Goal: Task Accomplishment & Management: Manage account settings

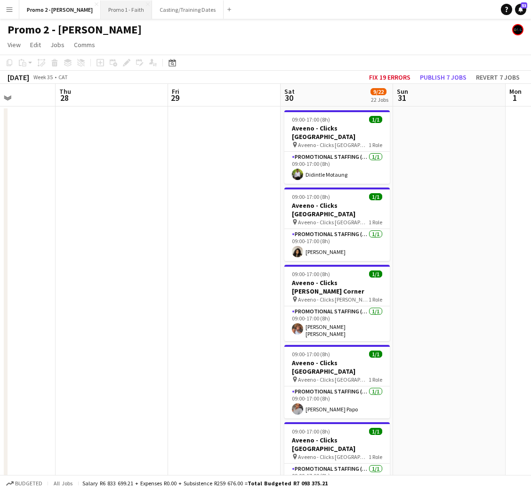
click at [101, 3] on button "Promo 1 - Faith Close" at bounding box center [126, 9] width 51 height 18
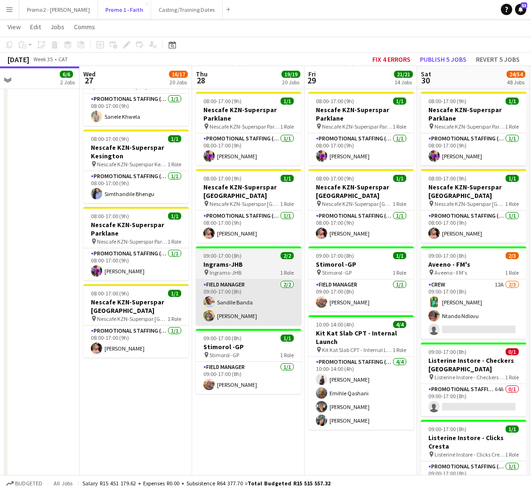
scroll to position [0, 253]
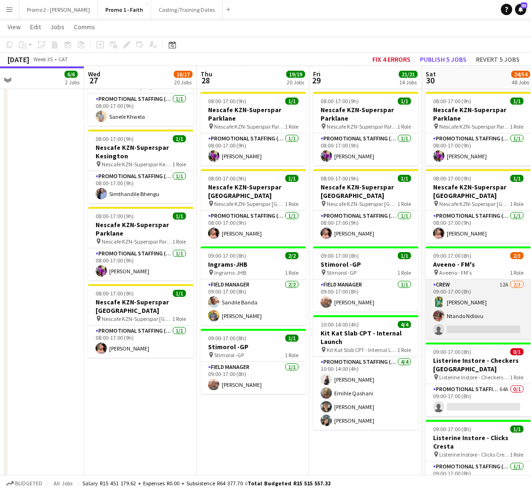
click at [483, 322] on app-card-role "Crew 12A 2/3 09:00-17:00 (8h) Ditshepu Motau Ntando Ndlovu single-neutral-actio…" at bounding box center [478, 308] width 105 height 59
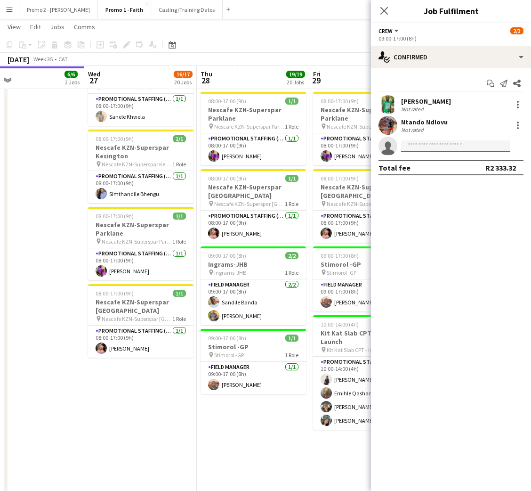
click at [435, 143] on input at bounding box center [455, 145] width 109 height 11
type input "*****"
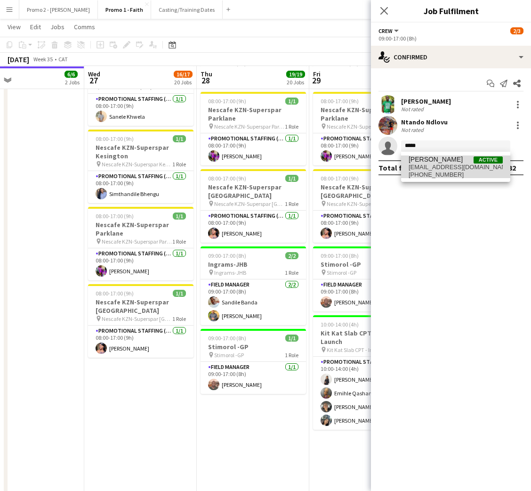
click at [436, 161] on span "[PERSON_NAME]" at bounding box center [436, 159] width 54 height 8
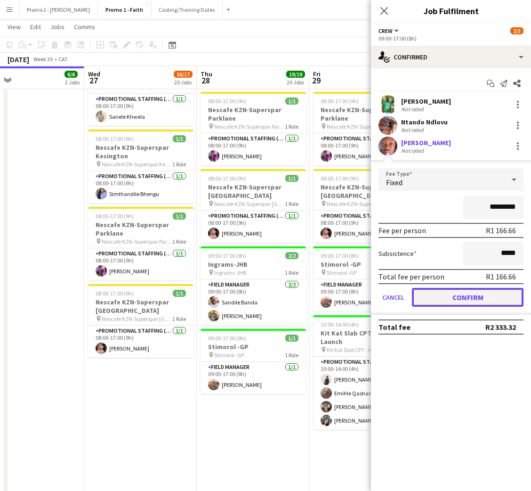
click at [465, 294] on button "Confirm" at bounding box center [468, 297] width 112 height 19
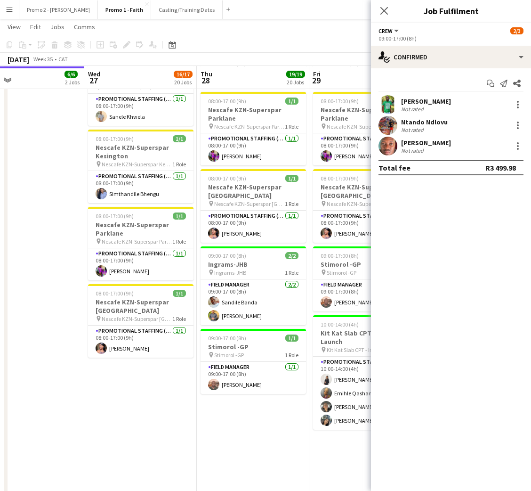
click at [422, 145] on div "[PERSON_NAME]" at bounding box center [426, 142] width 50 height 8
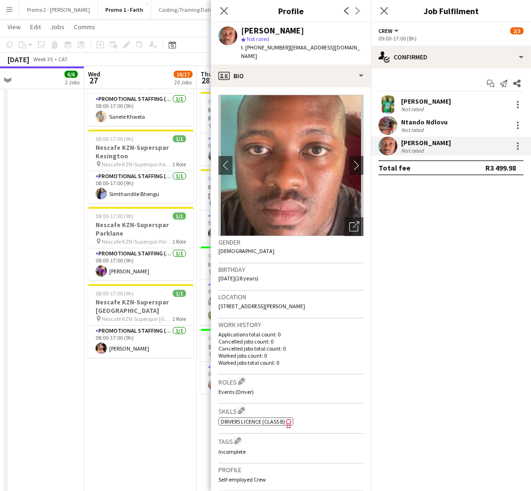
scroll to position [185, 0]
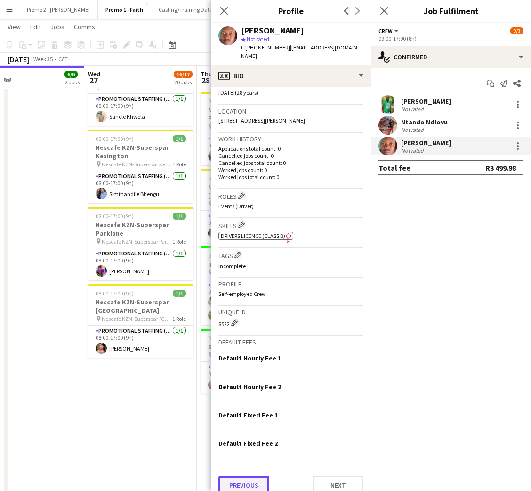
click at [245, 475] on button "Previous" at bounding box center [243, 484] width 51 height 19
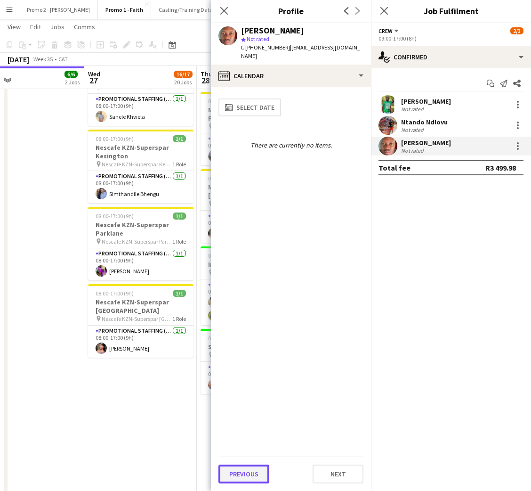
click at [244, 471] on button "Previous" at bounding box center [243, 473] width 51 height 19
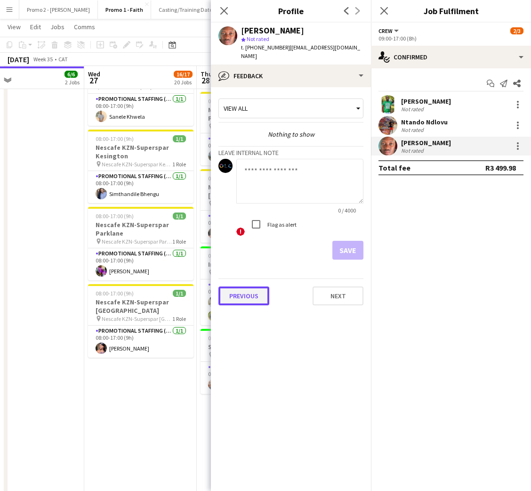
click at [250, 287] on button "Previous" at bounding box center [243, 295] width 51 height 19
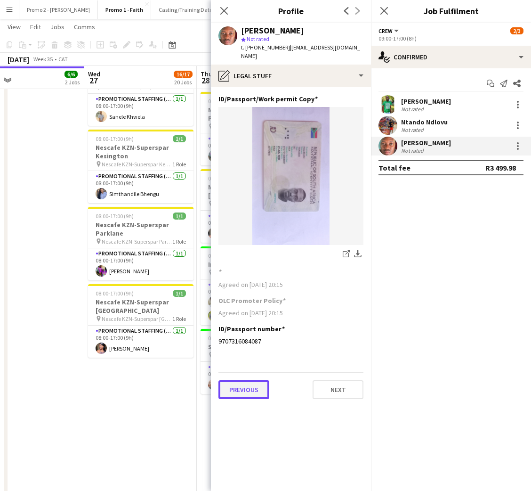
click at [239, 380] on button "Previous" at bounding box center [243, 389] width 51 height 19
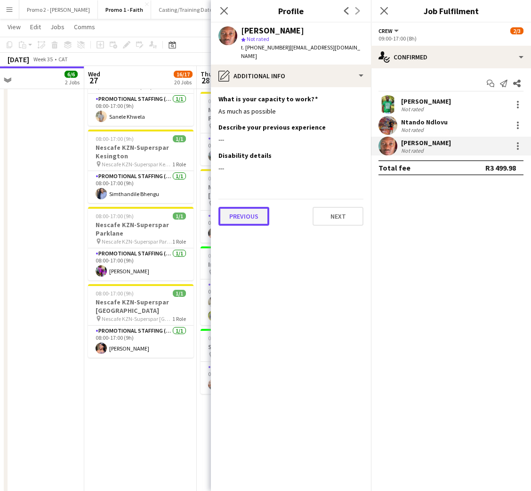
click at [252, 210] on button "Previous" at bounding box center [243, 216] width 51 height 19
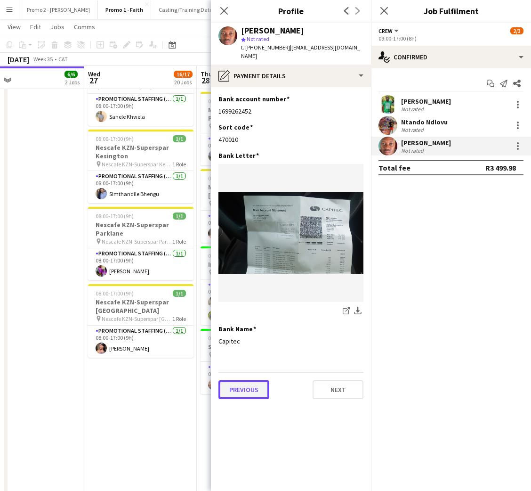
click at [242, 382] on button "Previous" at bounding box center [243, 389] width 51 height 19
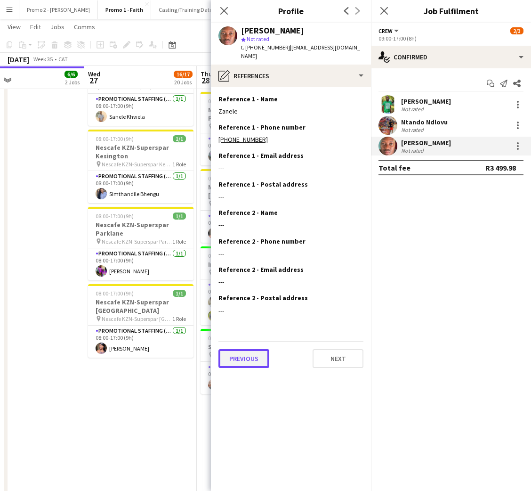
click at [243, 351] on button "Previous" at bounding box center [243, 358] width 51 height 19
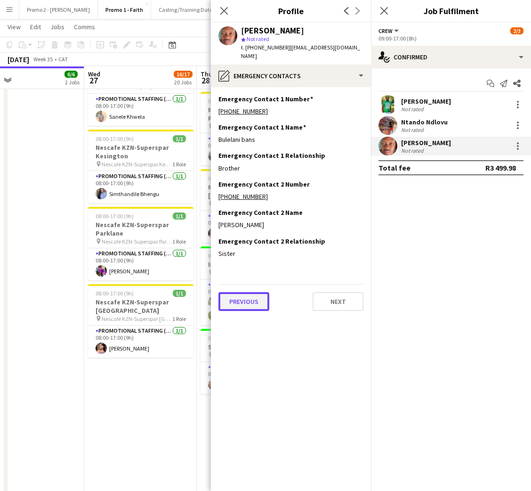
click at [245, 292] on button "Previous" at bounding box center [243, 301] width 51 height 19
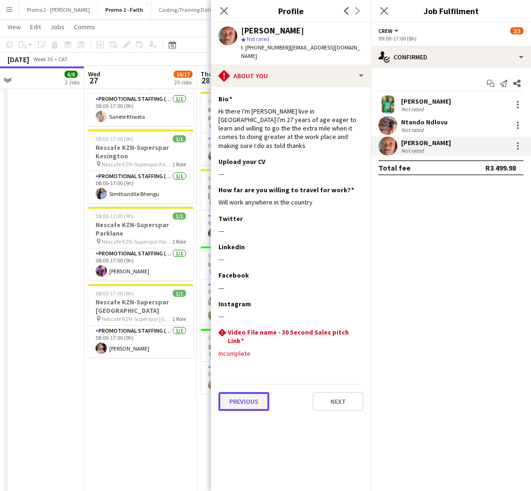
click at [245, 395] on button "Previous" at bounding box center [243, 401] width 51 height 19
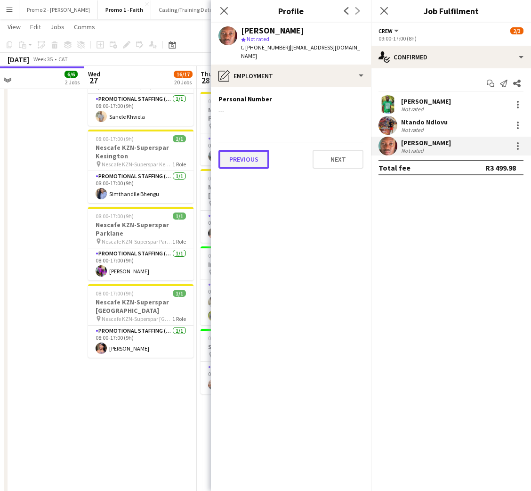
click at [245, 153] on button "Previous" at bounding box center [243, 159] width 51 height 19
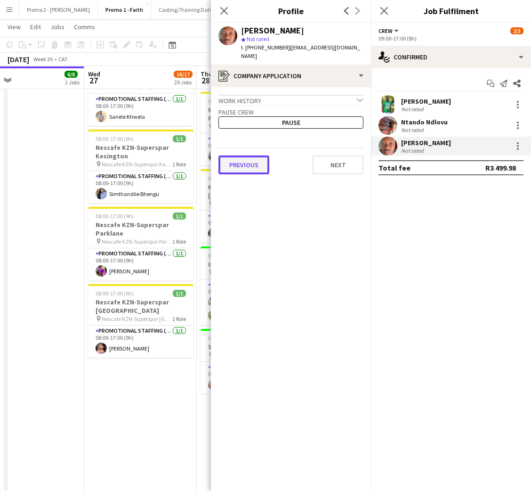
click at [242, 156] on button "Previous" at bounding box center [243, 164] width 51 height 19
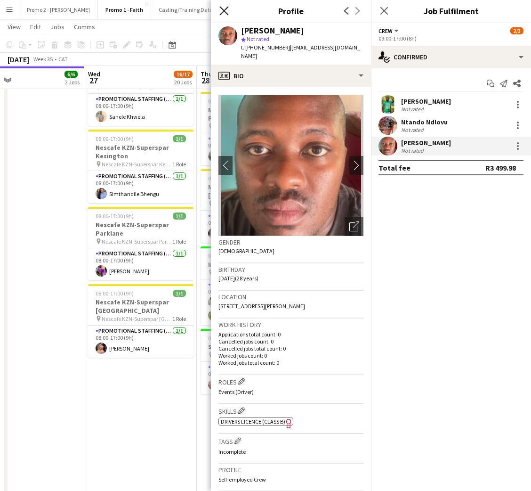
click at [227, 13] on icon "Close pop-in" at bounding box center [223, 10] width 9 height 9
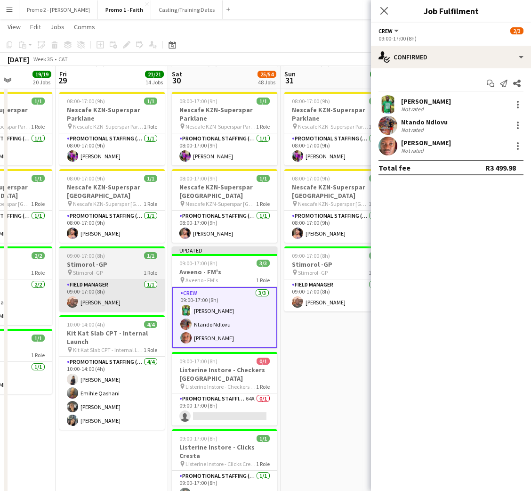
scroll to position [0, 353]
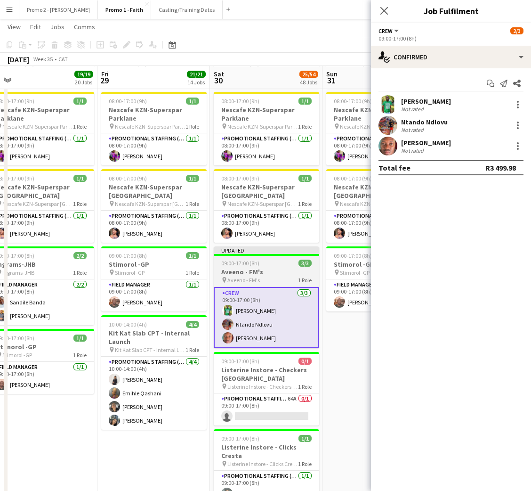
click at [273, 267] on h3 "Aveeno - FM's" at bounding box center [266, 271] width 105 height 8
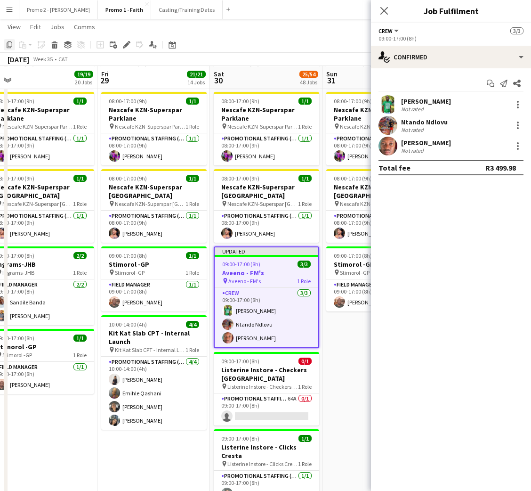
click at [7, 48] on icon "Copy" at bounding box center [10, 45] width 8 height 8
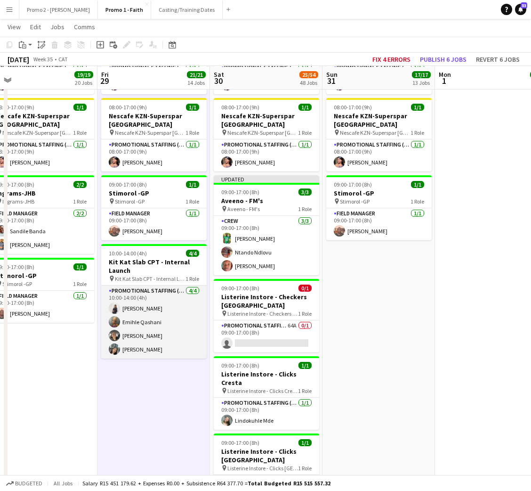
scroll to position [1059, 0]
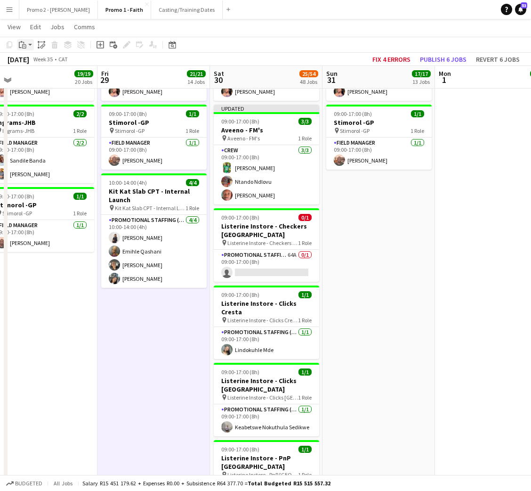
click at [20, 44] on icon "Paste" at bounding box center [23, 45] width 8 height 8
click at [45, 76] on link "Paste with crew Ctrl+Shift+V" at bounding box center [69, 78] width 89 height 8
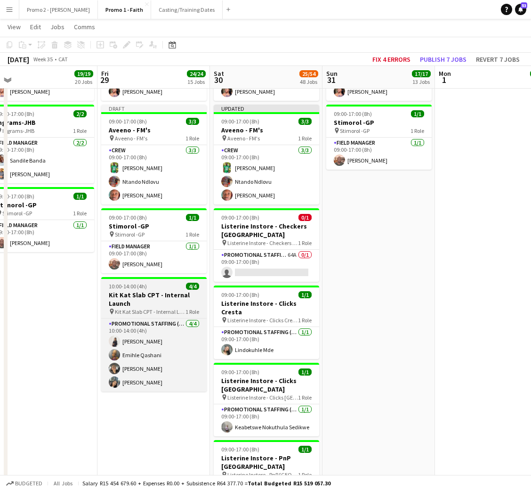
click at [143, 290] on h3 "Kit Kat Slab CPT - Internal Launch" at bounding box center [153, 298] width 105 height 17
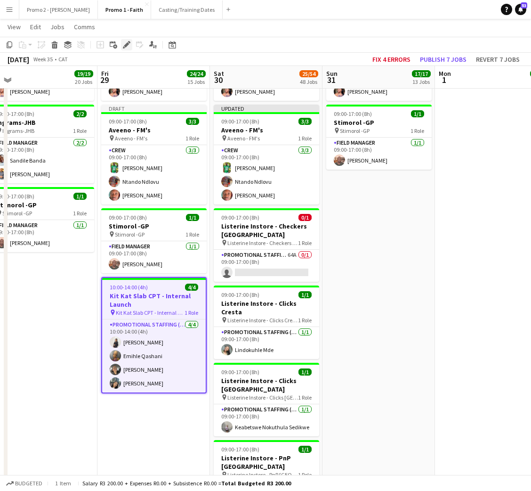
click at [126, 41] on icon "Edit" at bounding box center [127, 45] width 8 height 8
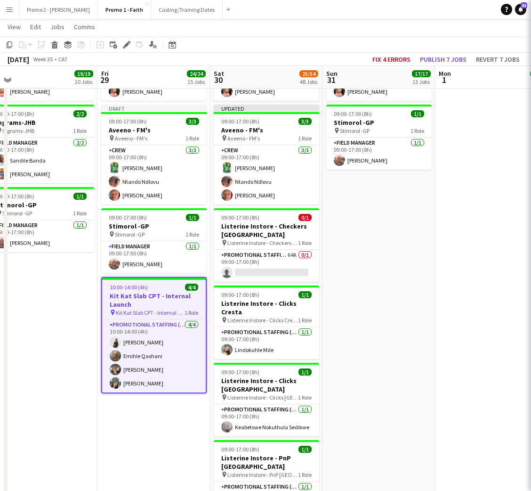
type input "*******"
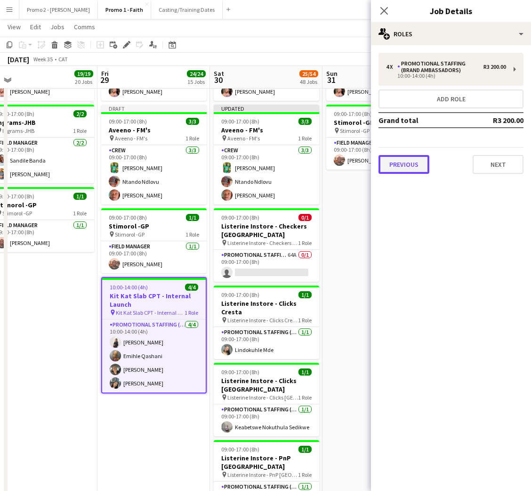
click at [410, 169] on button "Previous" at bounding box center [404, 164] width 51 height 19
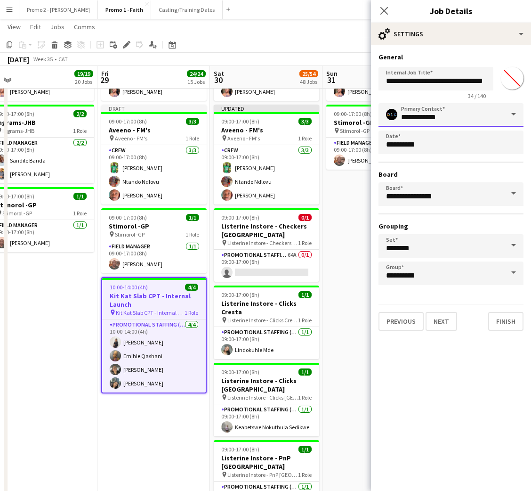
click at [441, 115] on input "**********" at bounding box center [451, 115] width 145 height 24
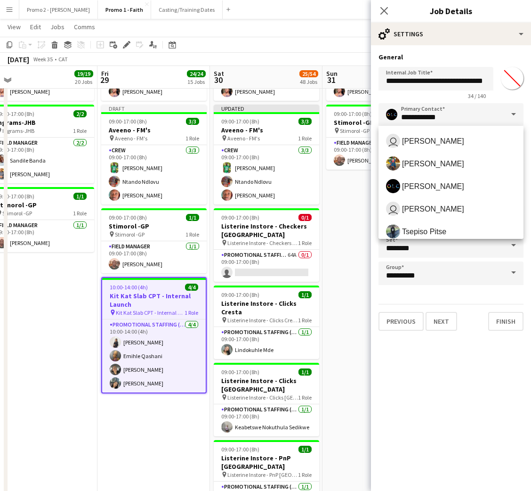
click at [530, 250] on form "**********" at bounding box center [451, 192] width 160 height 278
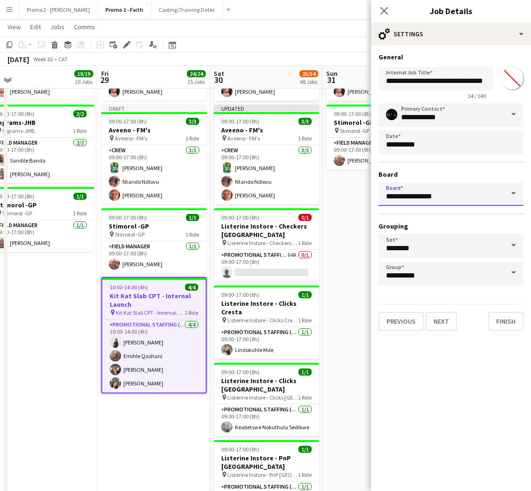
click at [495, 196] on input "**********" at bounding box center [451, 194] width 145 height 24
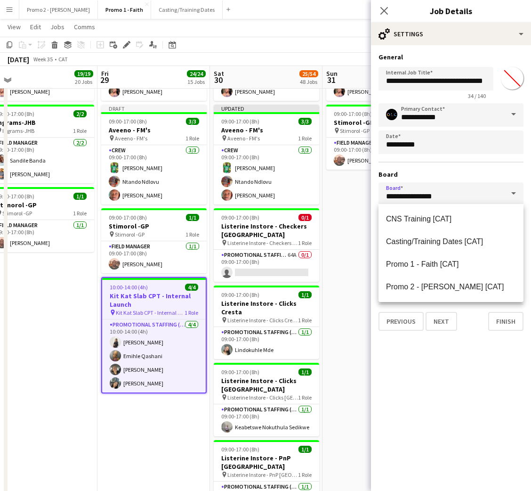
click at [512, 192] on span at bounding box center [514, 193] width 20 height 23
click at [447, 282] on span "Promo 2 - Mel [CAT]" at bounding box center [445, 286] width 118 height 8
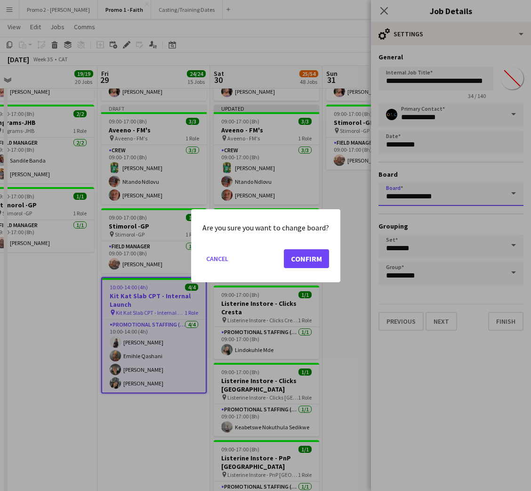
type input "**********"
click at [309, 251] on button "Confirm" at bounding box center [306, 258] width 45 height 19
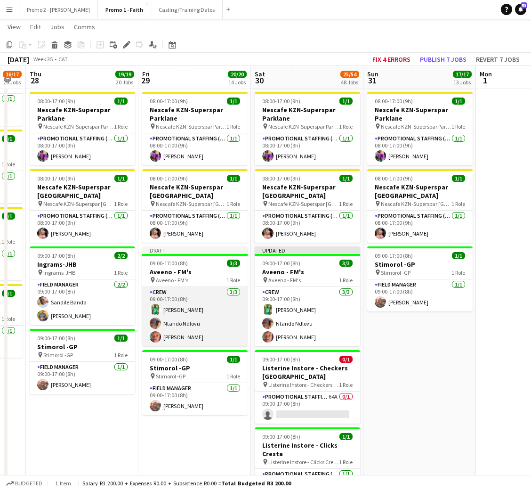
scroll to position [0, 282]
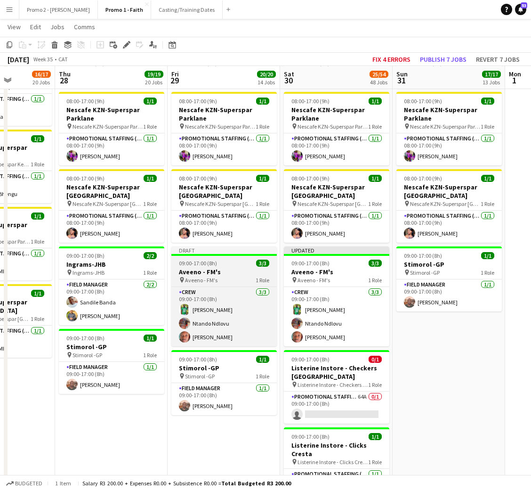
click at [226, 267] on h3 "Aveeno - FM's" at bounding box center [223, 271] width 105 height 8
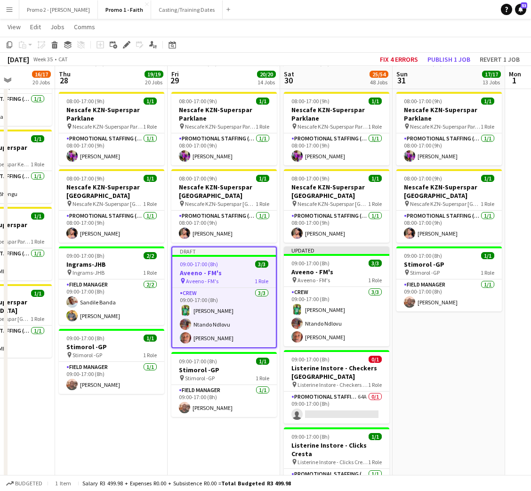
drag, startPoint x: 123, startPoint y: 45, endPoint x: 148, endPoint y: 70, distance: 35.6
click at [123, 45] on icon "Edit" at bounding box center [127, 45] width 8 height 8
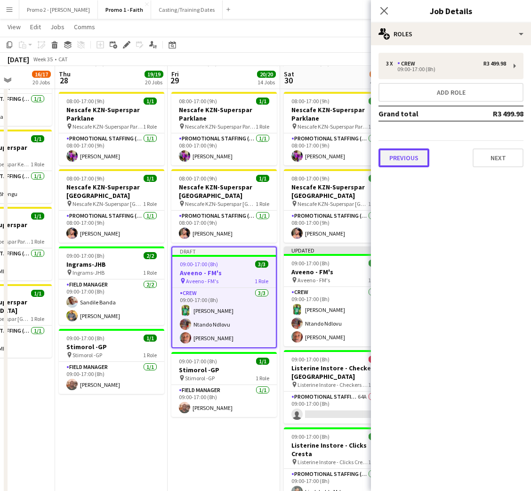
click at [415, 152] on button "Previous" at bounding box center [404, 157] width 51 height 19
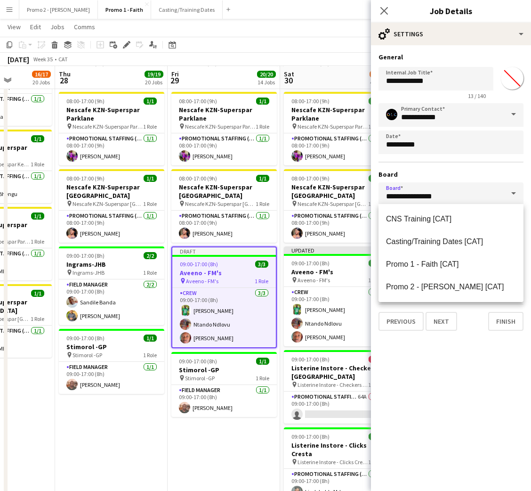
click at [429, 196] on input "**********" at bounding box center [451, 194] width 145 height 24
click at [435, 290] on span "Promo 2 - Mel [CAT]" at bounding box center [445, 286] width 118 height 8
type input "**********"
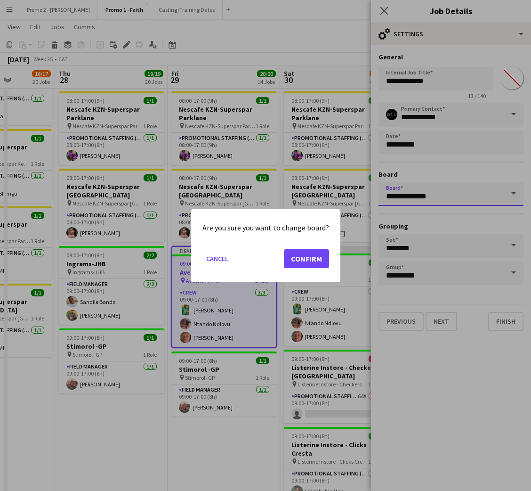
scroll to position [0, 0]
click at [313, 256] on button "Confirm" at bounding box center [306, 258] width 45 height 19
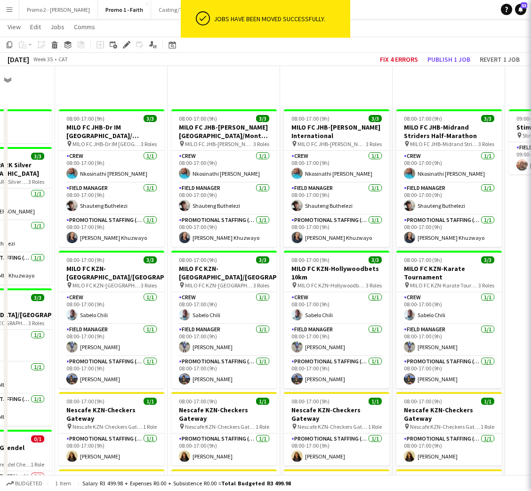
scroll to position [918, 0]
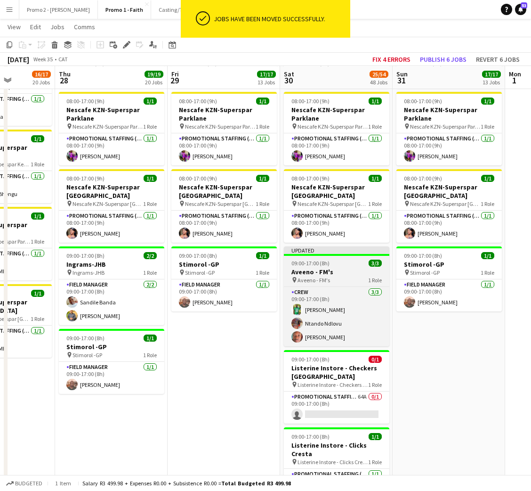
click at [340, 267] on h3 "Aveeno - FM's" at bounding box center [336, 271] width 105 height 8
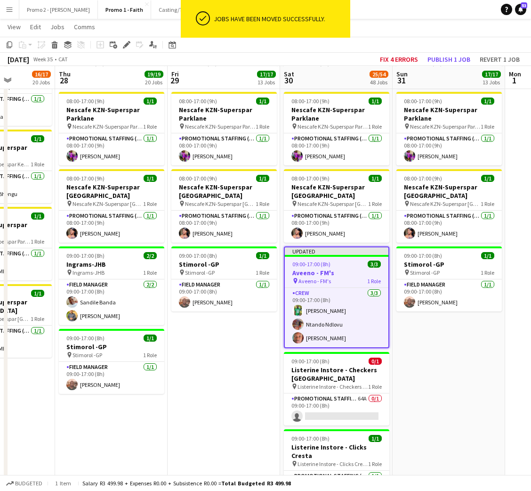
drag, startPoint x: 126, startPoint y: 47, endPoint x: 169, endPoint y: 121, distance: 85.7
click at [126, 46] on icon "Edit" at bounding box center [127, 45] width 8 height 8
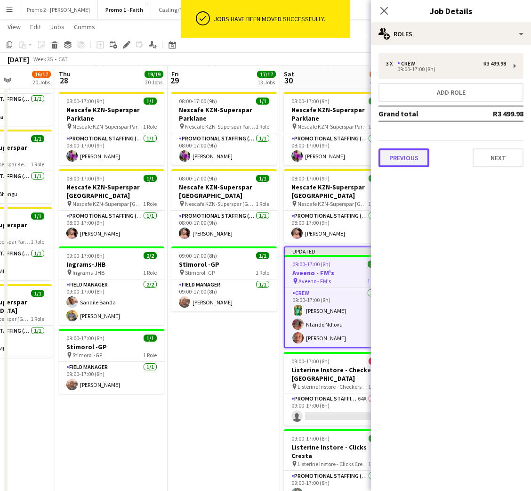
click at [411, 149] on button "Previous" at bounding box center [404, 157] width 51 height 19
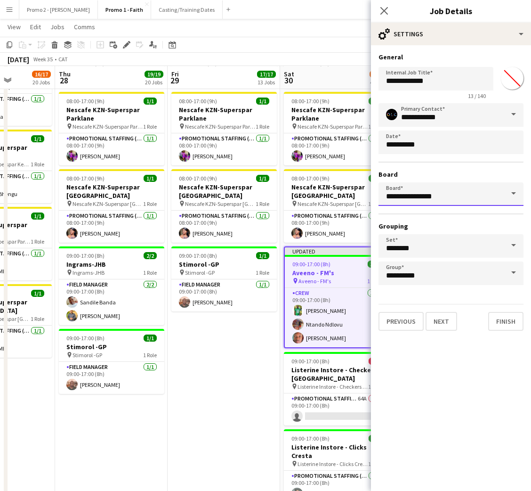
click at [423, 201] on input "**********" at bounding box center [451, 194] width 145 height 24
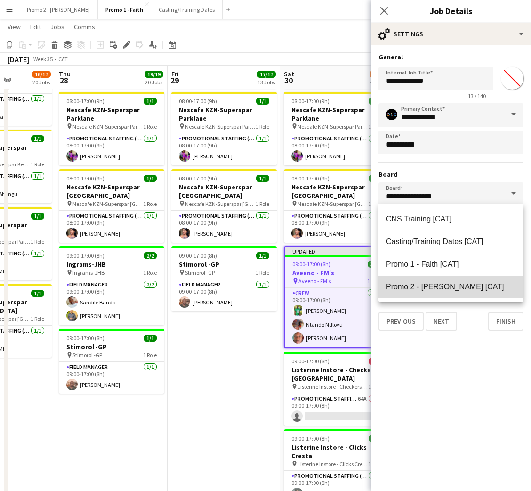
click at [437, 287] on span "Promo 2 - Mel [CAT]" at bounding box center [445, 286] width 118 height 8
type input "**********"
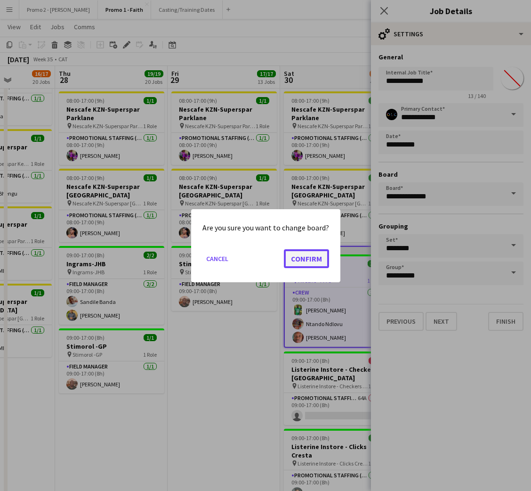
click at [313, 261] on button "Confirm" at bounding box center [306, 258] width 45 height 19
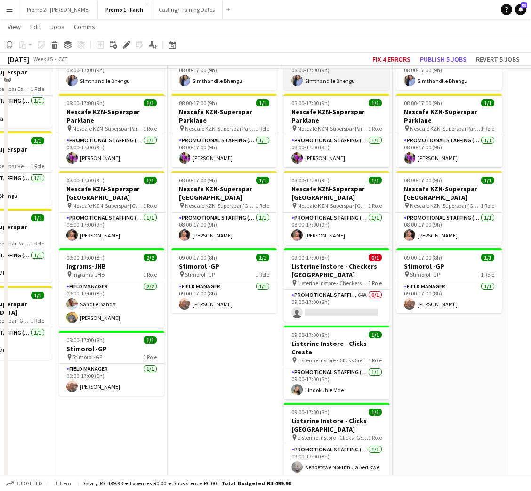
scroll to position [918, 0]
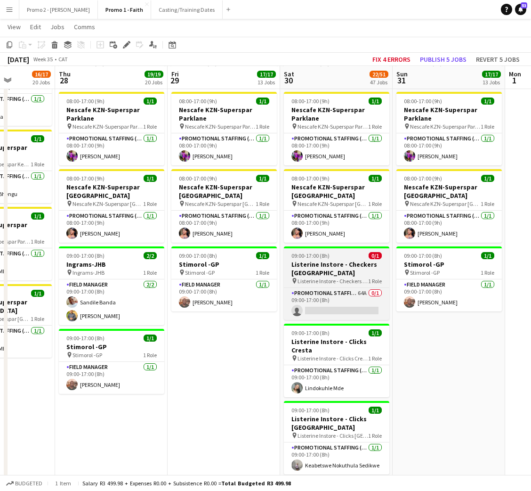
click at [332, 260] on h3 "Listerine Instore - Checkers [GEOGRAPHIC_DATA]" at bounding box center [336, 268] width 105 height 17
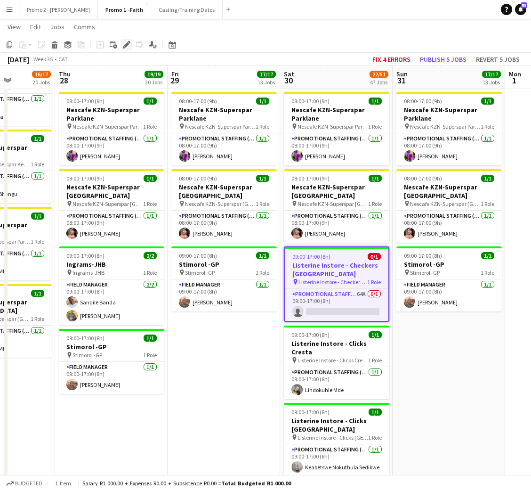
click at [125, 45] on icon at bounding box center [126, 44] width 5 height 5
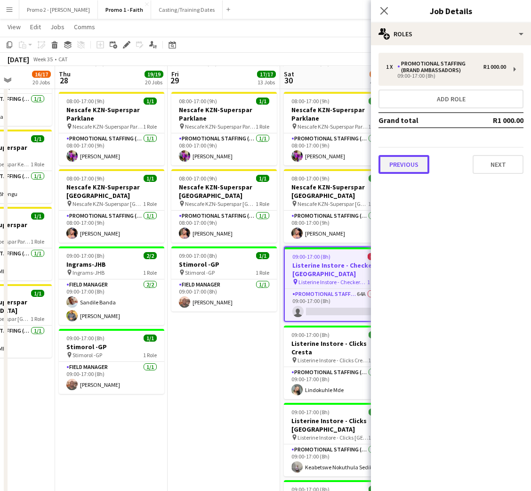
click at [405, 159] on button "Previous" at bounding box center [404, 164] width 51 height 19
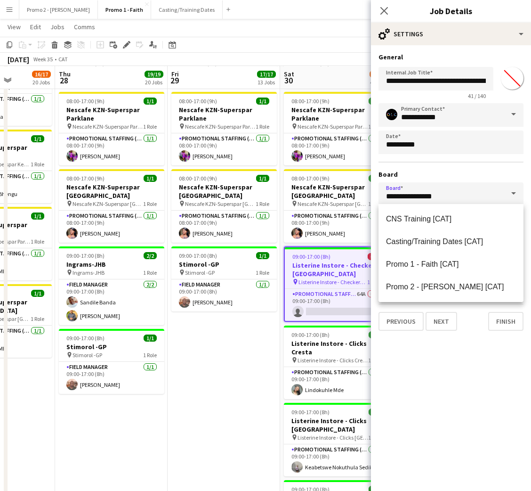
click at [420, 198] on input "**********" at bounding box center [451, 194] width 145 height 24
click at [439, 285] on span "Promo 2 - Mel [CAT]" at bounding box center [445, 286] width 118 height 8
type input "**********"
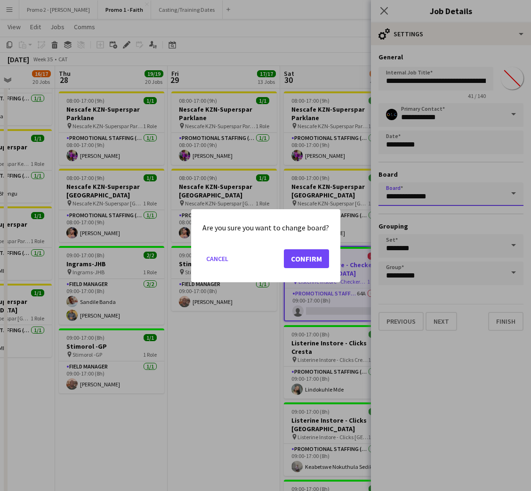
scroll to position [0, 0]
click at [298, 255] on button "Confirm" at bounding box center [306, 258] width 45 height 19
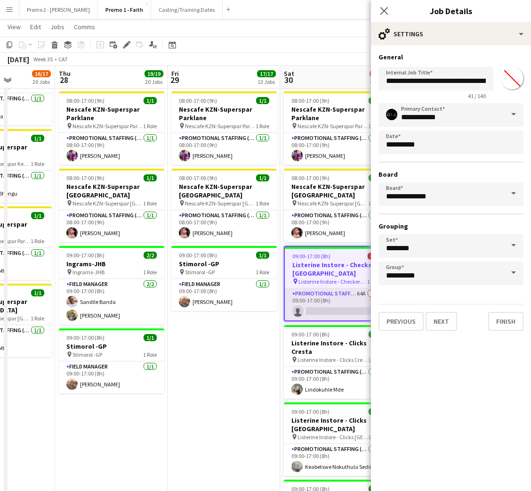
scroll to position [918, 0]
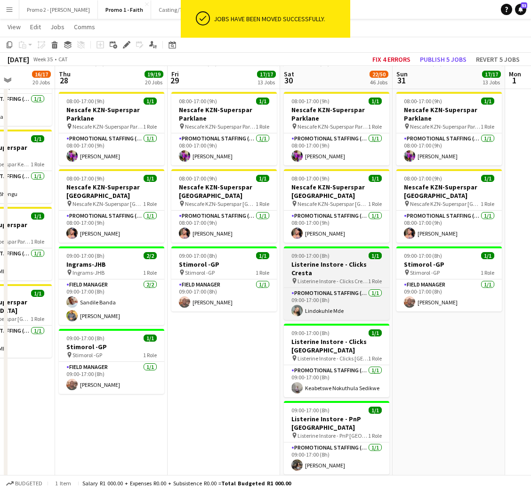
click at [329, 260] on h3 "Listerine Instore - Clicks Cresta" at bounding box center [336, 268] width 105 height 17
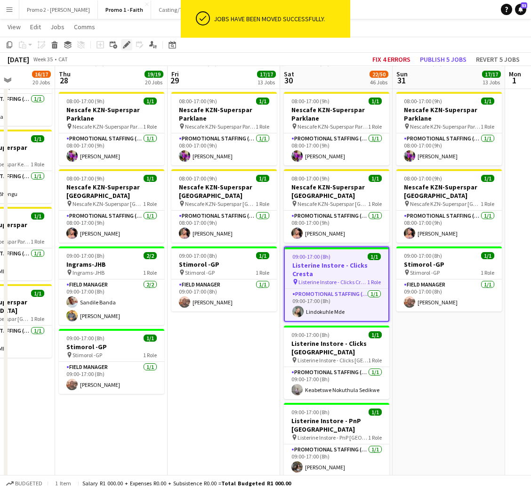
click at [129, 46] on icon "Edit" at bounding box center [127, 45] width 8 height 8
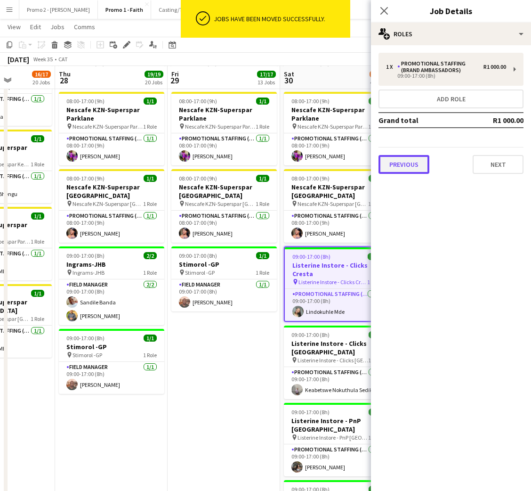
click at [406, 160] on button "Previous" at bounding box center [404, 164] width 51 height 19
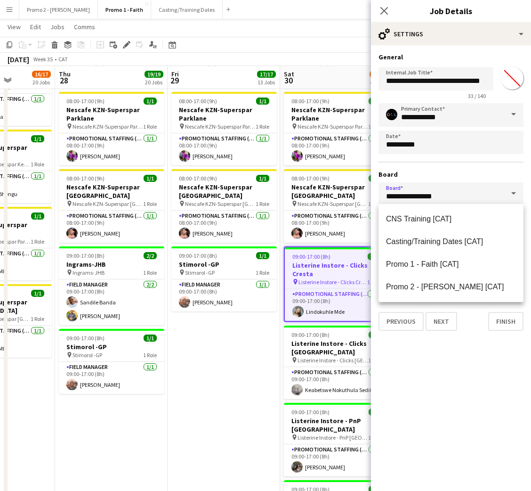
click at [452, 194] on input "**********" at bounding box center [451, 194] width 145 height 24
click at [444, 282] on span "Promo 2 - Mel [CAT]" at bounding box center [445, 286] width 118 height 8
type input "**********"
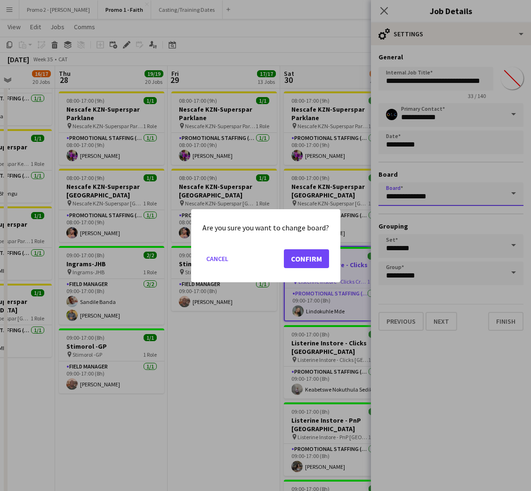
scroll to position [0, 0]
click at [316, 257] on button "Confirm" at bounding box center [306, 258] width 45 height 19
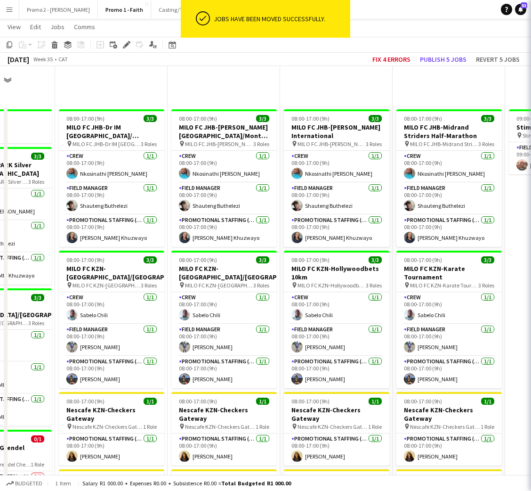
scroll to position [918, 0]
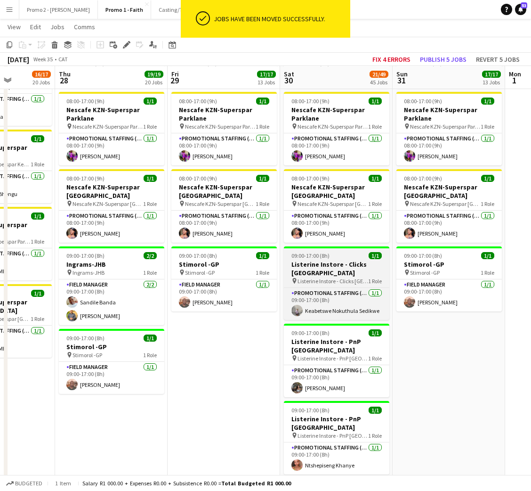
click at [322, 265] on h3 "Listerine Instore - Clicks [GEOGRAPHIC_DATA]" at bounding box center [336, 268] width 105 height 17
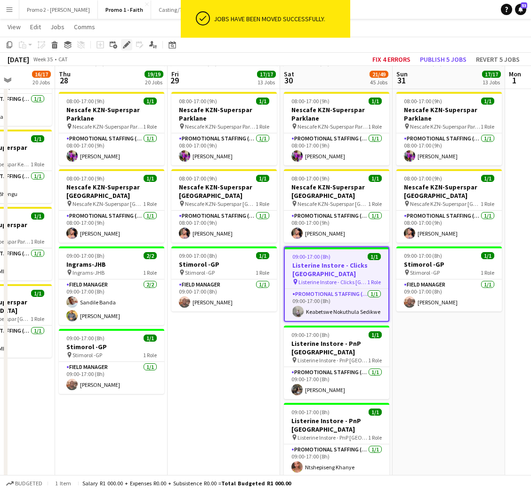
click at [127, 46] on icon "Edit" at bounding box center [127, 45] width 8 height 8
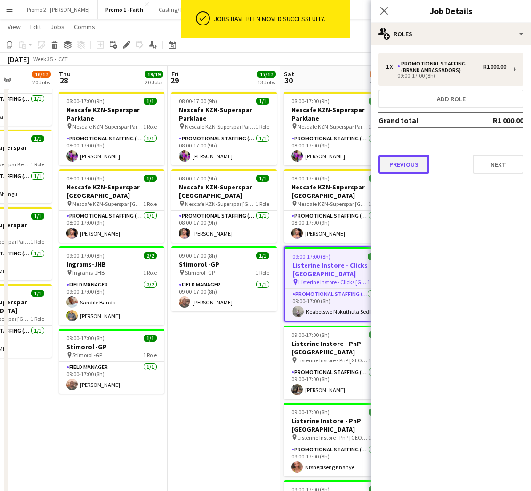
click at [409, 161] on button "Previous" at bounding box center [404, 164] width 51 height 19
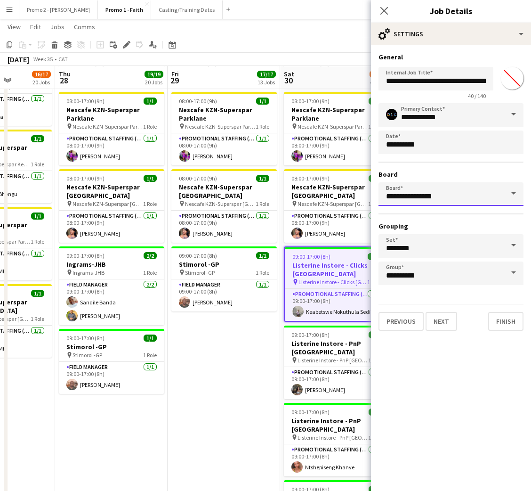
click at [436, 189] on input "**********" at bounding box center [451, 194] width 145 height 24
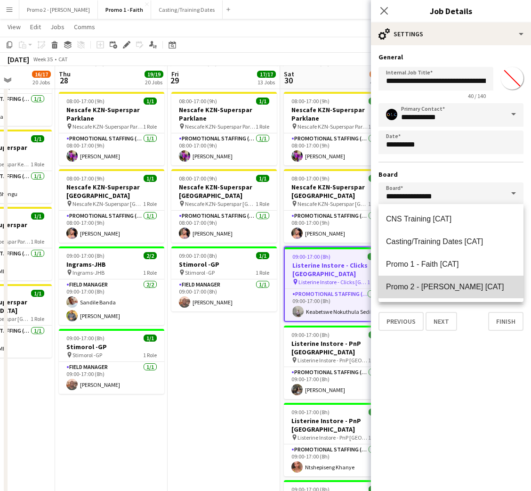
click at [435, 281] on mat-option "Promo 2 - Mel [CAT]" at bounding box center [451, 286] width 145 height 23
type input "**********"
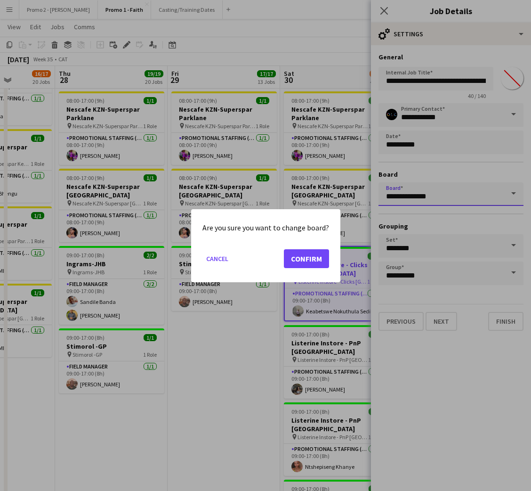
scroll to position [0, 0]
click at [304, 254] on button "Confirm" at bounding box center [306, 258] width 45 height 19
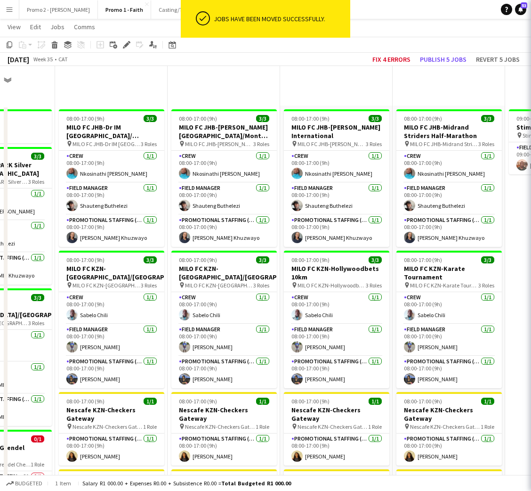
scroll to position [918, 0]
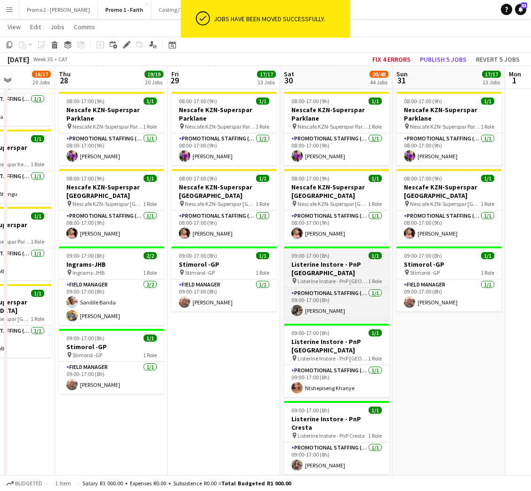
click at [331, 260] on h3 "Listerine Instore - PnP [GEOGRAPHIC_DATA]" at bounding box center [336, 268] width 105 height 17
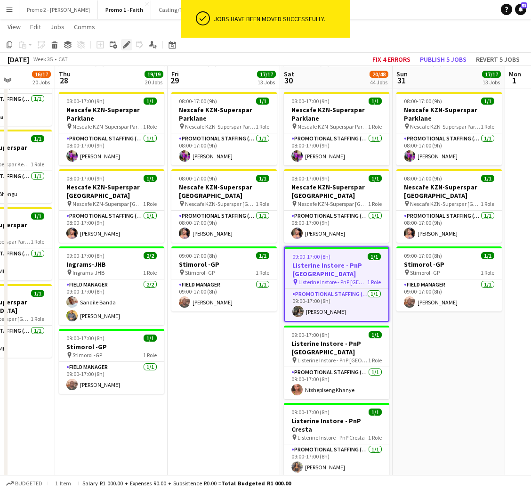
click at [126, 45] on icon at bounding box center [126, 44] width 5 height 5
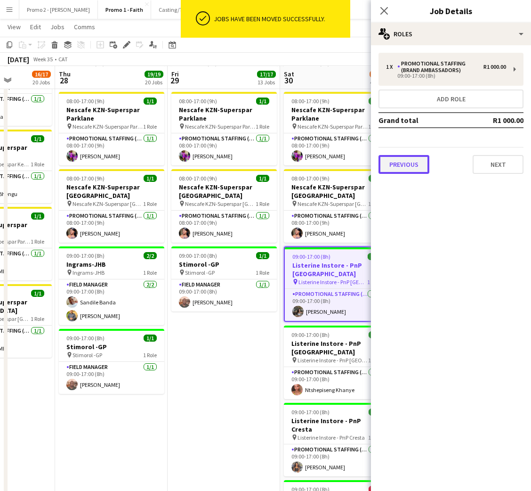
click at [403, 166] on button "Previous" at bounding box center [404, 164] width 51 height 19
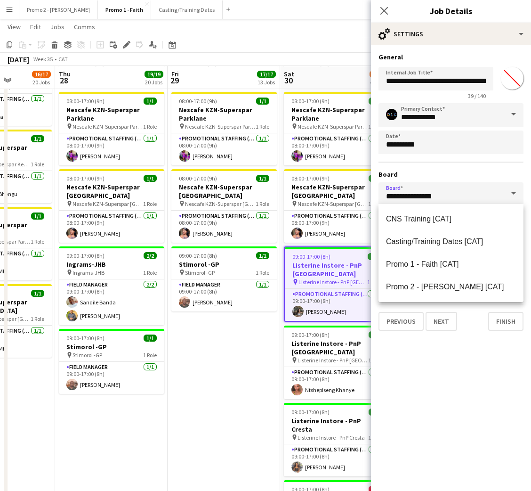
click at [428, 196] on input "**********" at bounding box center [451, 194] width 145 height 24
click at [441, 285] on span "Promo 2 - Mel [CAT]" at bounding box center [445, 286] width 118 height 8
type input "**********"
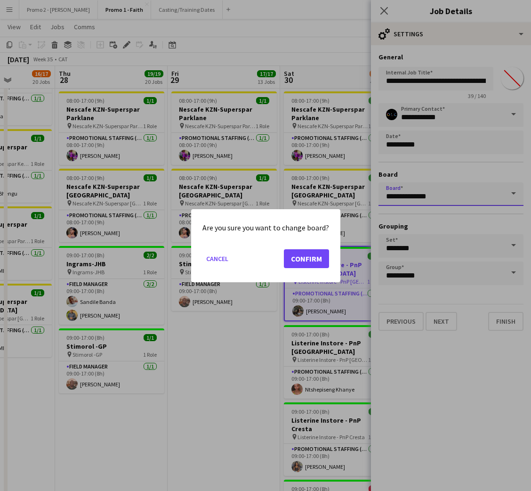
scroll to position [0, 0]
click at [320, 251] on button "Confirm" at bounding box center [306, 258] width 45 height 19
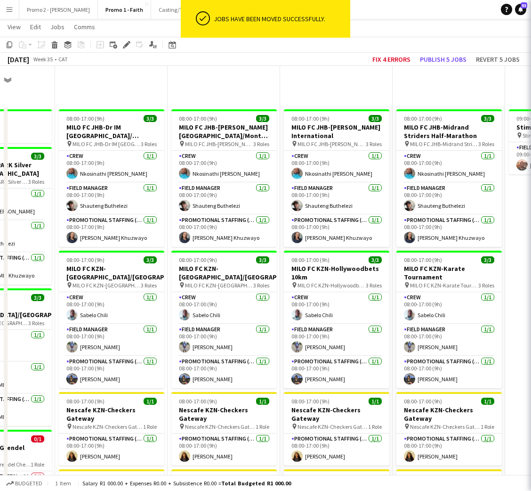
scroll to position [918, 0]
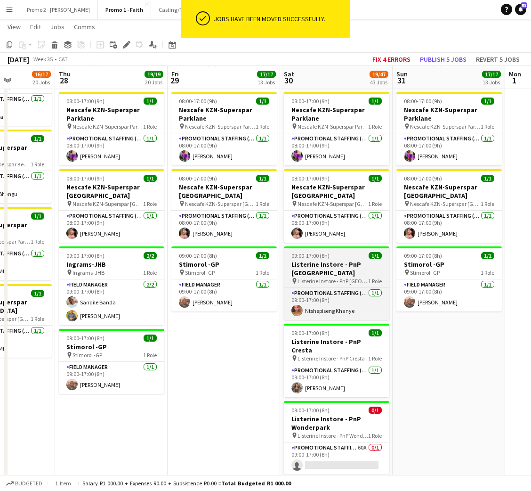
click at [321, 253] on span "09:00-17:00 (8h)" at bounding box center [310, 255] width 38 height 7
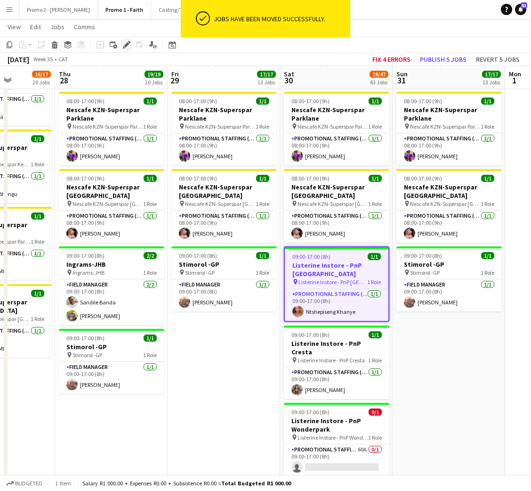
click at [123, 47] on icon at bounding box center [124, 47] width 2 height 2
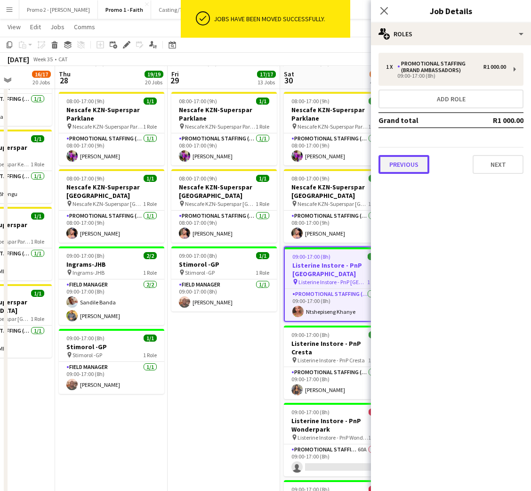
click at [411, 159] on button "Previous" at bounding box center [404, 164] width 51 height 19
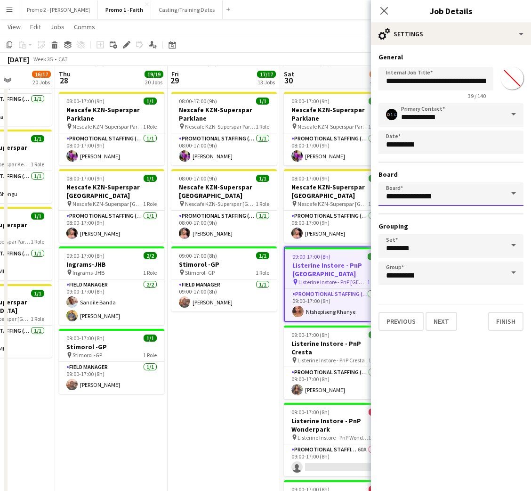
click at [438, 190] on input "**********" at bounding box center [451, 194] width 145 height 24
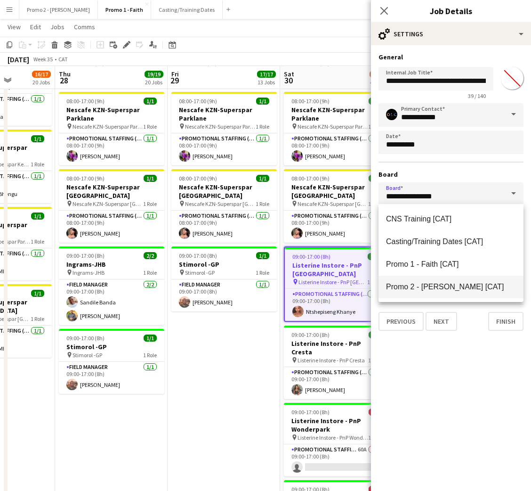
click at [428, 290] on span "Promo 2 - Mel [CAT]" at bounding box center [445, 286] width 118 height 8
type input "**********"
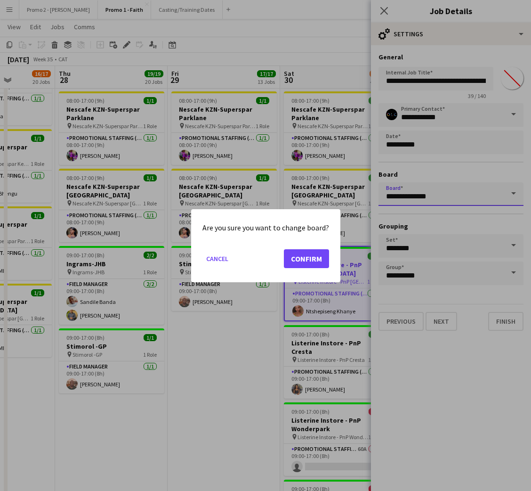
scroll to position [0, 0]
click at [310, 256] on button "Confirm" at bounding box center [306, 258] width 45 height 19
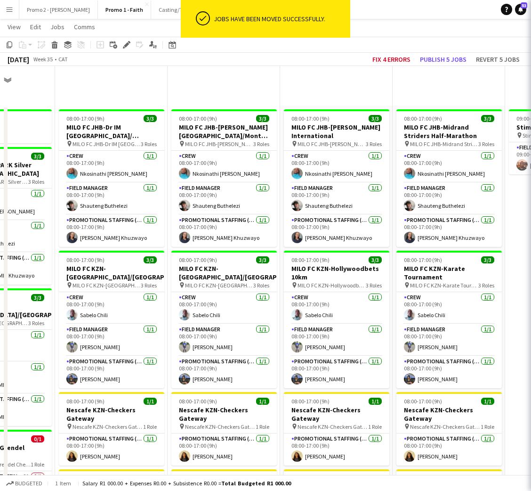
scroll to position [918, 0]
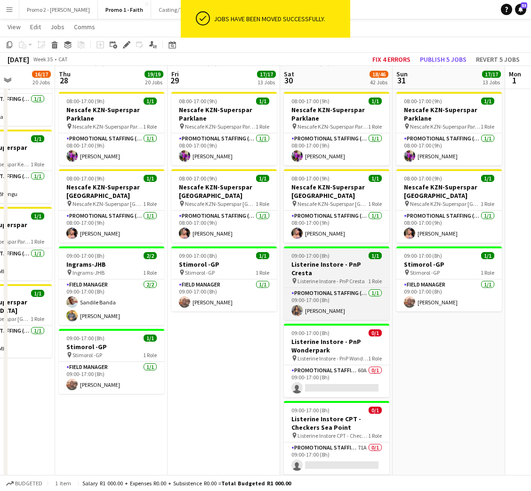
click at [337, 260] on h3 "Listerine Instore - PnP Cresta" at bounding box center [336, 268] width 105 height 17
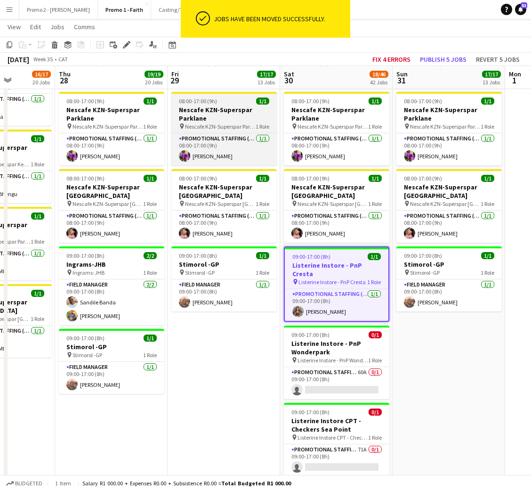
drag, startPoint x: 129, startPoint y: 45, endPoint x: 208, endPoint y: 101, distance: 96.5
click at [129, 44] on icon "Edit" at bounding box center [127, 45] width 8 height 8
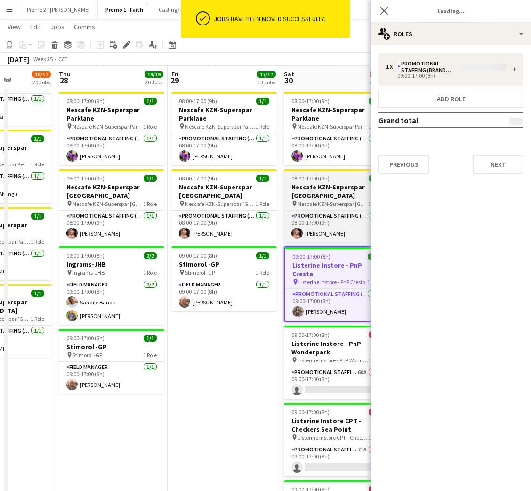
type input "*******"
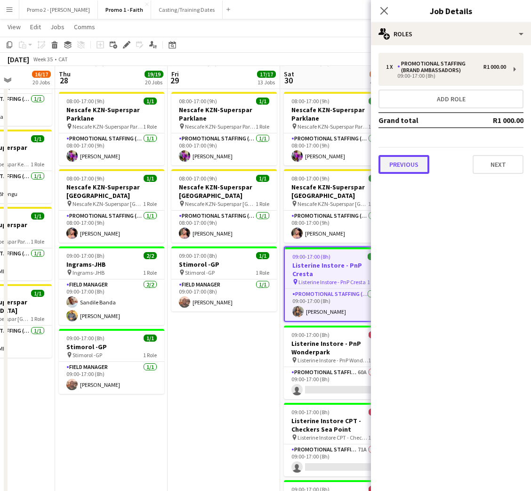
click at [407, 155] on button "Previous" at bounding box center [404, 164] width 51 height 19
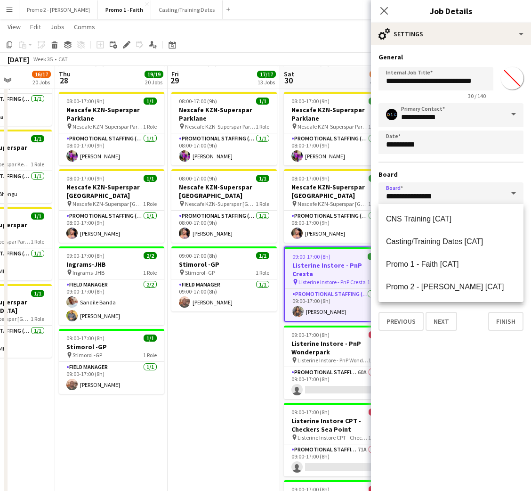
click at [463, 197] on input "**********" at bounding box center [451, 194] width 145 height 24
click at [421, 281] on mat-option "Promo 2 - Mel [CAT]" at bounding box center [451, 286] width 145 height 23
type input "**********"
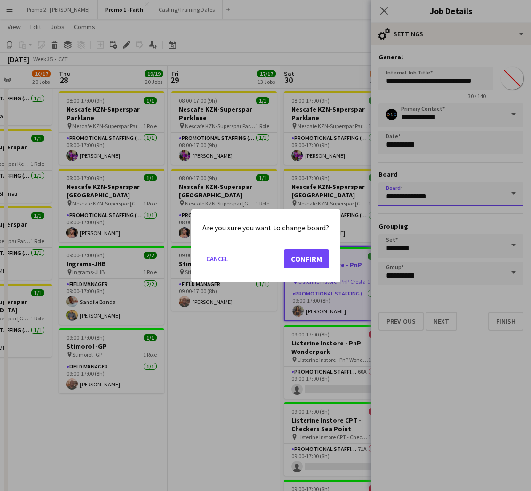
scroll to position [0, 0]
click at [300, 254] on button "Confirm" at bounding box center [306, 258] width 45 height 19
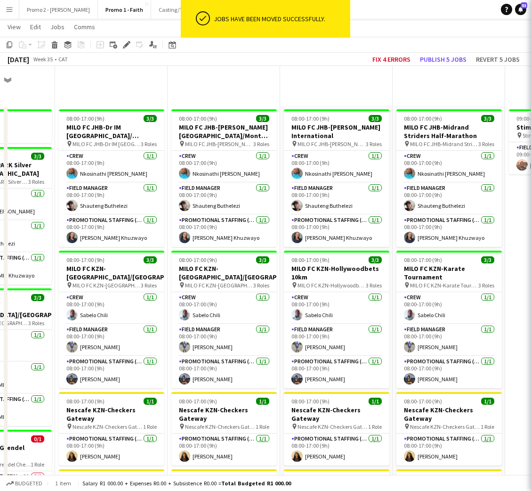
scroll to position [918, 0]
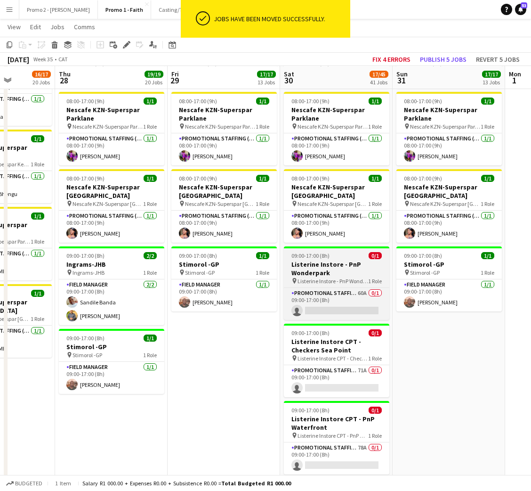
click at [320, 252] on span "09:00-17:00 (8h)" at bounding box center [310, 255] width 38 height 7
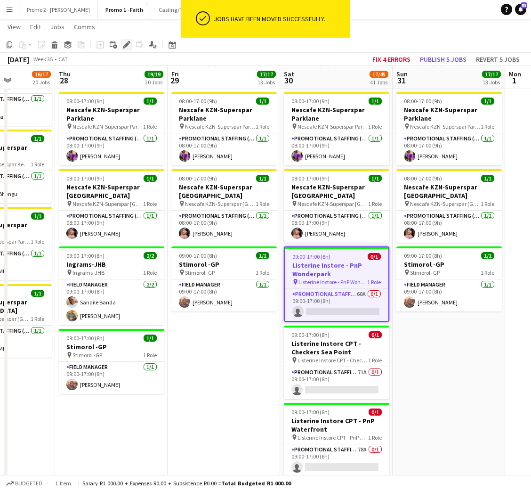
click at [123, 45] on icon "Edit" at bounding box center [127, 45] width 8 height 8
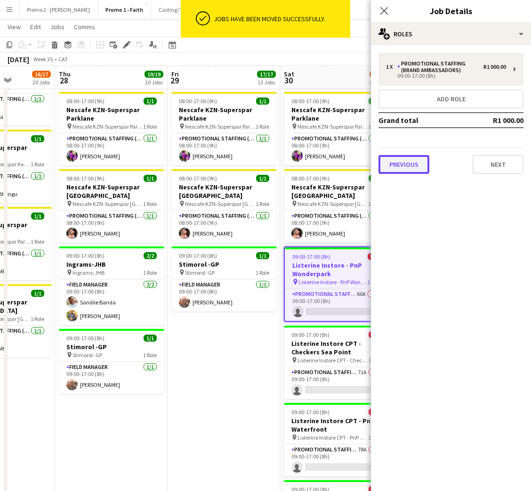
click at [405, 164] on button "Previous" at bounding box center [404, 164] width 51 height 19
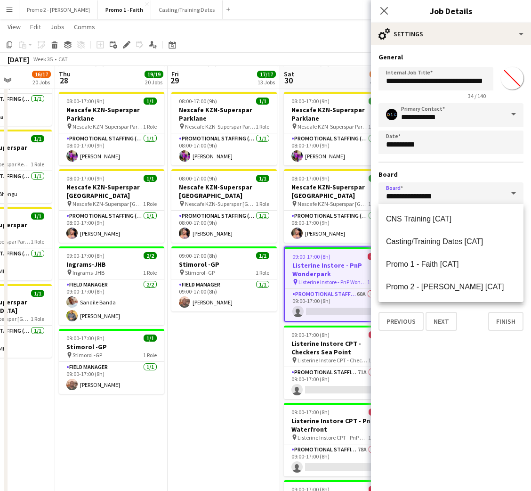
click at [438, 195] on input "**********" at bounding box center [451, 194] width 145 height 24
click at [419, 282] on span "Promo 2 - Mel [CAT]" at bounding box center [445, 286] width 118 height 8
type input "**********"
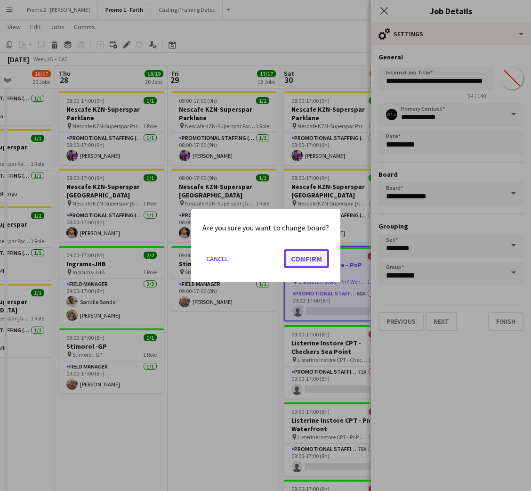
click at [302, 253] on button "Confirm" at bounding box center [306, 258] width 45 height 19
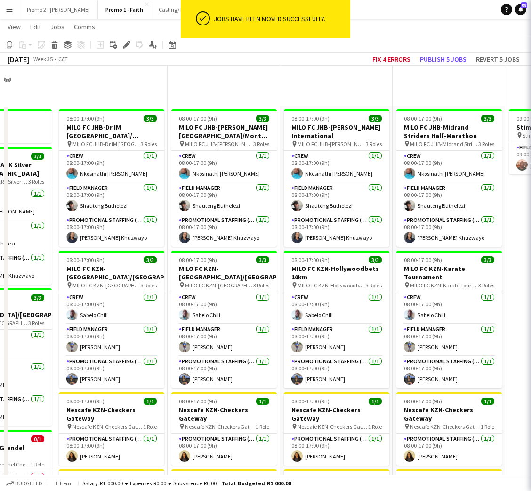
scroll to position [918, 0]
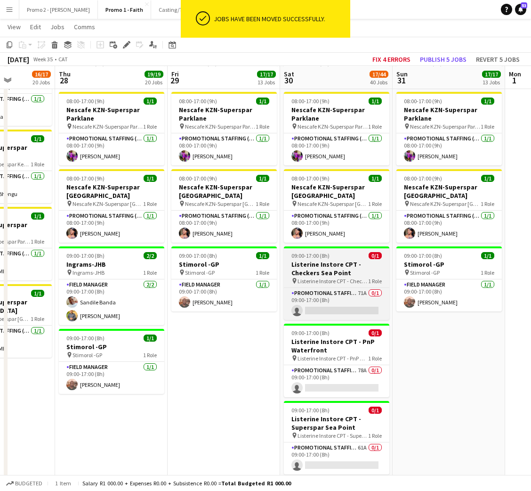
click at [335, 252] on div "09:00-17:00 (8h) 0/1" at bounding box center [336, 255] width 105 height 7
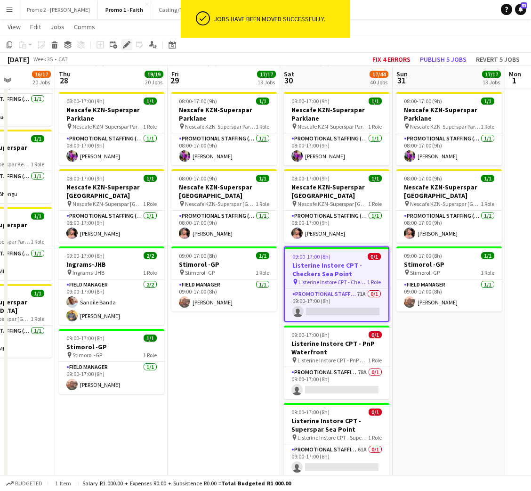
click at [125, 41] on icon "Edit" at bounding box center [127, 45] width 8 height 8
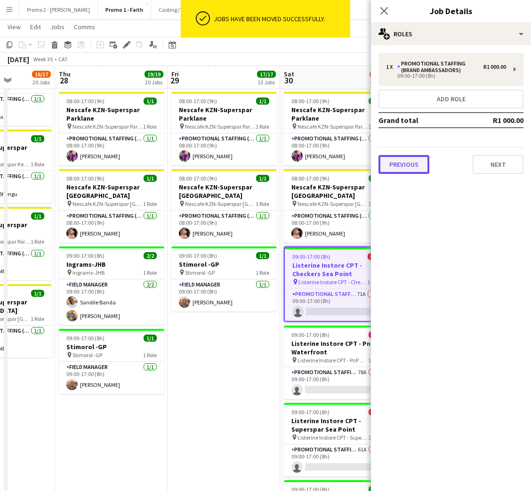
click at [415, 156] on button "Previous" at bounding box center [404, 164] width 51 height 19
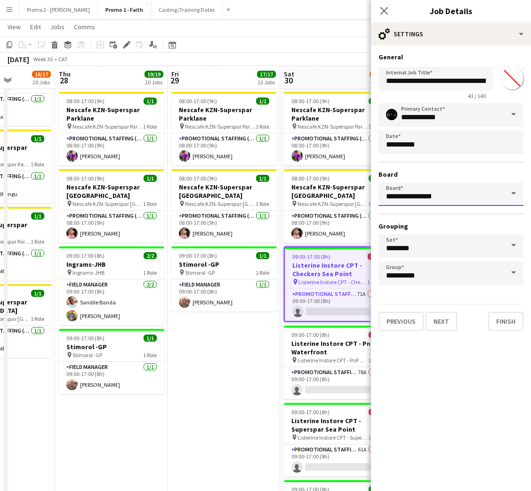
click at [424, 190] on input "**********" at bounding box center [451, 194] width 145 height 24
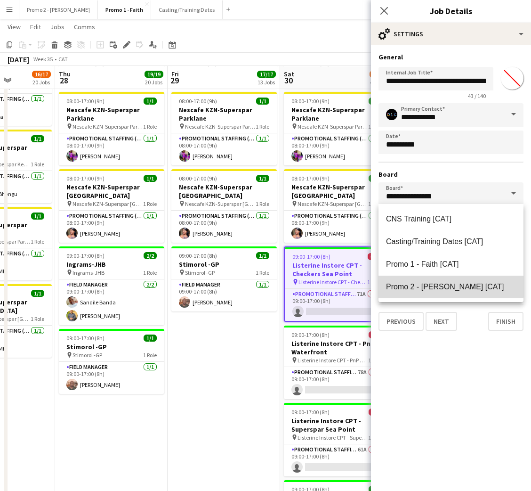
click at [421, 283] on span "Promo 2 - Mel [CAT]" at bounding box center [445, 286] width 118 height 8
type input "**********"
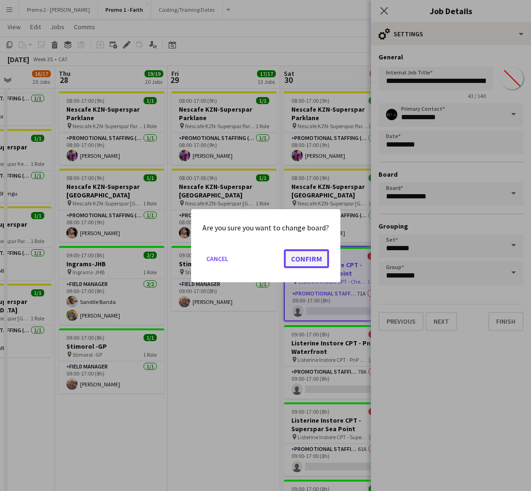
click at [307, 253] on button "Confirm" at bounding box center [306, 258] width 45 height 19
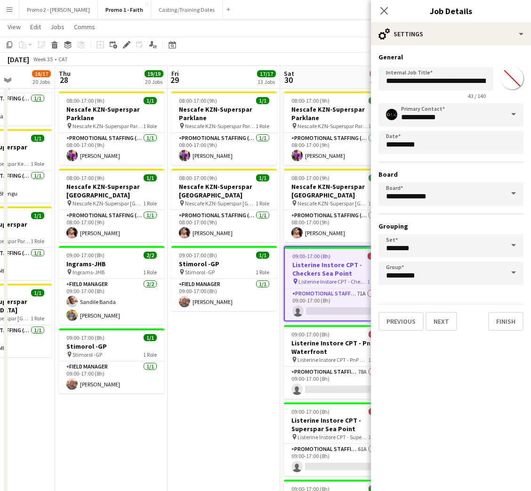
scroll to position [918, 0]
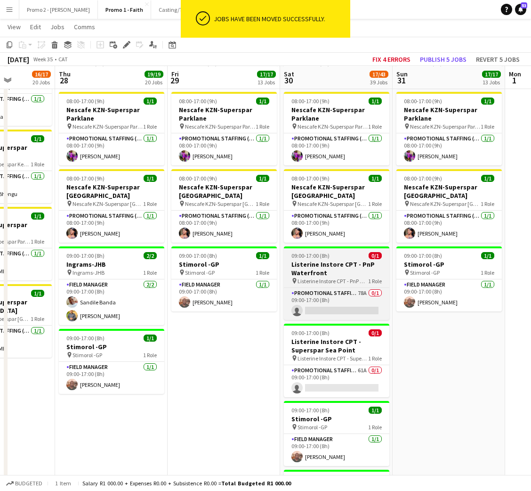
click at [305, 260] on h3 "Listerine Instore CPT - PnP Waterfront" at bounding box center [336, 268] width 105 height 17
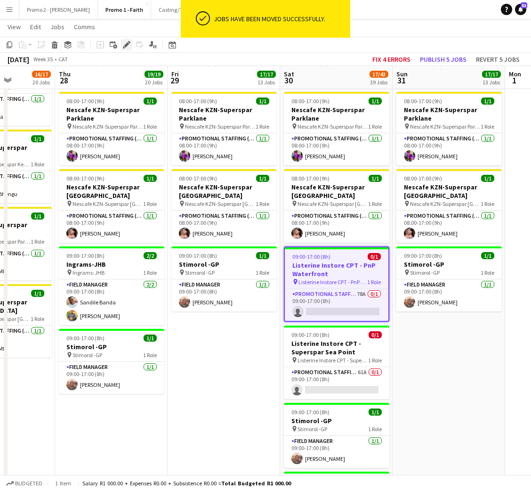
click at [124, 48] on icon "Edit" at bounding box center [127, 45] width 8 height 8
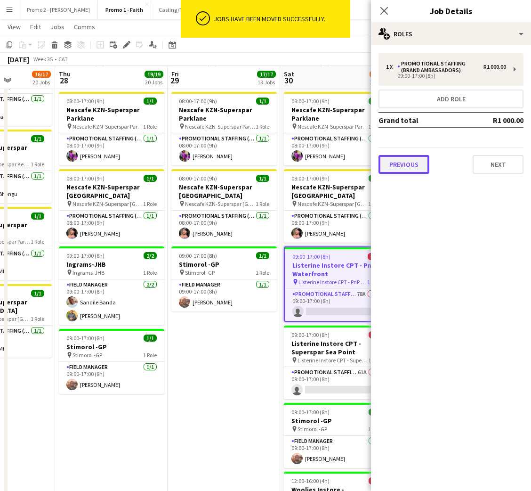
click at [405, 161] on button "Previous" at bounding box center [404, 164] width 51 height 19
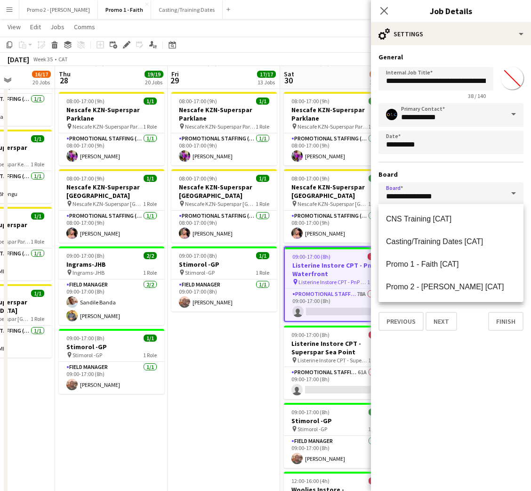
click at [414, 192] on input "**********" at bounding box center [451, 194] width 145 height 24
click at [426, 284] on span "Promo 2 - Mel [CAT]" at bounding box center [445, 286] width 118 height 8
type input "**********"
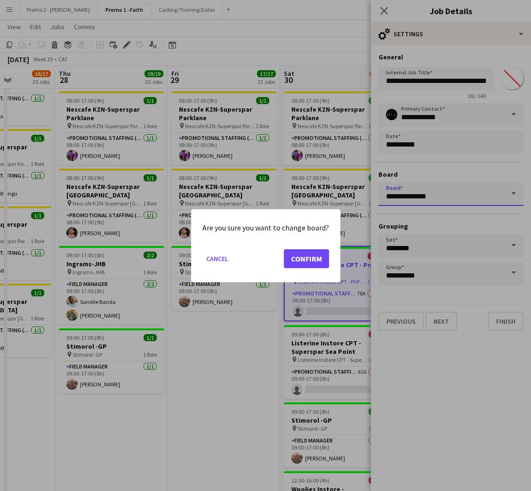
scroll to position [0, 0]
click at [310, 262] on button "Confirm" at bounding box center [306, 258] width 45 height 19
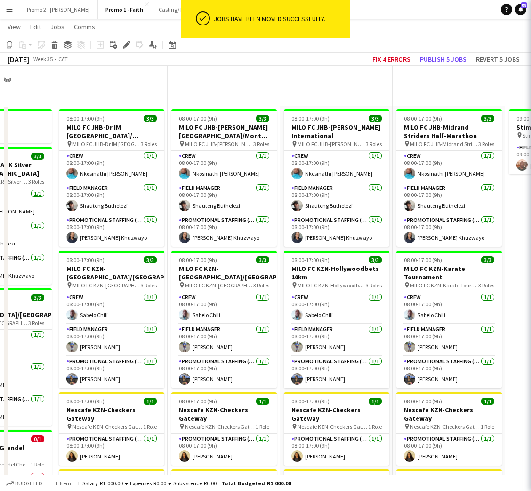
scroll to position [918, 0]
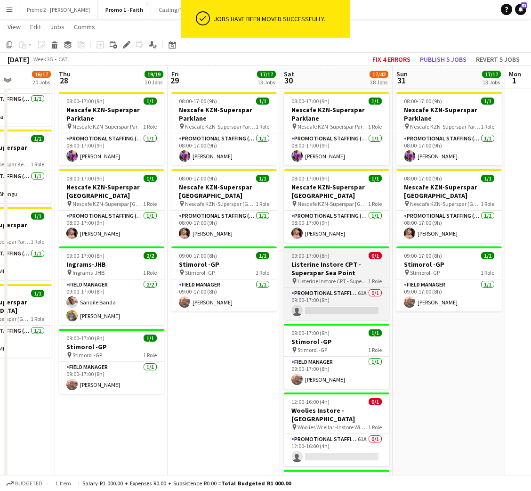
click at [328, 252] on span "09:00-17:00 (8h)" at bounding box center [310, 255] width 38 height 7
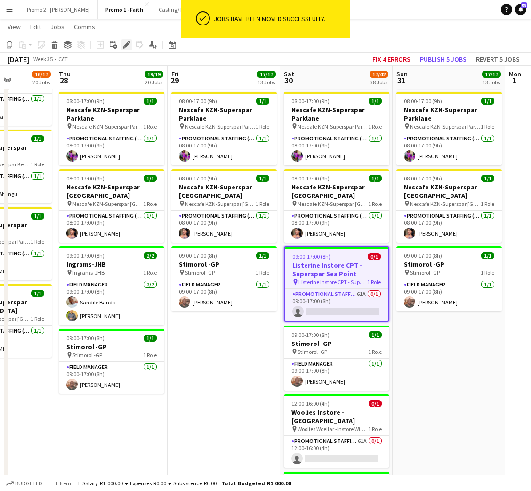
click at [125, 42] on icon "Edit" at bounding box center [127, 45] width 8 height 8
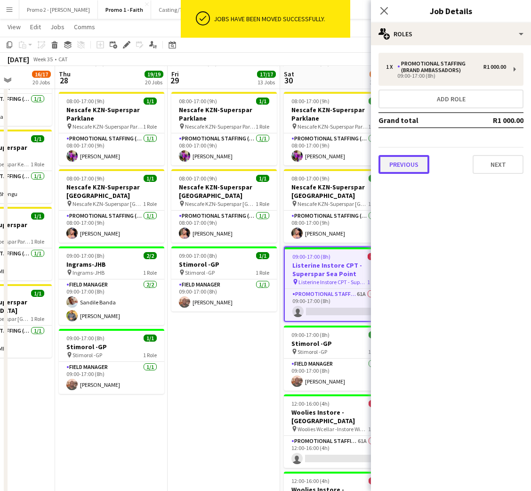
click at [396, 155] on button "Previous" at bounding box center [404, 164] width 51 height 19
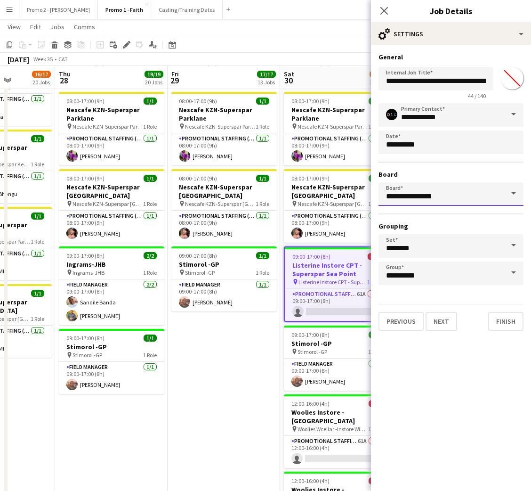
click at [443, 197] on input "**********" at bounding box center [451, 194] width 145 height 24
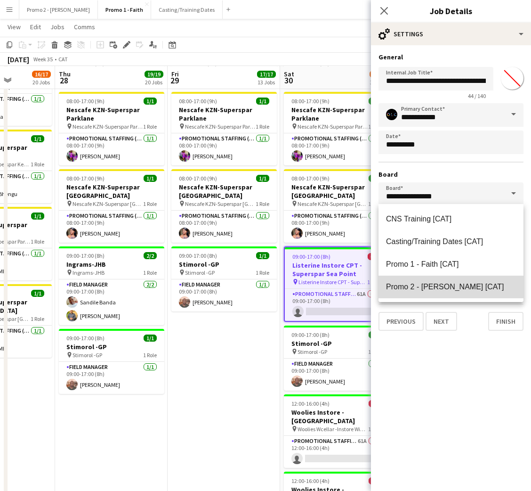
click at [434, 282] on span "Promo 2 - Mel [CAT]" at bounding box center [445, 286] width 118 height 8
type input "**********"
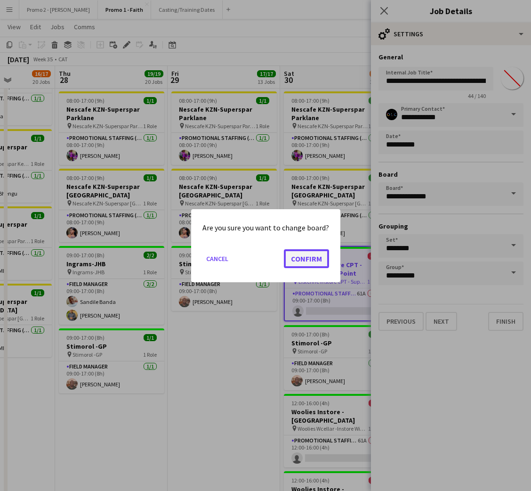
click at [300, 253] on button "Confirm" at bounding box center [306, 258] width 45 height 19
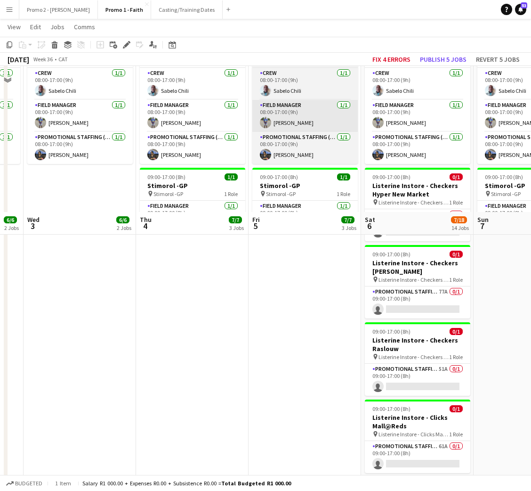
scroll to position [71, 0]
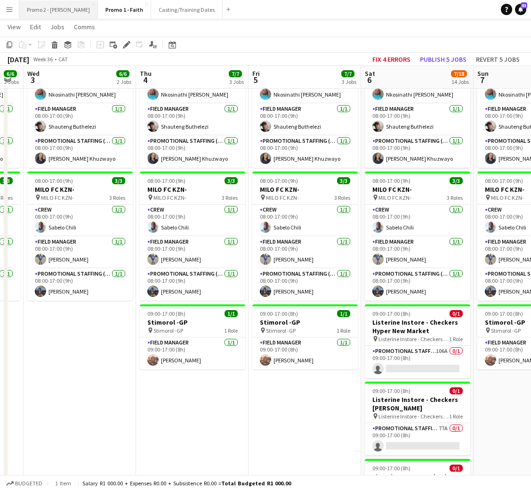
click at [43, 8] on button "Promo 2 - Mel Close" at bounding box center [58, 9] width 79 height 18
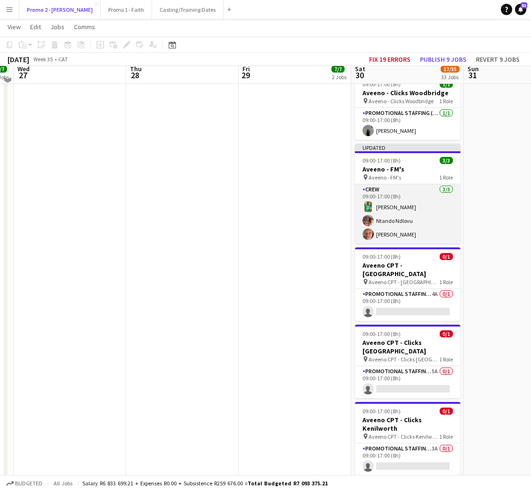
scroll to position [353, 0]
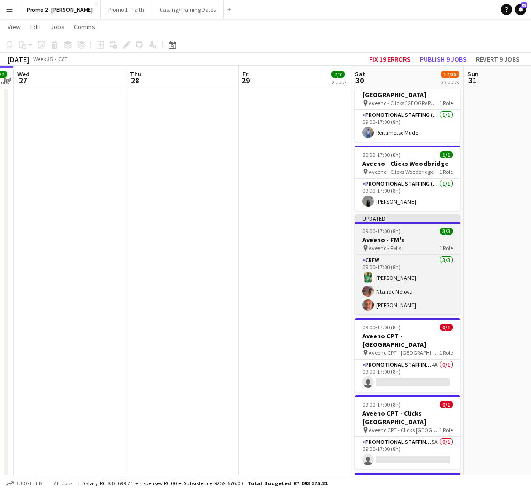
click at [394, 227] on span "09:00-17:00 (8h)" at bounding box center [382, 230] width 38 height 7
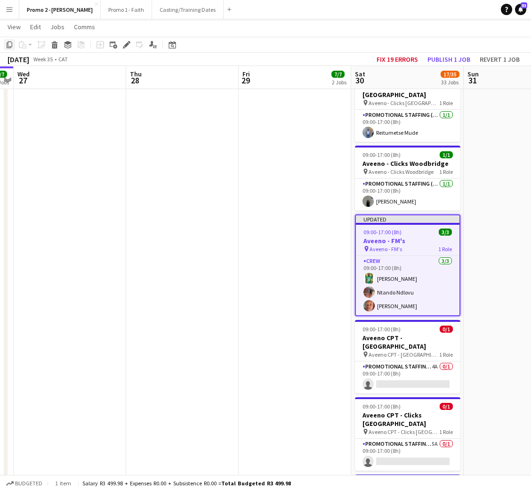
click at [8, 42] on icon at bounding box center [10, 44] width 6 height 7
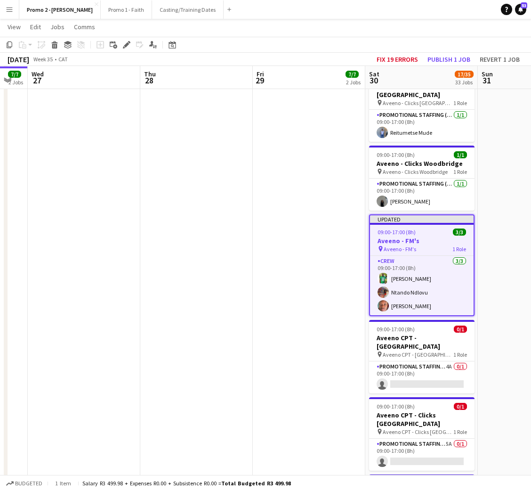
scroll to position [0, 353]
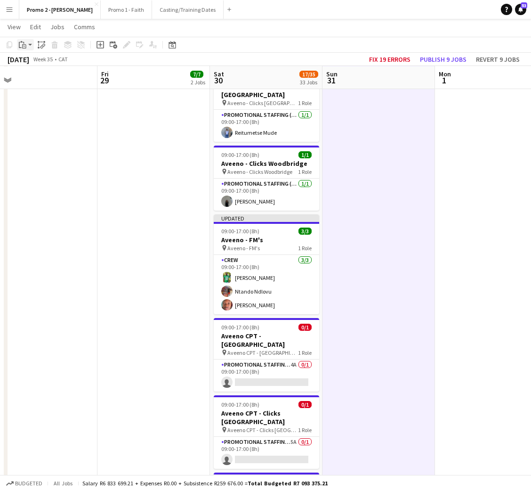
click at [27, 42] on div "Paste" at bounding box center [22, 44] width 11 height 11
click at [43, 78] on link "Paste with crew Ctrl+Shift+V" at bounding box center [69, 78] width 89 height 8
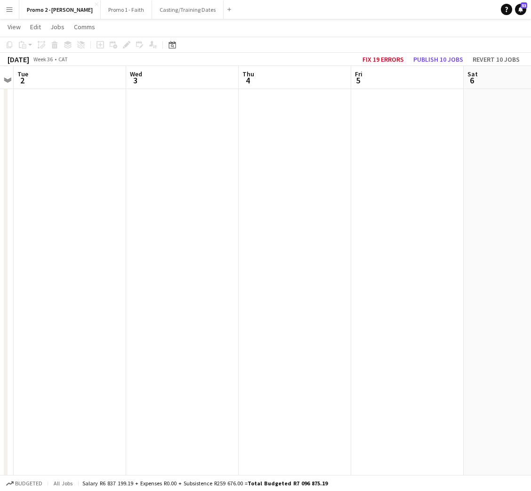
scroll to position [0, 355]
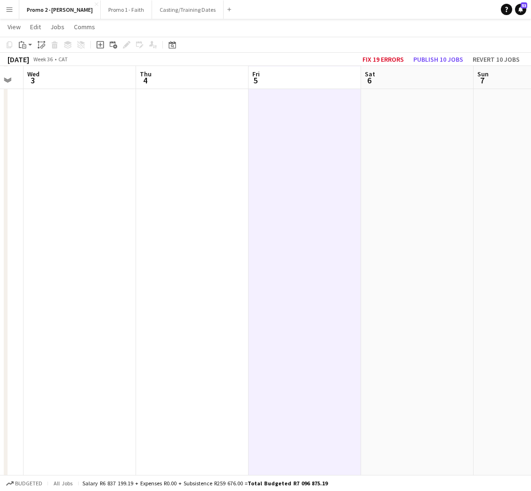
scroll to position [0, 385]
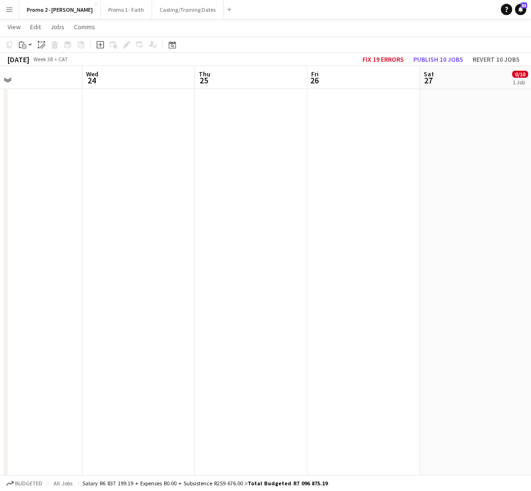
scroll to position [0, 396]
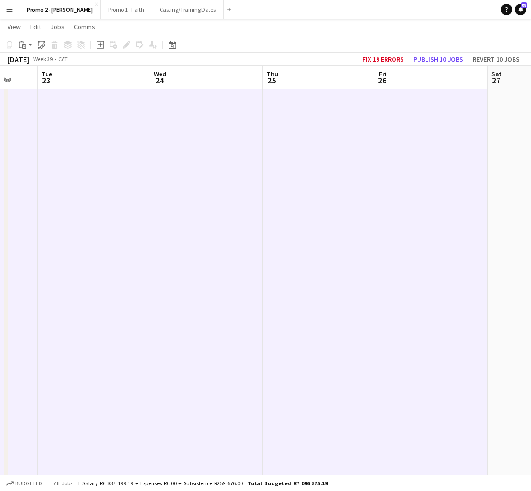
scroll to position [0, 255]
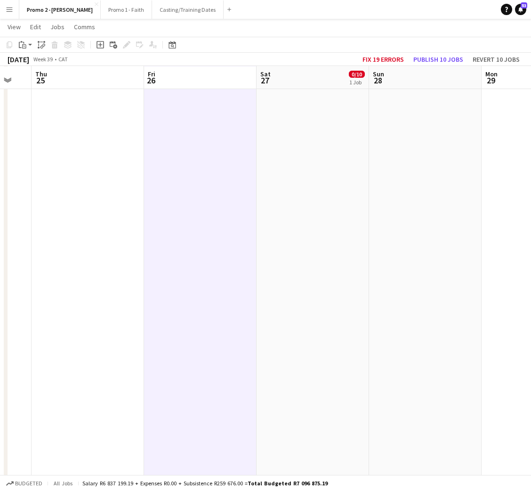
scroll to position [0, 312]
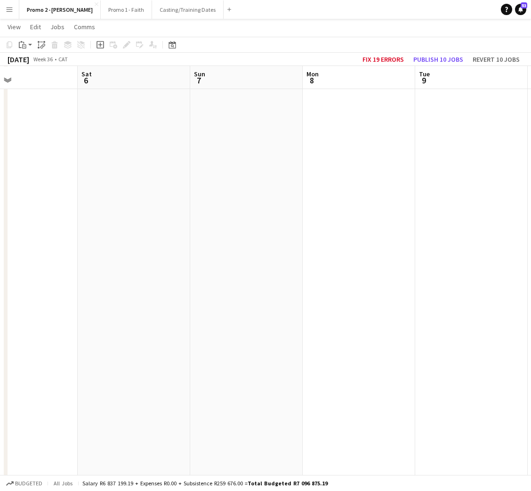
scroll to position [0, 189]
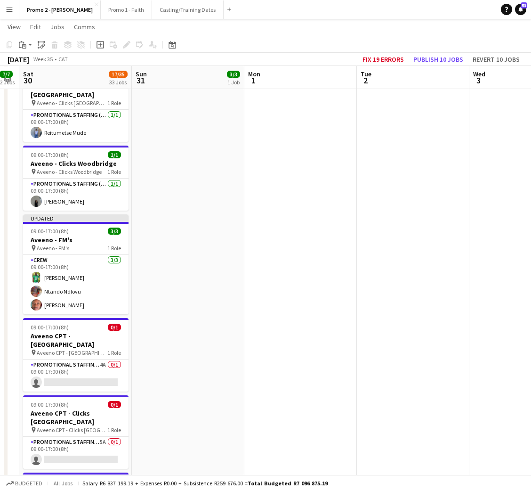
scroll to position [0, 270]
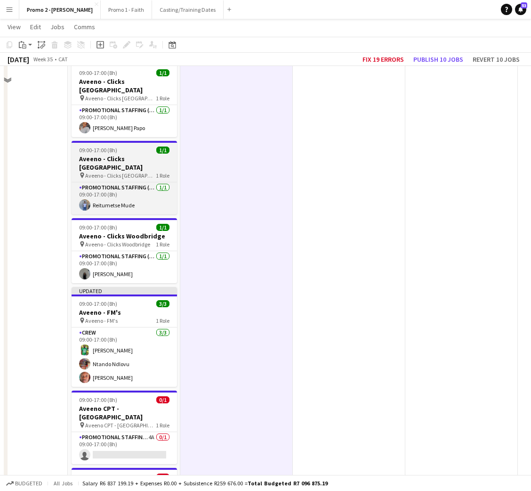
scroll to position [282, 0]
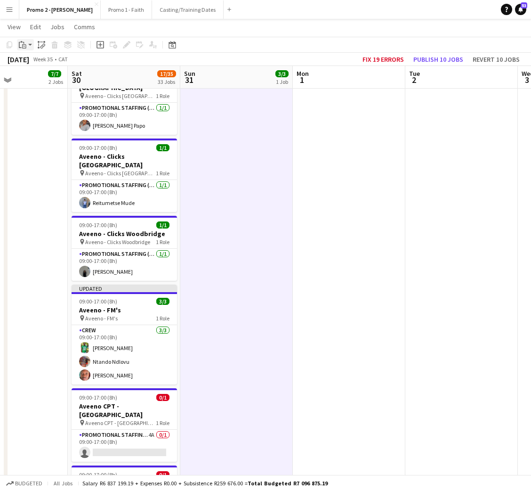
click at [24, 41] on icon "Paste" at bounding box center [23, 45] width 8 height 8
click at [32, 76] on link "Paste with crew Ctrl+Shift+V" at bounding box center [69, 78] width 89 height 8
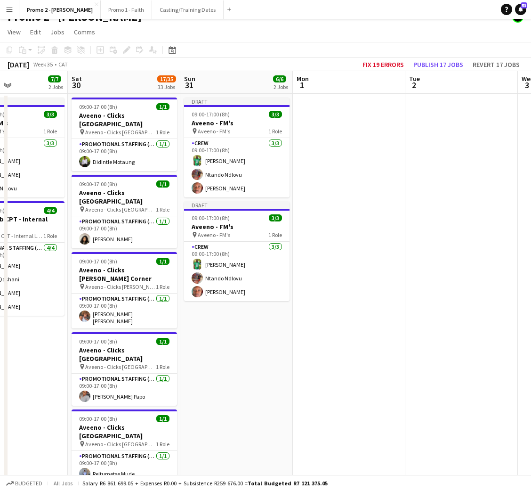
scroll to position [0, 0]
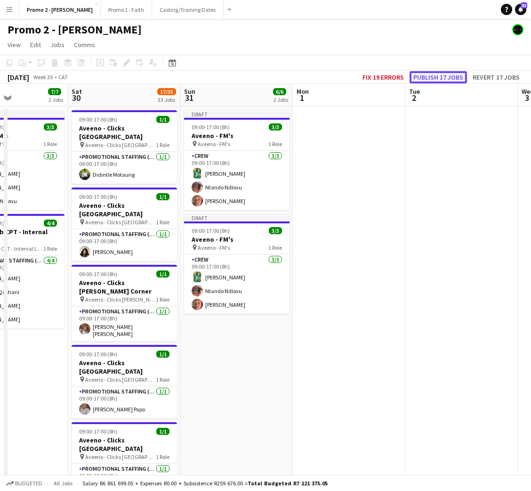
click at [445, 79] on button "Publish 17 jobs" at bounding box center [438, 77] width 57 height 12
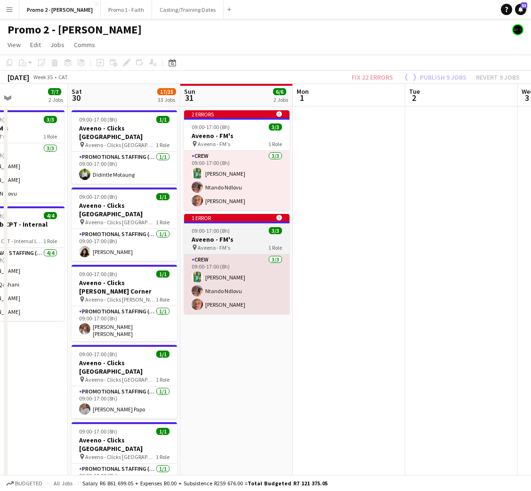
click at [213, 233] on span "09:00-17:00 (8h)" at bounding box center [211, 230] width 38 height 7
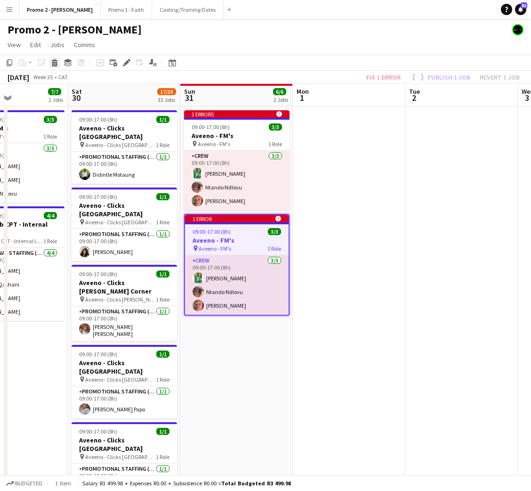
click at [52, 64] on icon at bounding box center [54, 64] width 5 height 5
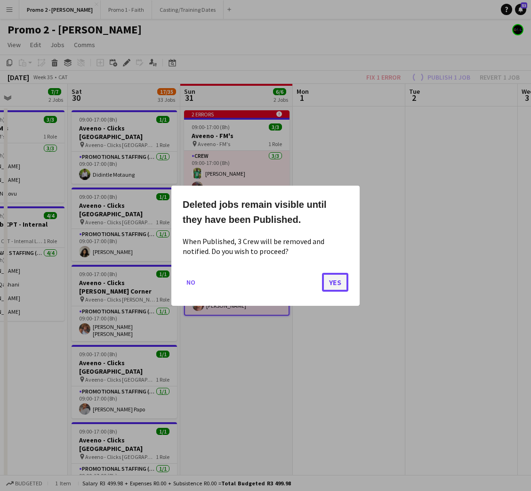
click at [338, 280] on button "Yes" at bounding box center [335, 281] width 26 height 19
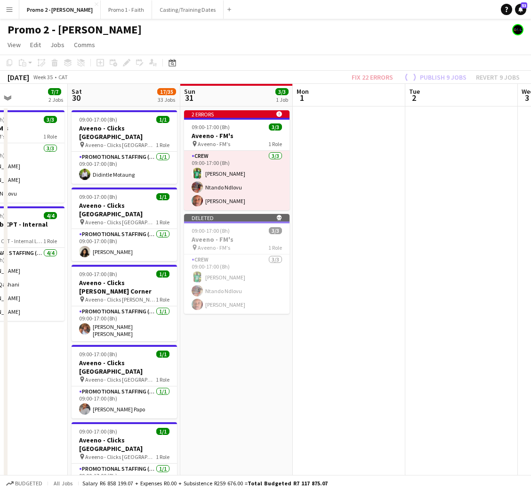
click at [446, 81] on div "Fix 22 errors Publish 9 jobs Revert 9 jobs" at bounding box center [435, 77] width 191 height 12
click at [437, 75] on div "Fix 22 errors Publish 9 jobs Revert 9 jobs" at bounding box center [435, 77] width 191 height 12
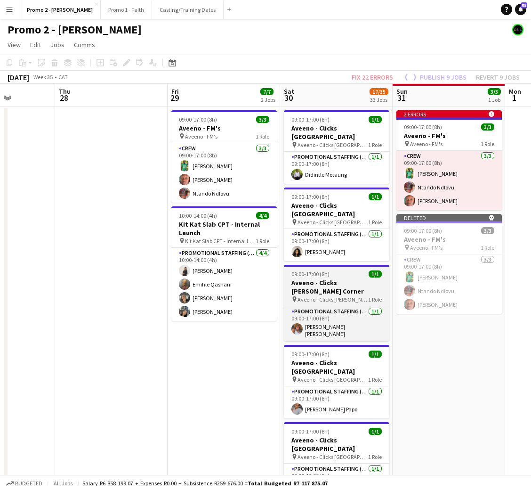
click at [346, 278] on h3 "Aveeno - Clicks [PERSON_NAME] Corner" at bounding box center [336, 286] width 105 height 17
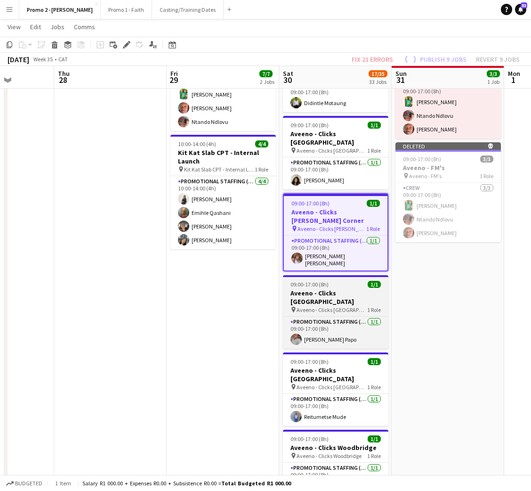
click at [325, 281] on span "09:00-17:00 (8h)" at bounding box center [309, 284] width 38 height 7
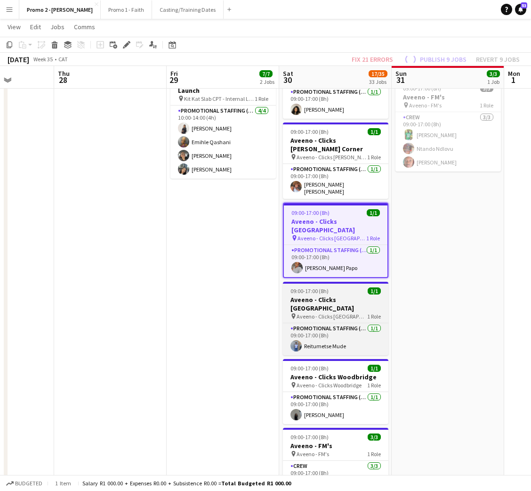
scroll to position [0, 396]
click at [323, 295] on h3 "Aveeno - Clicks [GEOGRAPHIC_DATA]" at bounding box center [334, 303] width 105 height 17
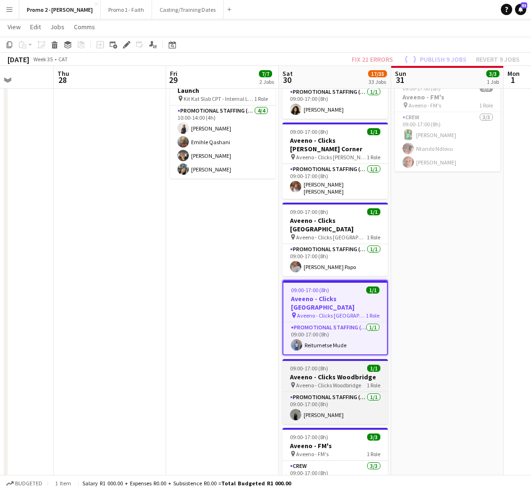
click at [334, 364] on div "09:00-17:00 (8h) 1/1" at bounding box center [334, 367] width 105 height 7
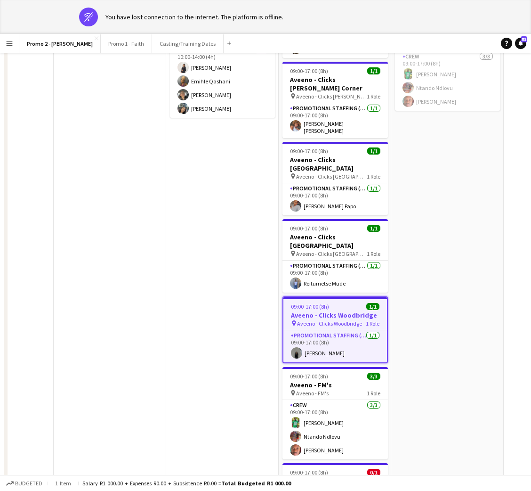
scroll to position [0, 0]
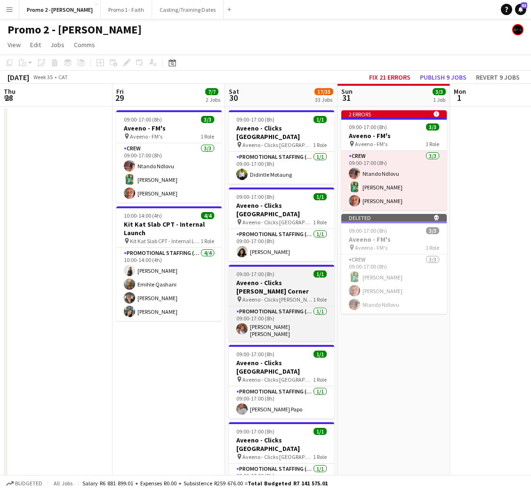
scroll to position [0, 353]
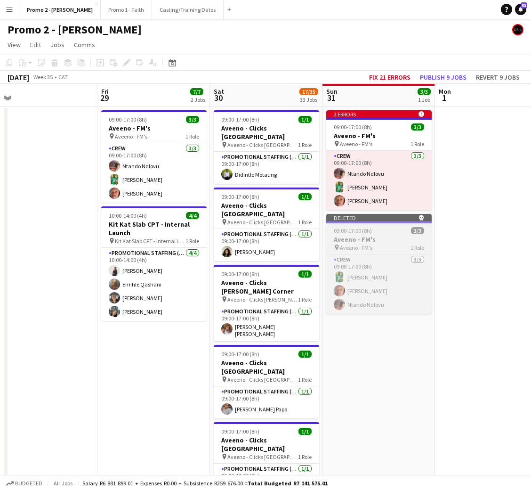
click at [354, 228] on span "09:00-17:00 (8h)" at bounding box center [353, 230] width 38 height 7
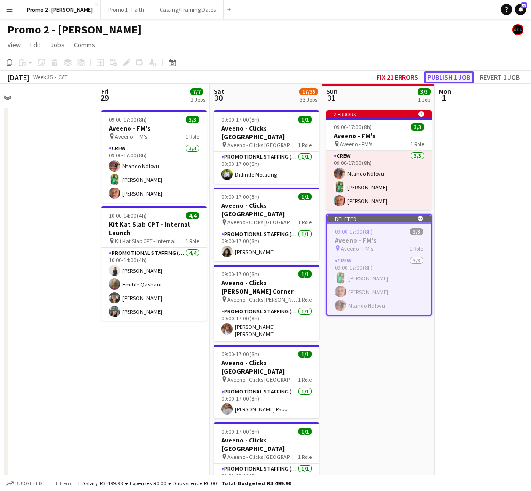
click at [459, 75] on button "Publish 1 job" at bounding box center [449, 77] width 50 height 12
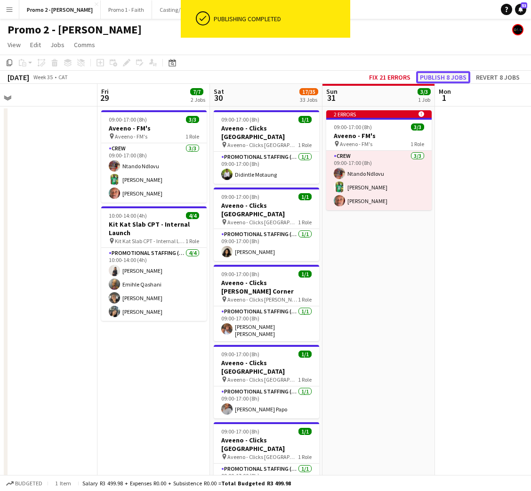
click at [445, 77] on button "Publish 8 jobs" at bounding box center [443, 77] width 54 height 12
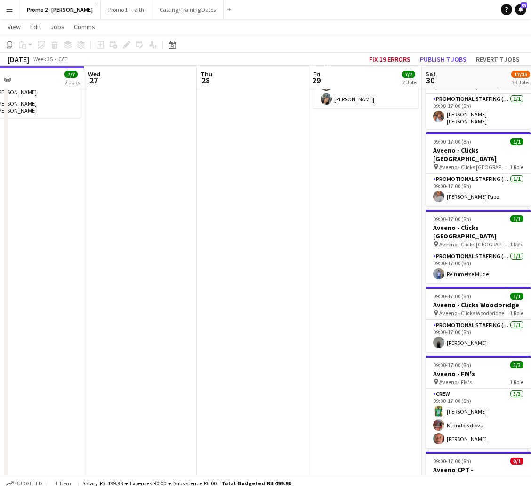
scroll to position [0, 295]
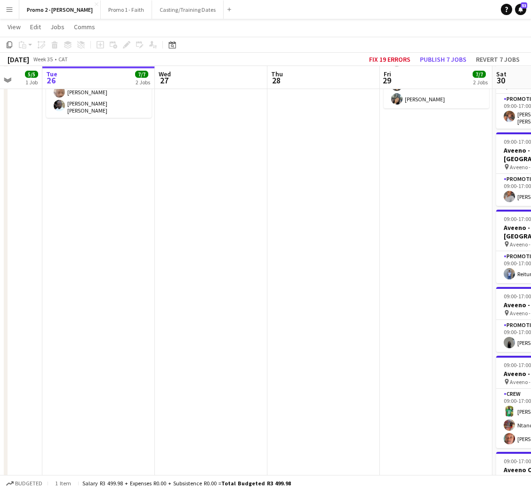
drag, startPoint x: 86, startPoint y: 205, endPoint x: 84, endPoint y: 170, distance: 34.9
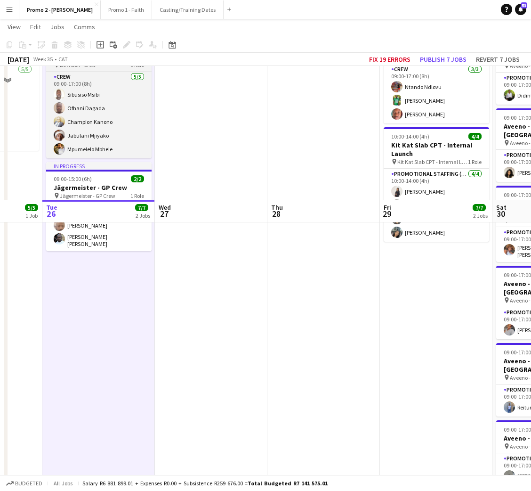
scroll to position [0, 0]
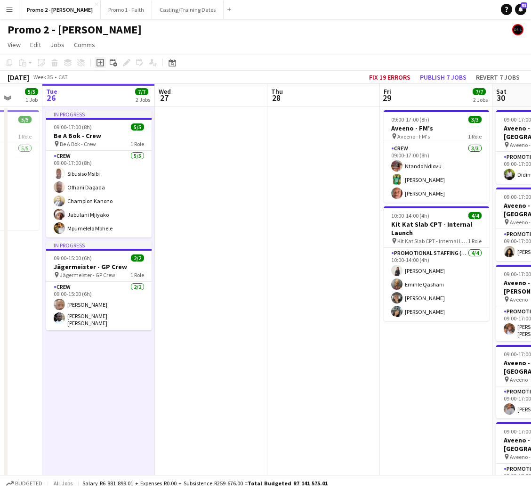
click at [99, 64] on icon "Add job" at bounding box center [101, 63] width 8 height 8
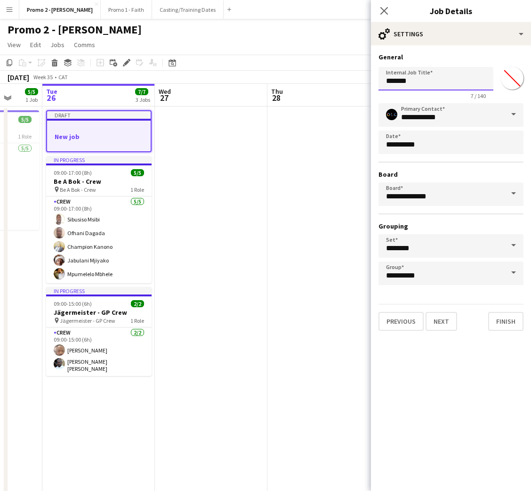
click at [433, 81] on input "*******" at bounding box center [436, 79] width 115 height 24
type input "**********"
click at [438, 314] on button "Next" at bounding box center [442, 321] width 32 height 19
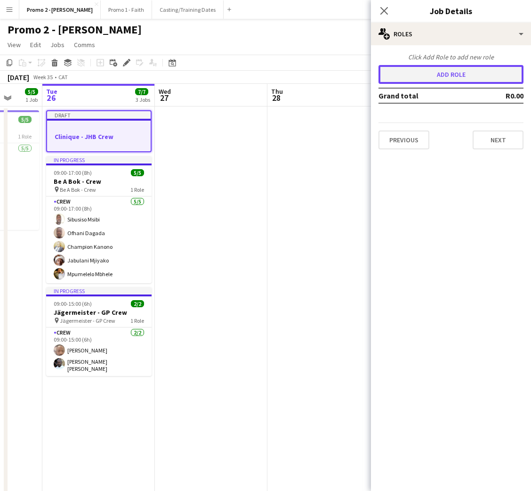
click at [433, 79] on button "Add role" at bounding box center [451, 74] width 145 height 19
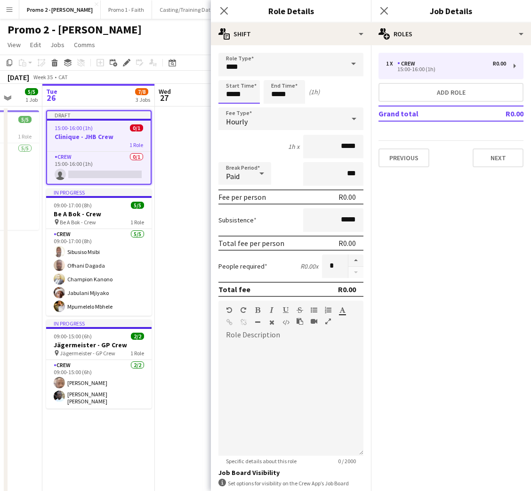
click at [232, 93] on input "*****" at bounding box center [238, 92] width 41 height 24
type input "*****"
click at [284, 93] on input "*****" at bounding box center [284, 92] width 41 height 24
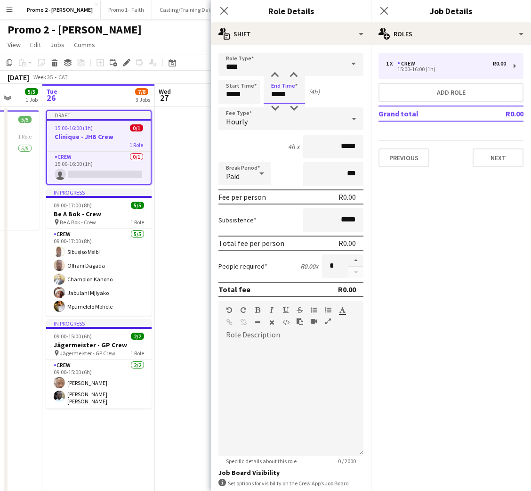
click at [284, 93] on input "*****" at bounding box center [284, 92] width 41 height 24
type input "*****"
click at [348, 124] on icon at bounding box center [353, 118] width 11 height 19
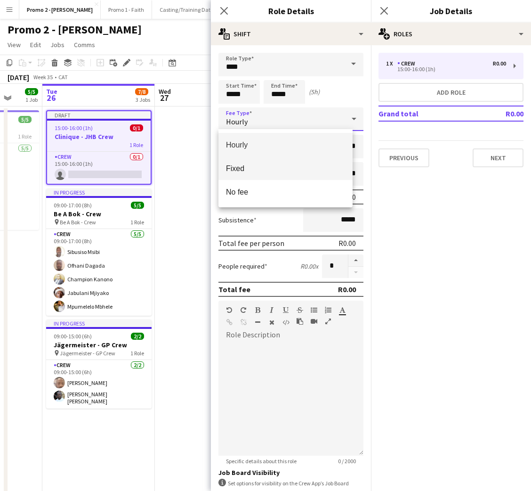
click at [292, 173] on mat-option "Fixed" at bounding box center [285, 168] width 134 height 24
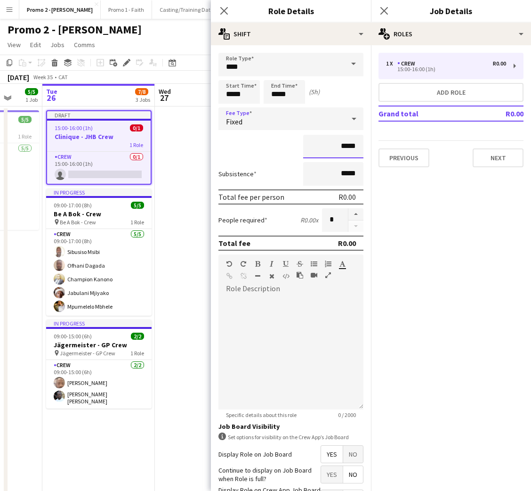
click at [338, 142] on input "*****" at bounding box center [333, 147] width 60 height 24
type input "*****"
click at [348, 211] on button "button" at bounding box center [355, 214] width 15 height 12
type input "*"
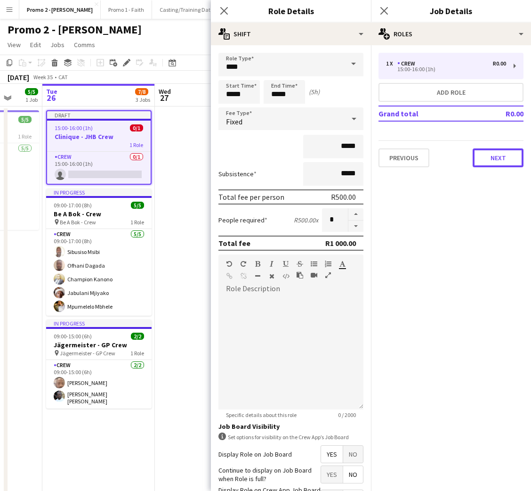
click at [491, 154] on button "Next" at bounding box center [498, 157] width 51 height 19
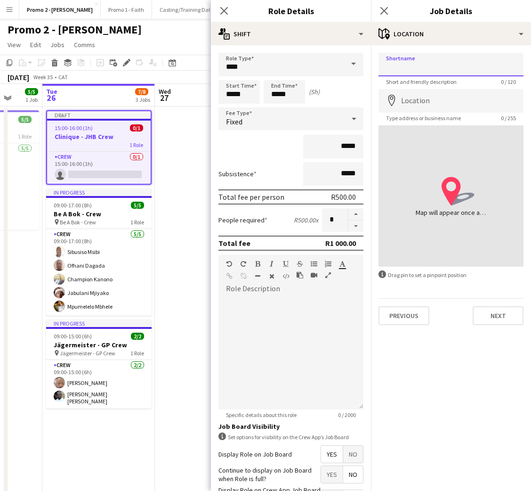
click at [458, 55] on input "Shortname" at bounding box center [451, 65] width 145 height 24
paste input "**********"
type input "**********"
click at [439, 92] on input "Location" at bounding box center [451, 101] width 145 height 24
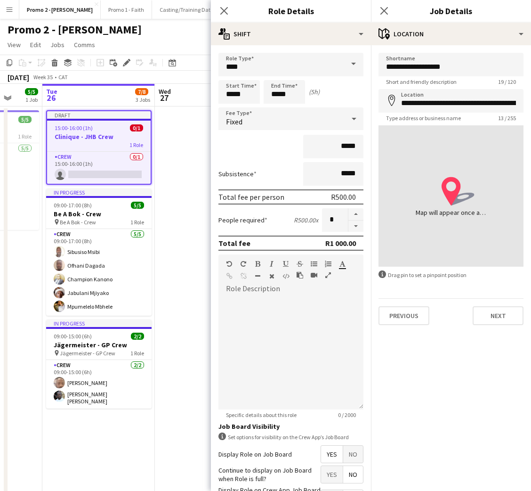
type input "**********"
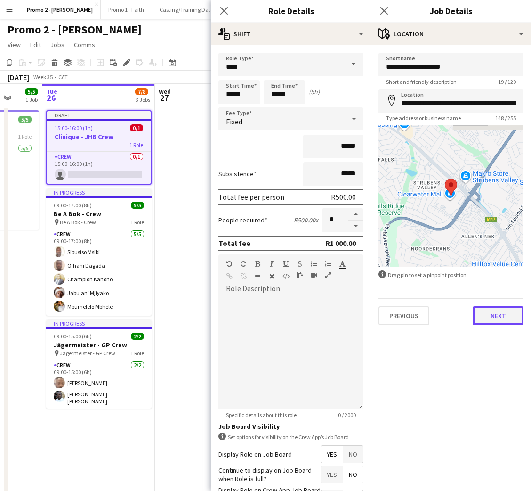
click at [505, 320] on button "Next" at bounding box center [498, 315] width 51 height 19
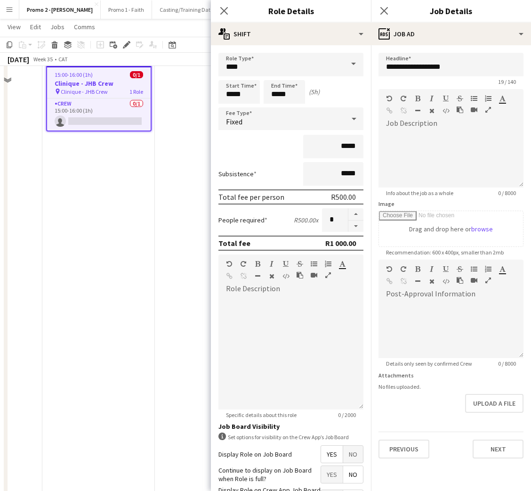
scroll to position [353, 0]
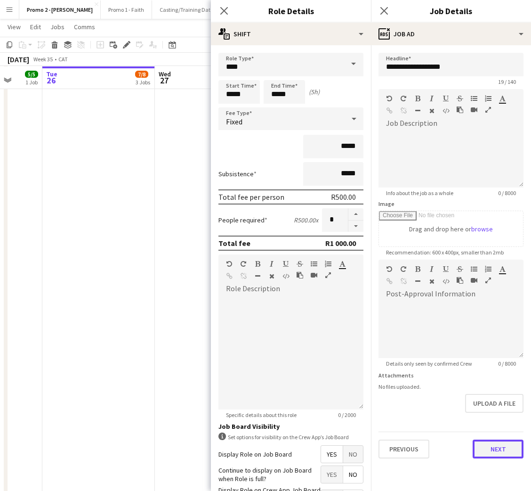
click at [493, 448] on button "Next" at bounding box center [498, 448] width 51 height 19
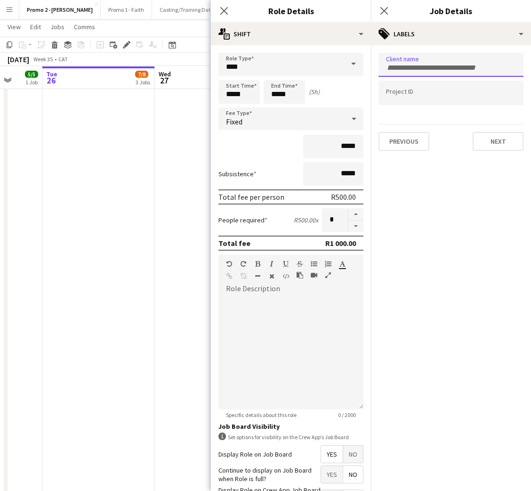
click at [447, 69] on div at bounding box center [451, 65] width 145 height 24
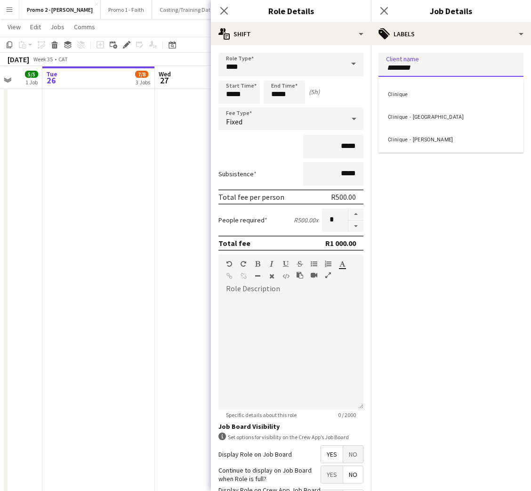
type input "********"
click at [440, 93] on div "Clinique" at bounding box center [451, 93] width 145 height 23
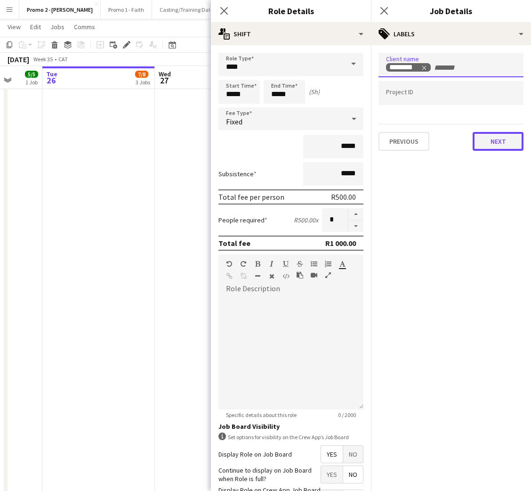
click at [495, 135] on button "Next" at bounding box center [498, 141] width 51 height 19
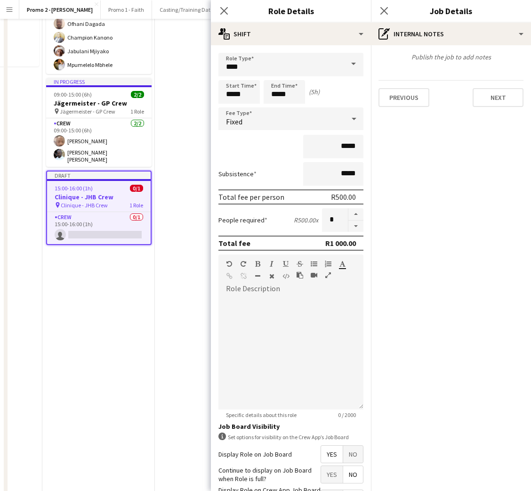
scroll to position [0, 0]
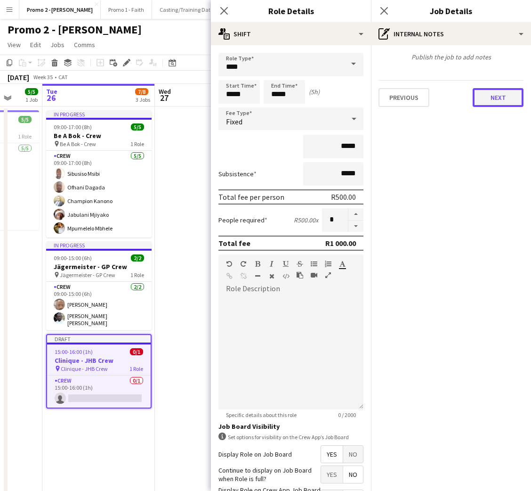
click at [512, 96] on button "Next" at bounding box center [498, 97] width 51 height 19
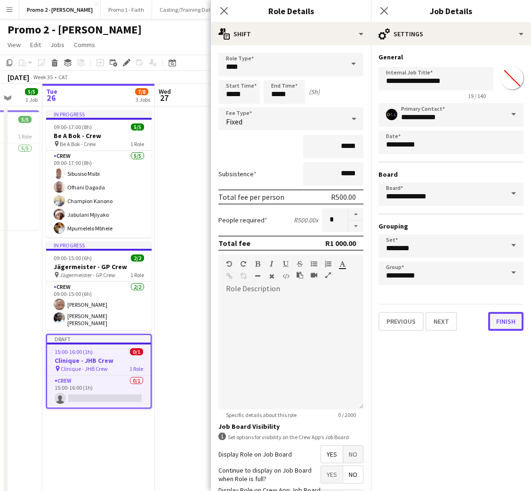
click at [495, 324] on button "Finish" at bounding box center [505, 321] width 35 height 19
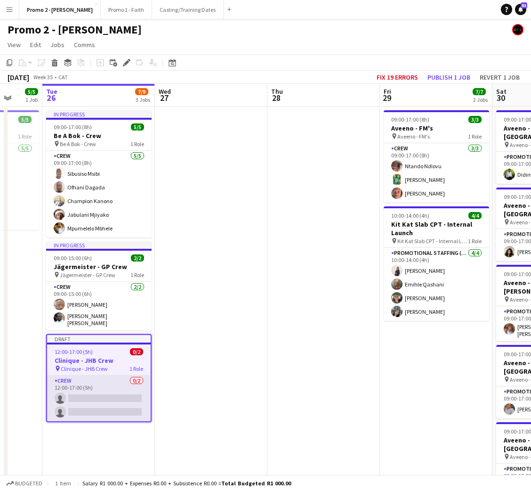
click at [118, 403] on app-card-role "Crew 0/2 12:00-17:00 (5h) single-neutral-actions single-neutral-actions" at bounding box center [99, 398] width 104 height 46
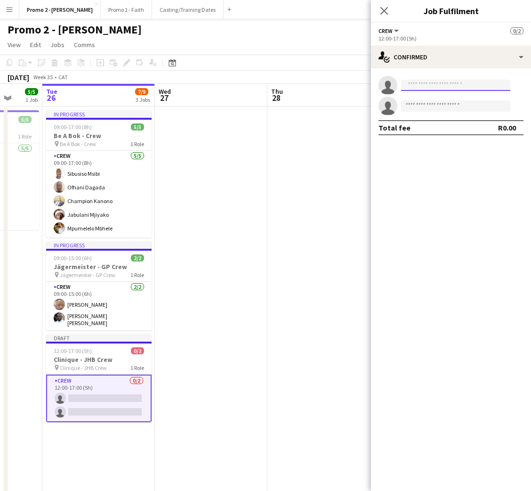
click at [448, 81] on input at bounding box center [455, 85] width 109 height 11
type input "*********"
click at [447, 95] on span "[PERSON_NAME]" at bounding box center [436, 99] width 54 height 8
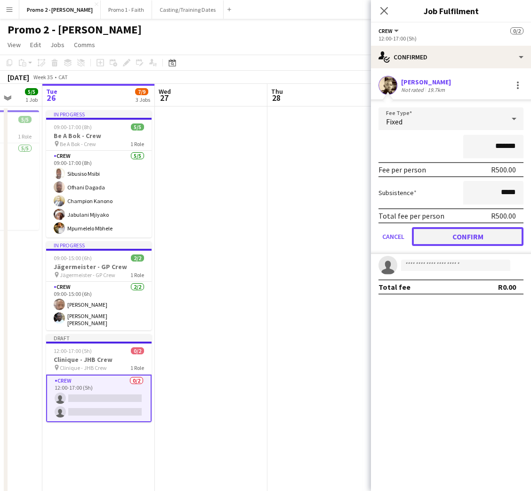
click at [487, 229] on button "Confirm" at bounding box center [468, 236] width 112 height 19
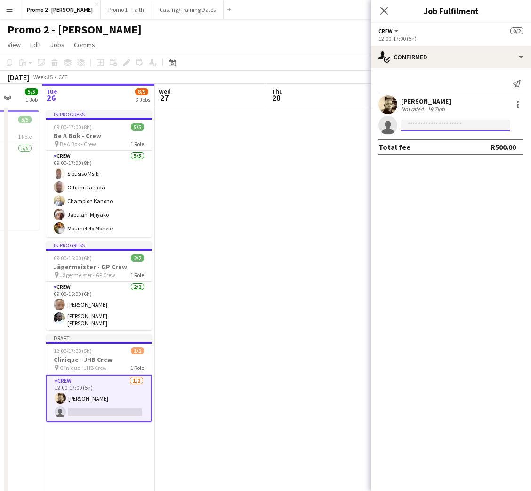
click at [457, 125] on input at bounding box center [455, 125] width 109 height 11
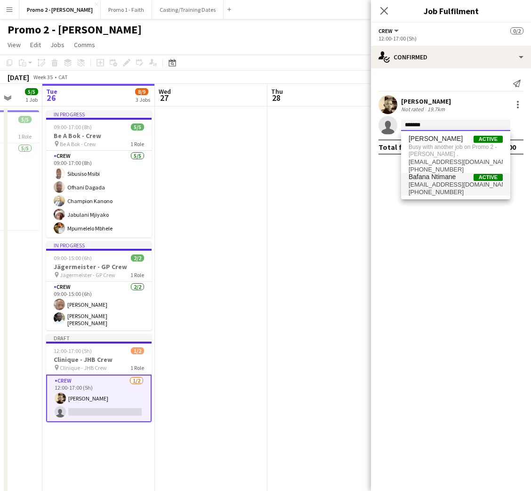
type input "*******"
click at [445, 186] on span "[EMAIL_ADDRESS][DOMAIN_NAME]" at bounding box center [456, 185] width 94 height 8
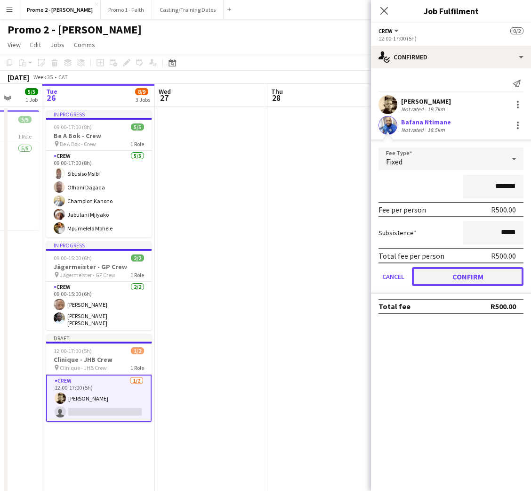
click at [460, 275] on button "Confirm" at bounding box center [468, 276] width 112 height 19
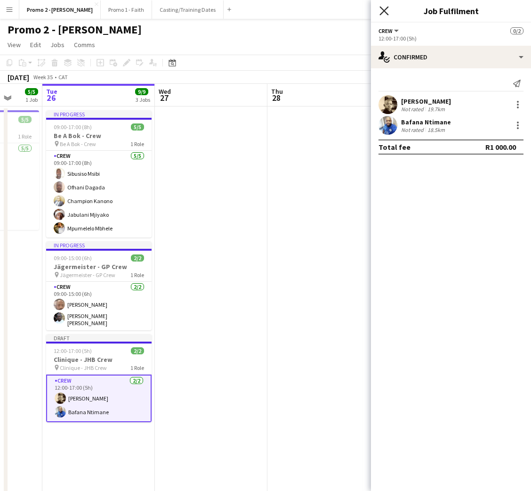
click at [385, 8] on icon "Close pop-in" at bounding box center [383, 10] width 9 height 9
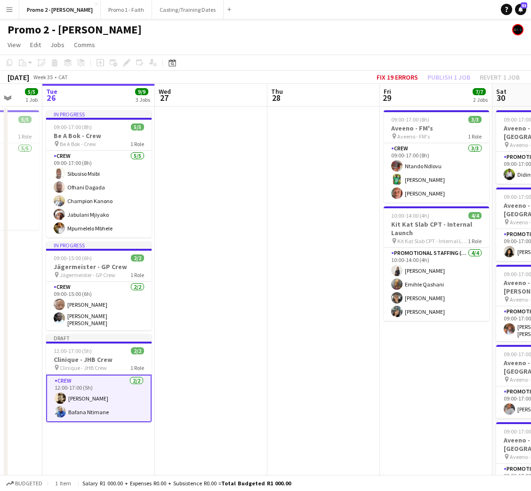
click at [465, 79] on div "Fix 19 errors Publish 1 job Revert 1 job" at bounding box center [448, 77] width 166 height 12
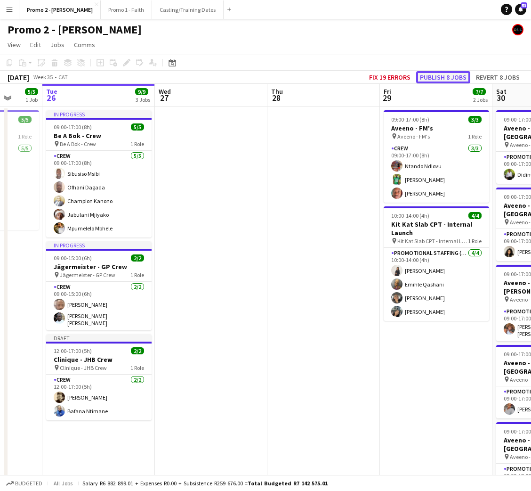
click at [456, 75] on button "Publish 8 jobs" at bounding box center [443, 77] width 54 height 12
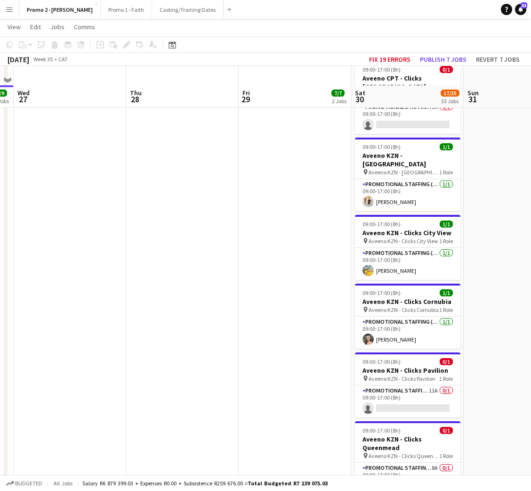
scroll to position [1059, 0]
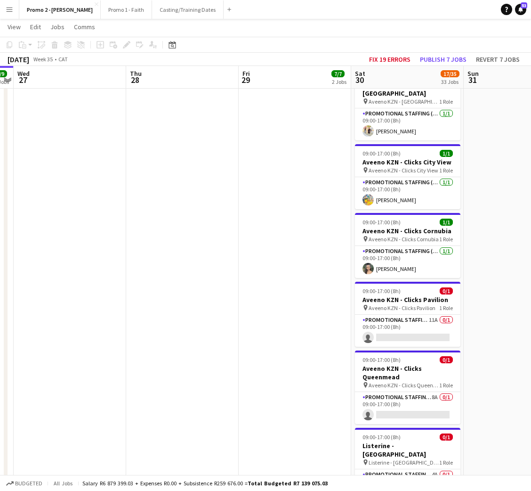
drag, startPoint x: 397, startPoint y: 314, endPoint x: 392, endPoint y: 289, distance: 25.0
click at [397, 364] on h3 "Aveeno KZN - Clicks Queenmead" at bounding box center [407, 372] width 105 height 17
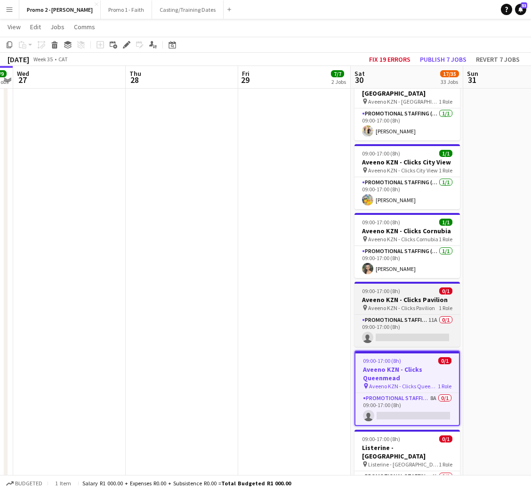
click at [401, 295] on h3 "Aveeno KZN - Clicks Pavilion" at bounding box center [406, 299] width 105 height 8
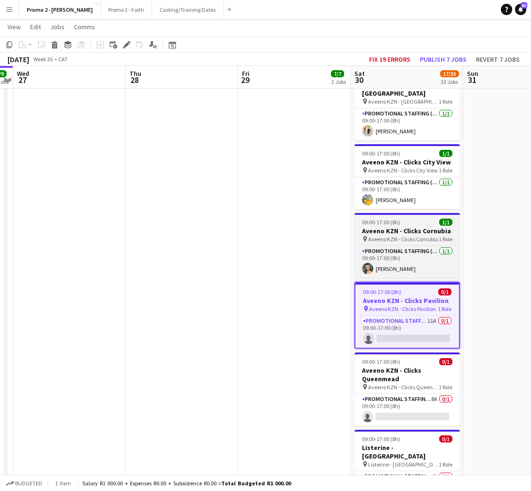
click at [416, 218] on div "09:00-17:00 (8h) 1/1" at bounding box center [406, 221] width 105 height 7
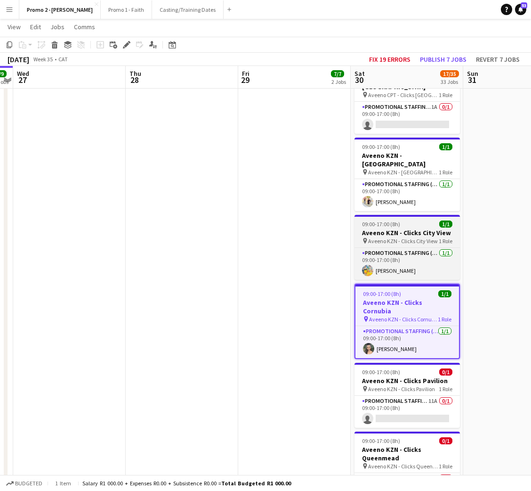
click at [389, 237] on span "Aveeno KZN - Clicks City View" at bounding box center [403, 240] width 70 height 7
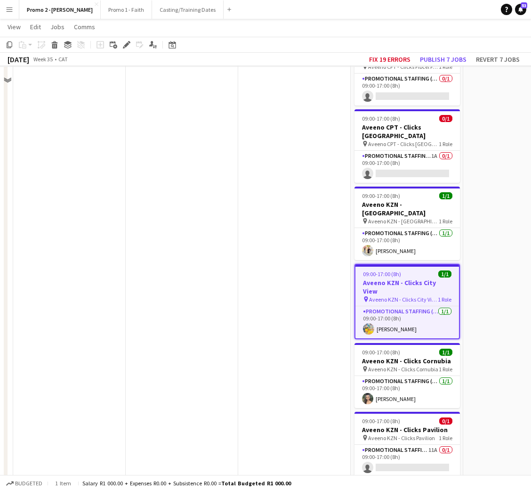
scroll to position [918, 0]
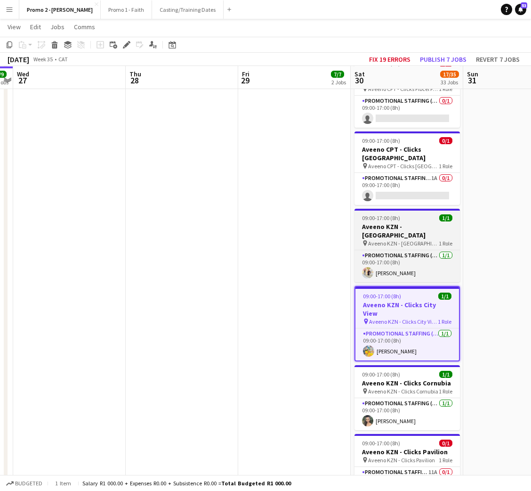
click at [397, 222] on h3 "Aveeno KZN - [GEOGRAPHIC_DATA]" at bounding box center [406, 230] width 105 height 17
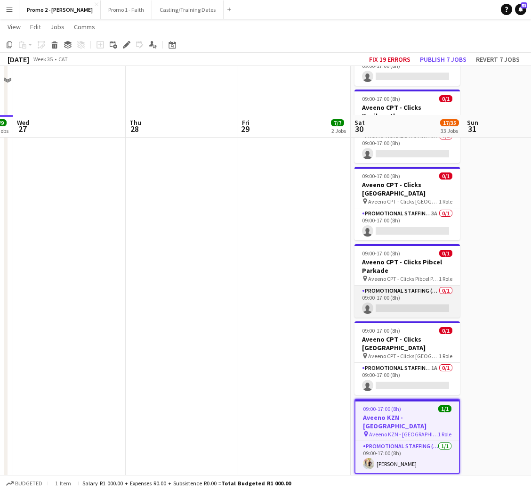
scroll to position [706, 0]
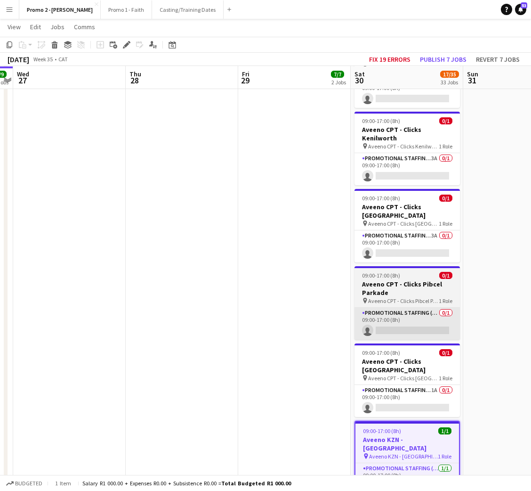
click at [405, 230] on app-card-role "Promotional Staffing (Brand Ambassadors) 3A 0/1 09:00-17:00 (8h) single-neutral…" at bounding box center [406, 246] width 105 height 32
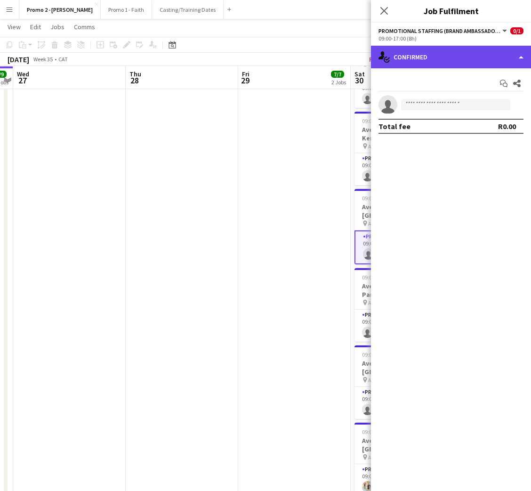
click at [435, 51] on div "single-neutral-actions-check-2 Confirmed" at bounding box center [451, 57] width 160 height 23
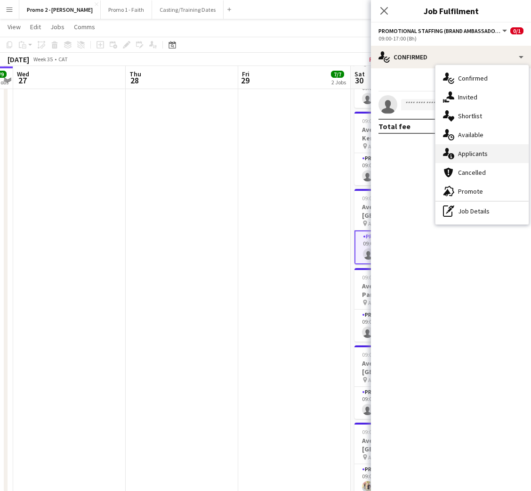
click at [477, 150] on div "single-neutral-actions-information Applicants" at bounding box center [481, 153] width 93 height 19
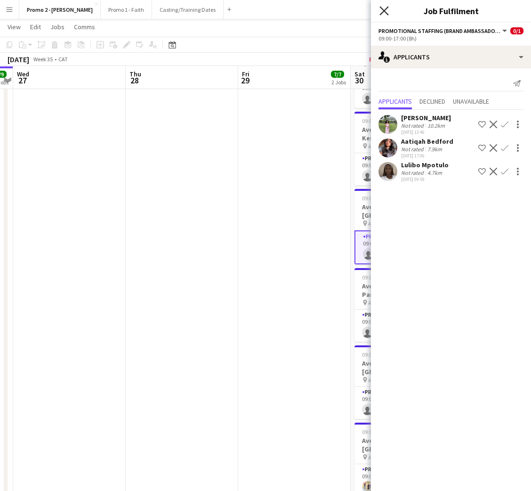
click at [383, 9] on icon "Close pop-in" at bounding box center [383, 10] width 9 height 9
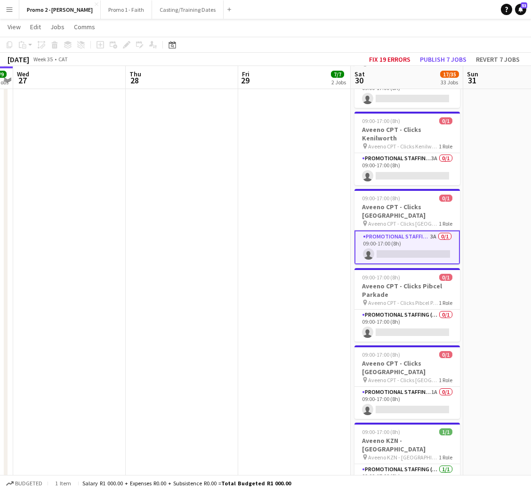
click at [418, 230] on app-card-role "Promotional Staffing (Brand Ambassadors) 3A 0/1 09:00-17:00 (8h) single-neutral…" at bounding box center [406, 247] width 105 height 34
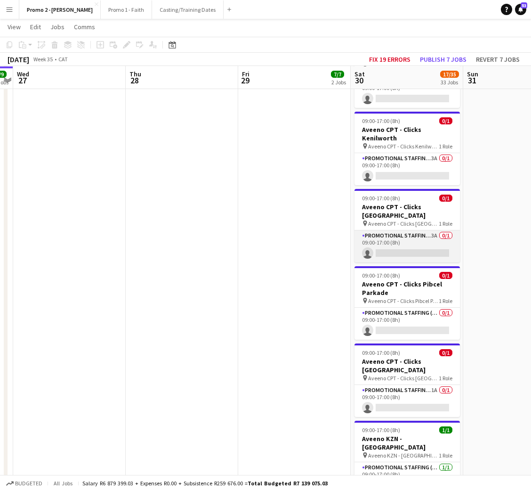
click at [418, 230] on app-card-role "Promotional Staffing (Brand Ambassadors) 3A 0/1 09:00-17:00 (8h) single-neutral…" at bounding box center [406, 246] width 105 height 32
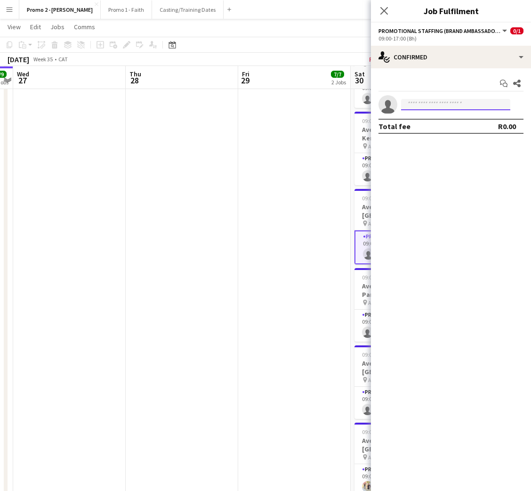
click at [448, 101] on input at bounding box center [455, 104] width 109 height 11
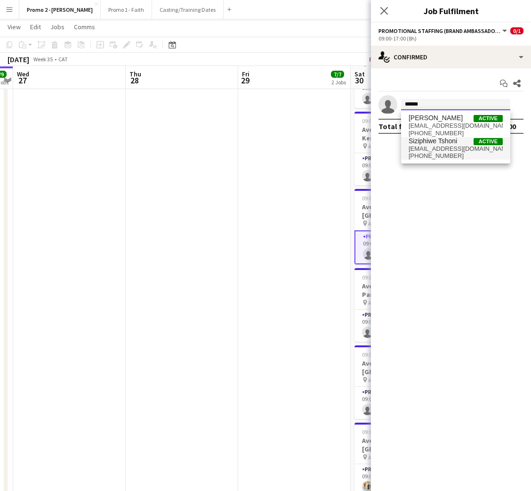
type input "******"
click at [435, 144] on span "Siziphiwe Tshoni" at bounding box center [433, 141] width 48 height 8
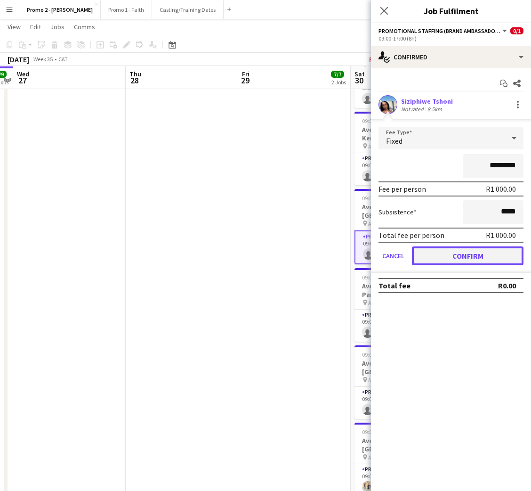
click at [466, 257] on button "Confirm" at bounding box center [468, 255] width 112 height 19
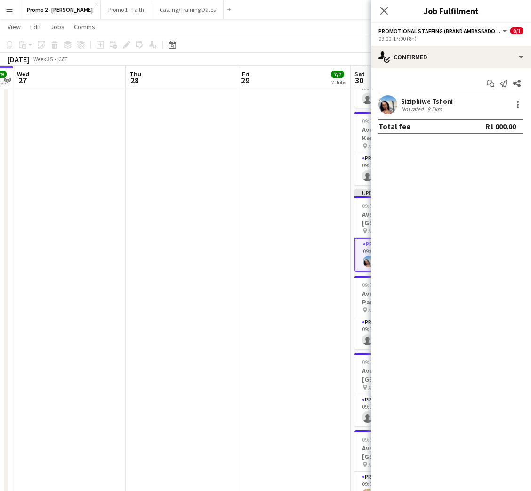
click at [419, 98] on div "Siziphiwe Tshoni" at bounding box center [427, 101] width 52 height 8
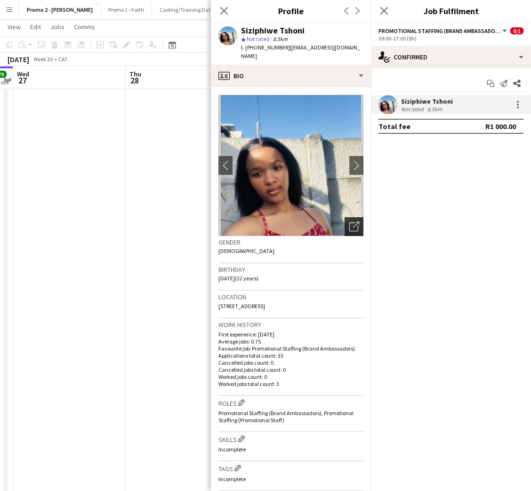
click at [349, 217] on div "Open photos pop-in" at bounding box center [354, 226] width 19 height 19
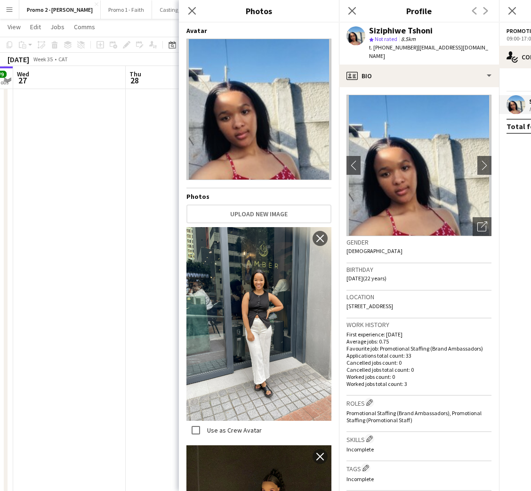
scroll to position [132, 0]
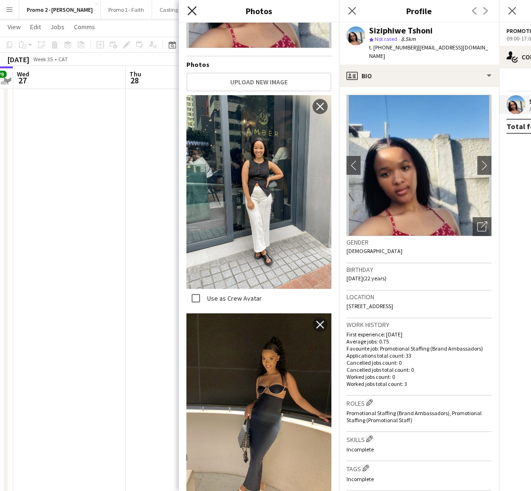
click at [188, 9] on icon "Close pop-in" at bounding box center [191, 10] width 9 height 9
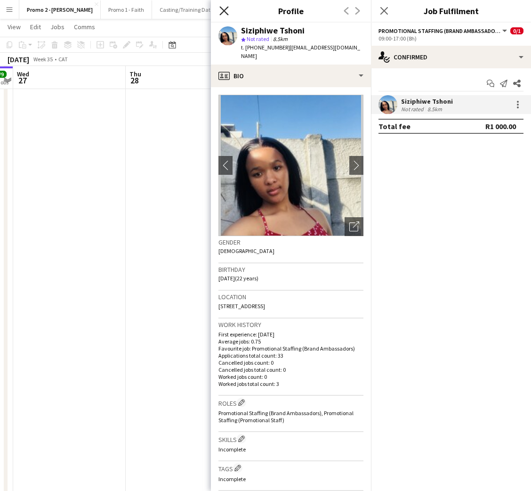
click at [225, 12] on icon at bounding box center [223, 10] width 9 height 9
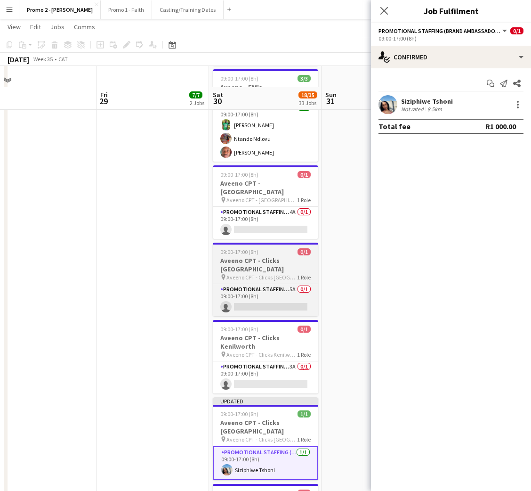
scroll to position [494, 0]
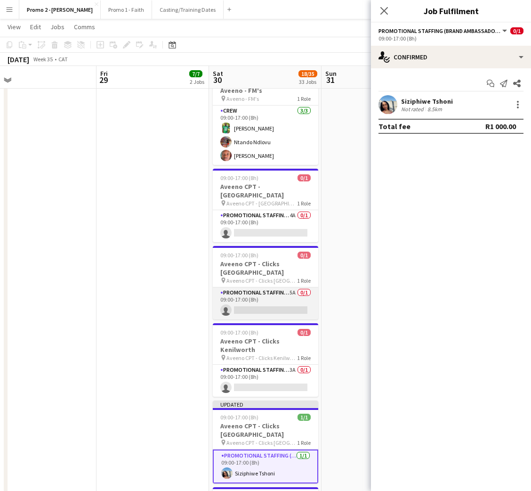
click at [261, 287] on app-card-role "Promotional Staffing (Brand Ambassadors) 5A 0/1 09:00-17:00 (8h) single-neutral…" at bounding box center [265, 303] width 105 height 32
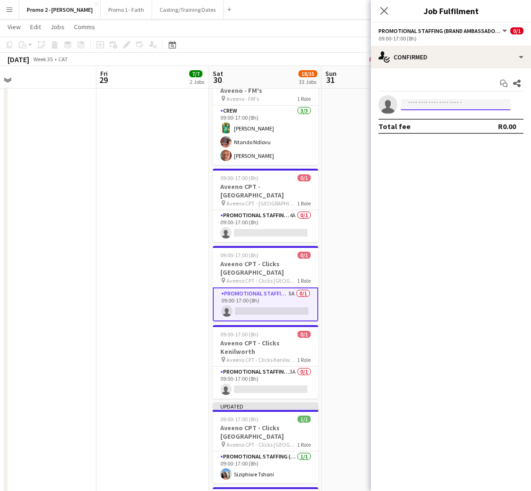
click at [448, 105] on input at bounding box center [455, 104] width 109 height 11
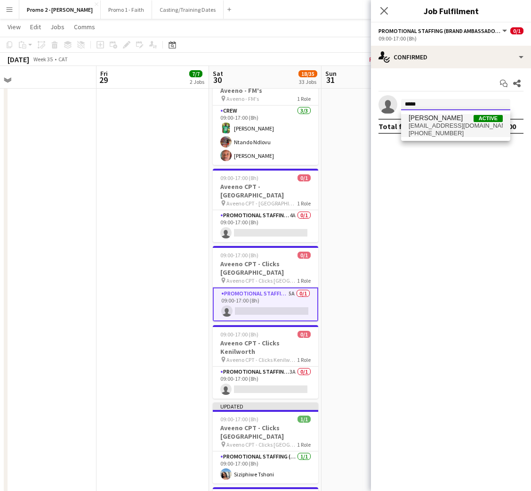
type input "*****"
click at [433, 116] on span "[PERSON_NAME]" at bounding box center [436, 118] width 54 height 8
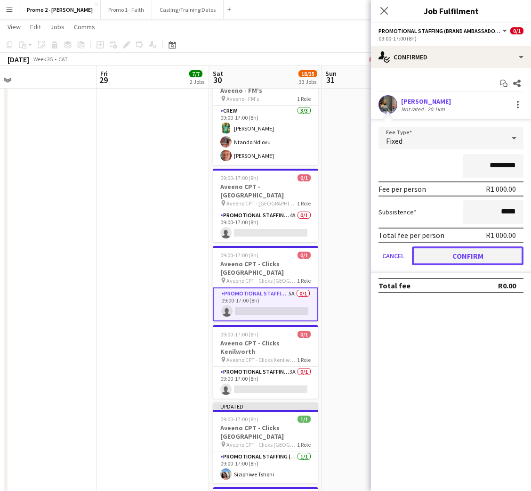
click at [462, 248] on button "Confirm" at bounding box center [468, 255] width 112 height 19
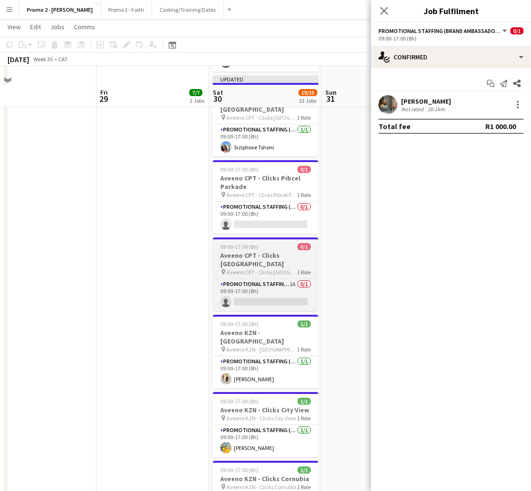
scroll to position [847, 0]
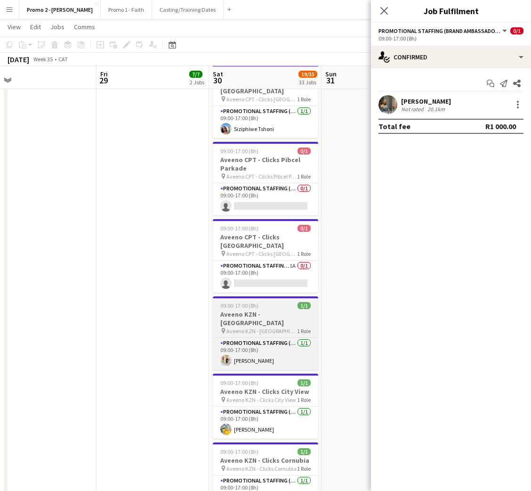
click at [273, 310] on h3 "Aveeno KZN - [GEOGRAPHIC_DATA]" at bounding box center [265, 318] width 105 height 17
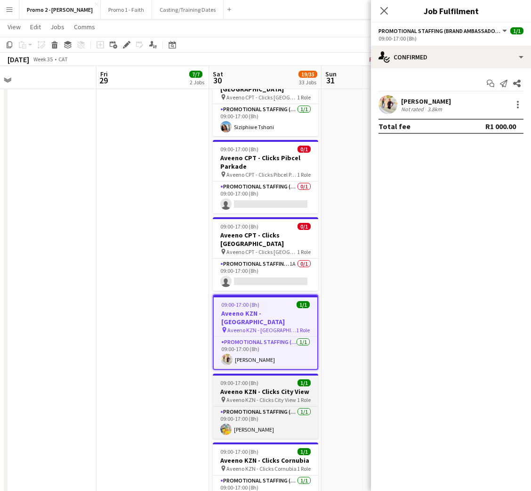
click at [270, 387] on h3 "Aveeno KZN - Clicks City View" at bounding box center [265, 391] width 105 height 8
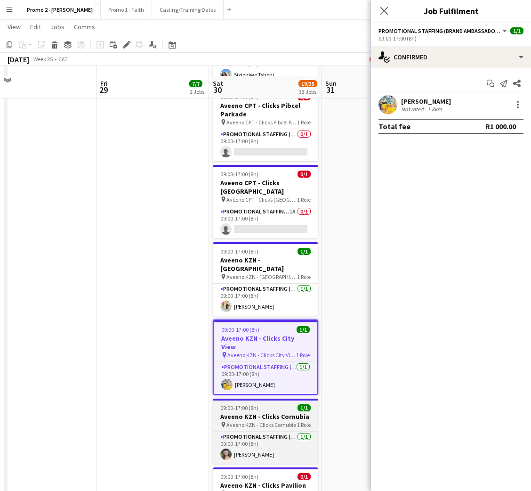
scroll to position [918, 0]
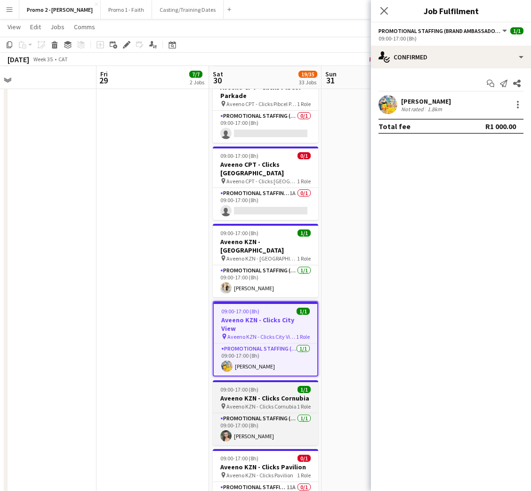
click at [273, 386] on div "09:00-17:00 (8h) 1/1" at bounding box center [265, 389] width 105 height 7
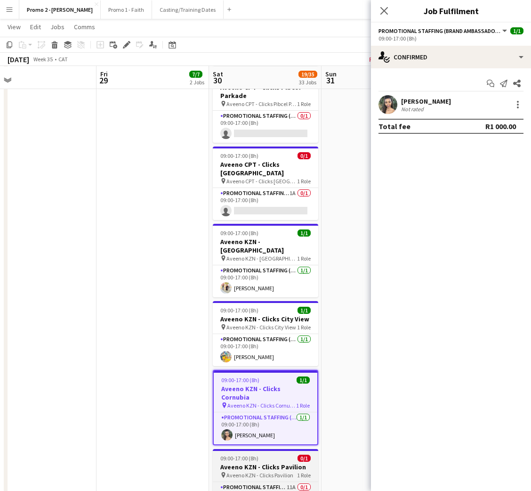
scroll to position [989, 0]
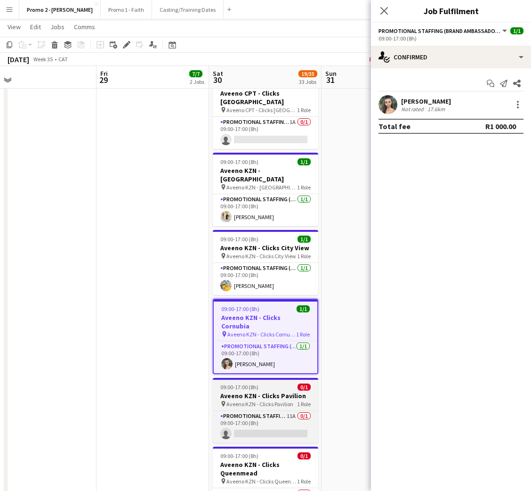
click at [278, 391] on h3 "Aveeno KZN - Clicks Pavilion" at bounding box center [265, 395] width 105 height 8
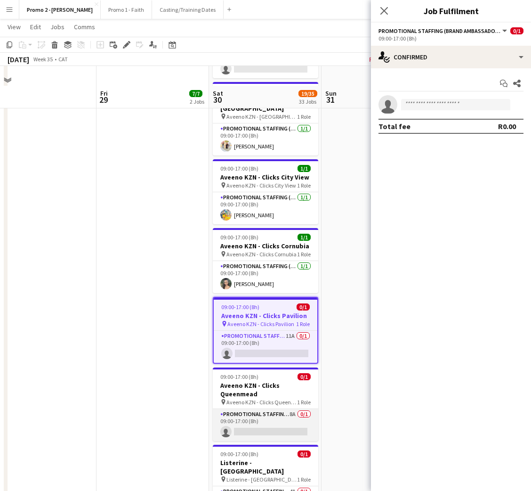
scroll to position [1130, 0]
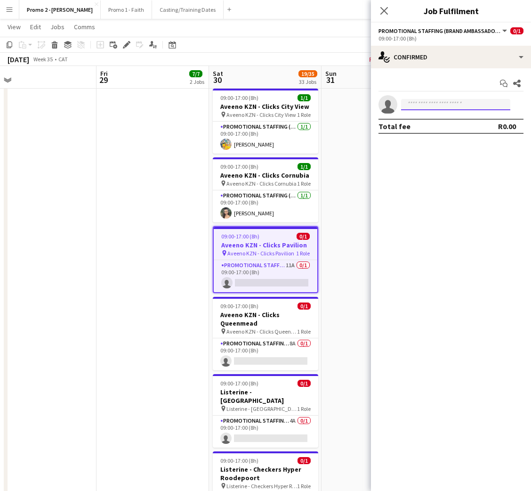
click at [435, 100] on input at bounding box center [455, 104] width 109 height 11
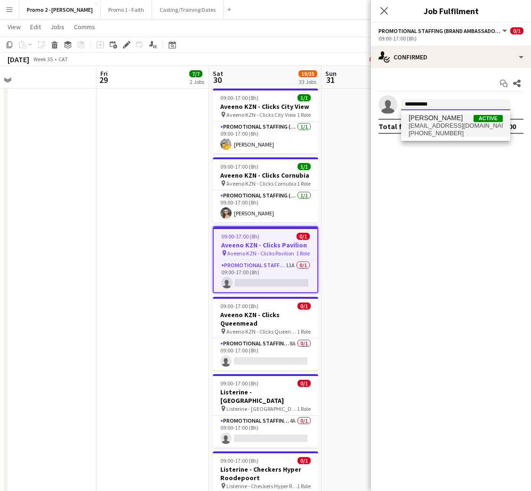
type input "**********"
click at [436, 125] on span "[EMAIL_ADDRESS][DOMAIN_NAME]" at bounding box center [456, 126] width 94 height 8
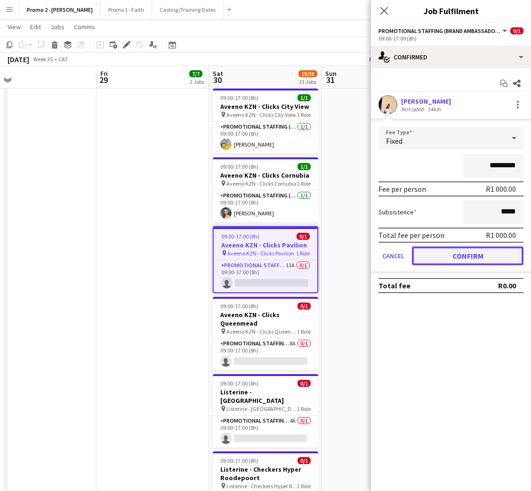
click at [450, 250] on button "Confirm" at bounding box center [468, 255] width 112 height 19
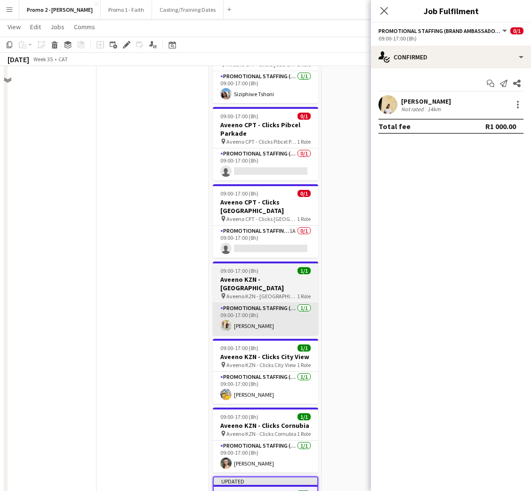
scroll to position [847, 0]
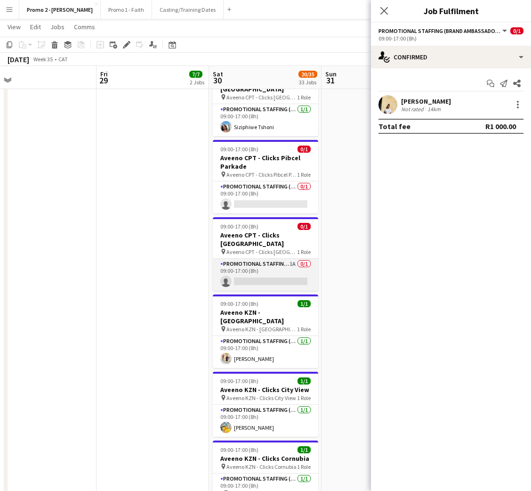
click at [249, 258] on app-card-role "Promotional Staffing (Brand Ambassadors) 1A 0/1 09:00-17:00 (8h) single-neutral…" at bounding box center [265, 274] width 105 height 32
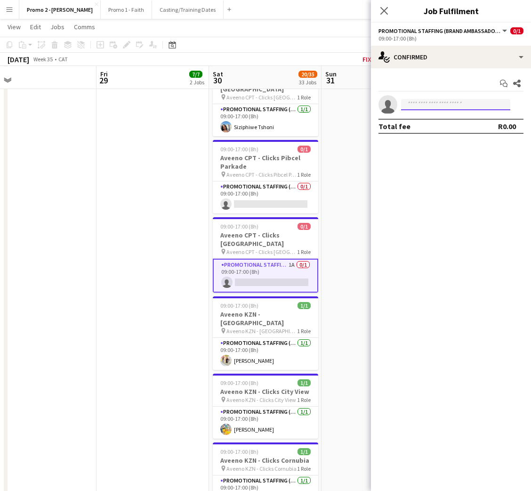
click at [445, 106] on input at bounding box center [455, 104] width 109 height 11
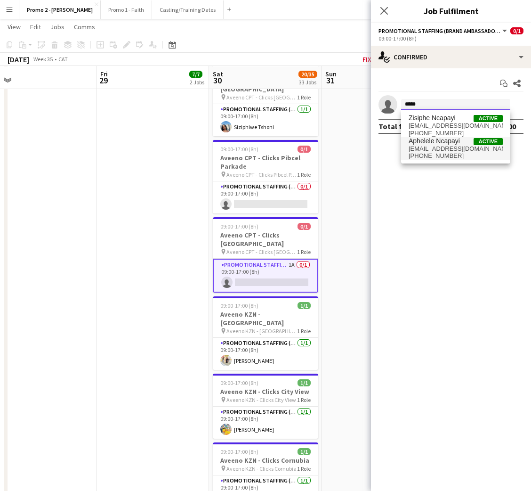
type input "*****"
click at [440, 146] on span "[EMAIL_ADDRESS][DOMAIN_NAME]" at bounding box center [456, 149] width 94 height 8
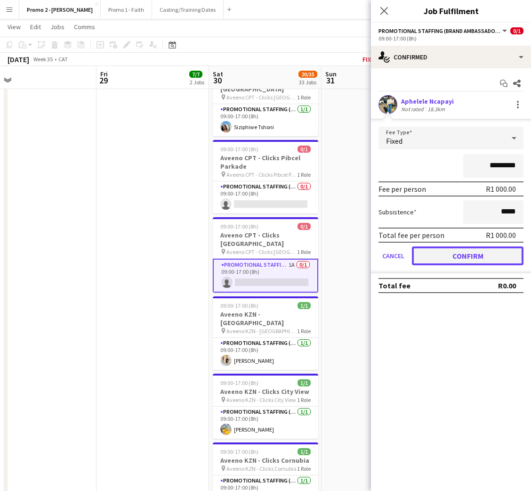
click at [445, 252] on button "Confirm" at bounding box center [468, 255] width 112 height 19
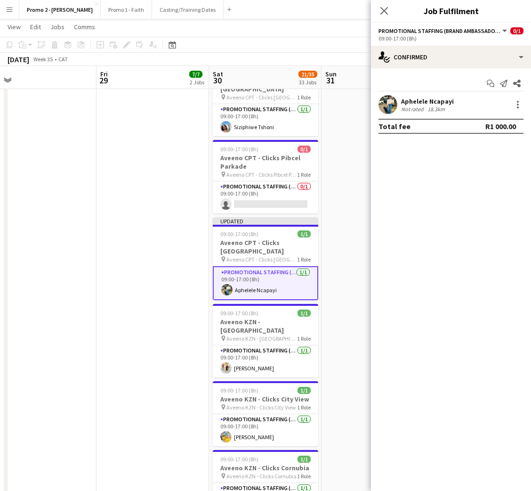
click at [414, 103] on div "Aphelele Ncapayi" at bounding box center [427, 101] width 53 height 8
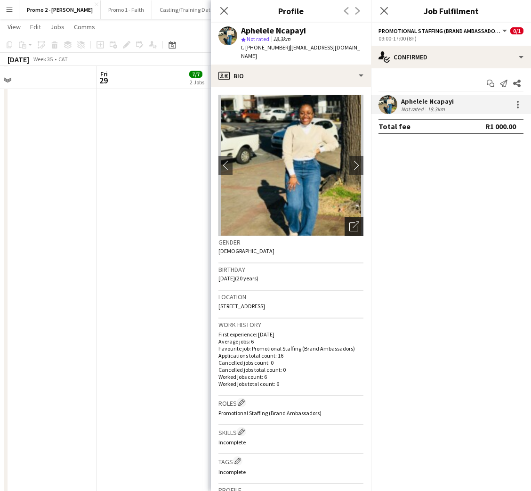
click at [345, 217] on div "Open photos pop-in" at bounding box center [354, 226] width 19 height 19
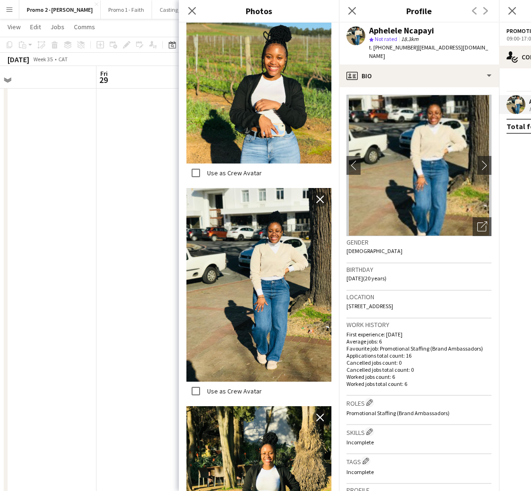
scroll to position [529, 0]
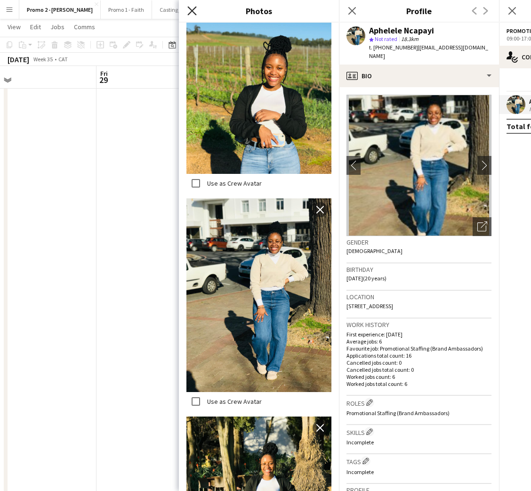
click at [188, 14] on icon at bounding box center [191, 10] width 9 height 9
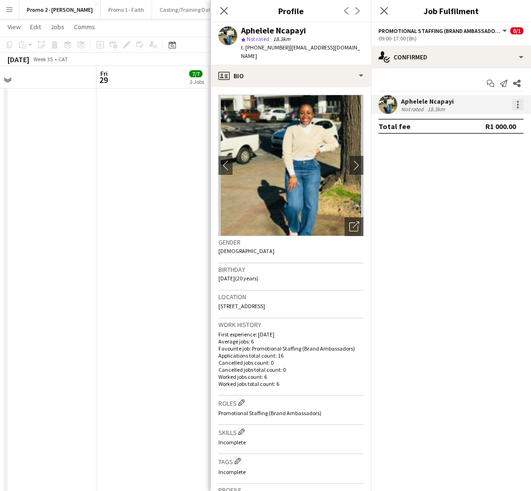
click at [516, 109] on div at bounding box center [517, 104] width 11 height 11
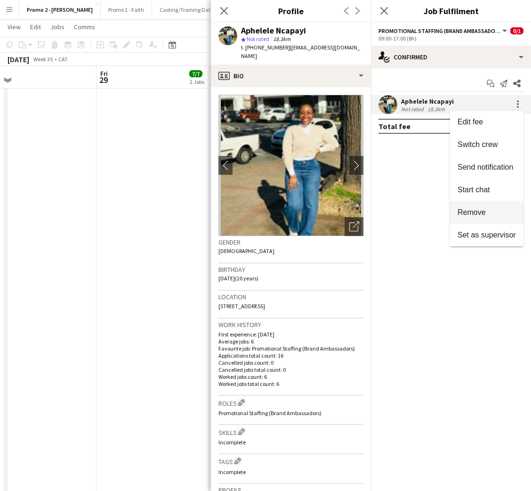
click at [474, 210] on span "Remove" at bounding box center [472, 212] width 28 height 8
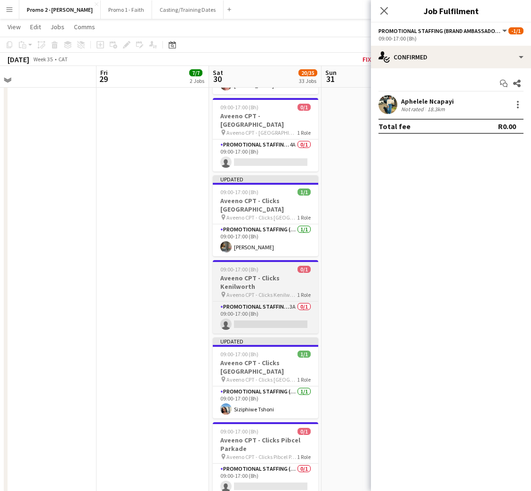
scroll to position [494, 0]
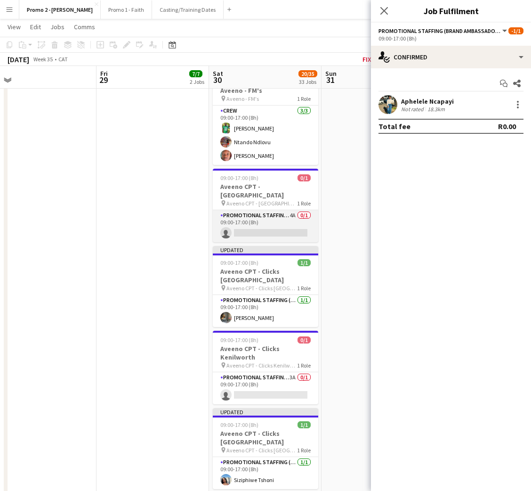
click at [261, 210] on app-card-role "Promotional Staffing (Brand Ambassadors) 4A 0/1 09:00-17:00 (8h) single-neutral…" at bounding box center [265, 226] width 105 height 32
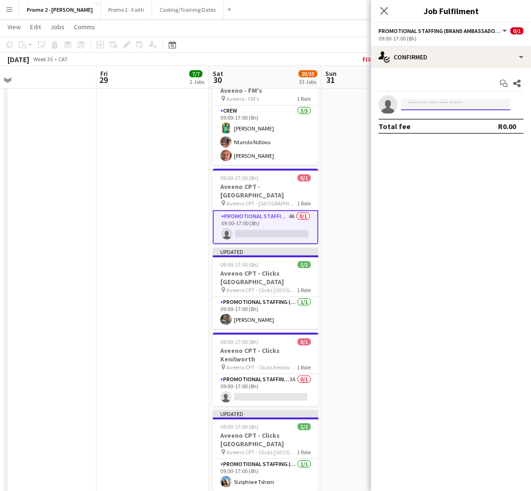
click at [456, 101] on input at bounding box center [455, 104] width 109 height 11
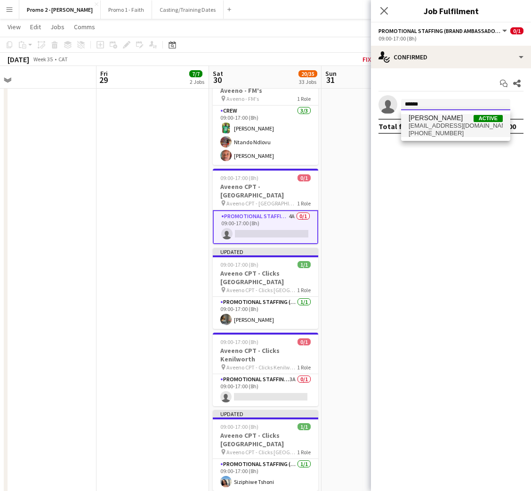
type input "******"
click at [448, 126] on span "[EMAIL_ADDRESS][DOMAIN_NAME]" at bounding box center [456, 126] width 94 height 8
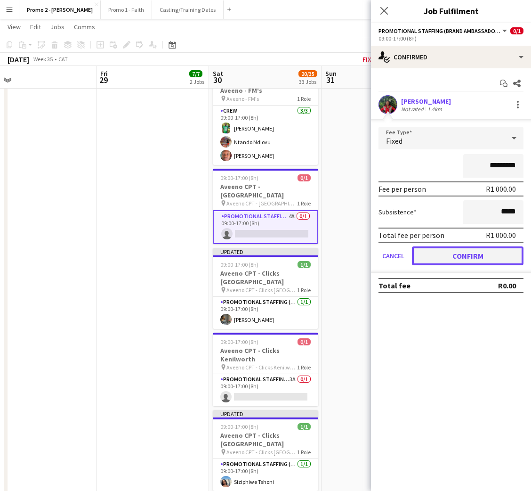
click at [459, 248] on button "Confirm" at bounding box center [468, 255] width 112 height 19
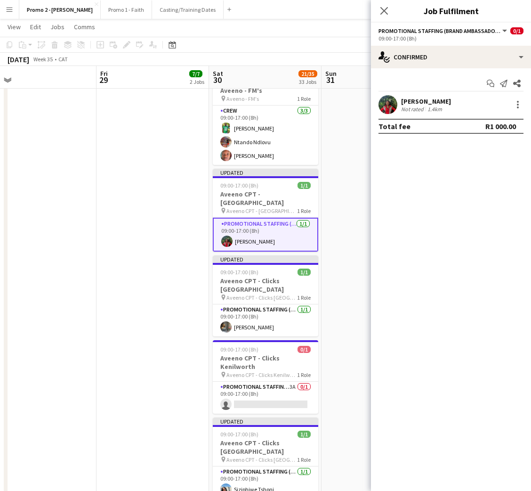
click at [426, 102] on div "[PERSON_NAME]" at bounding box center [426, 101] width 50 height 8
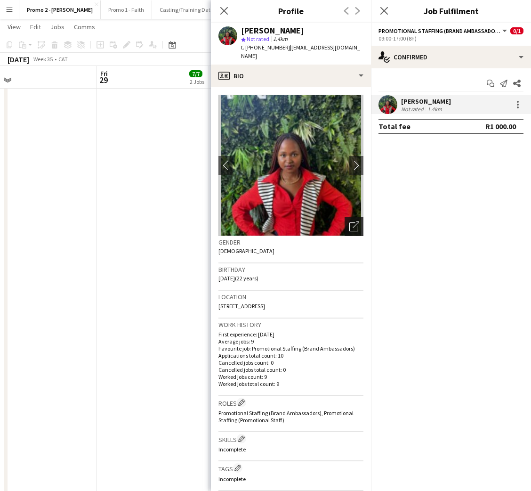
click at [349, 221] on icon "Open photos pop-in" at bounding box center [354, 226] width 10 height 10
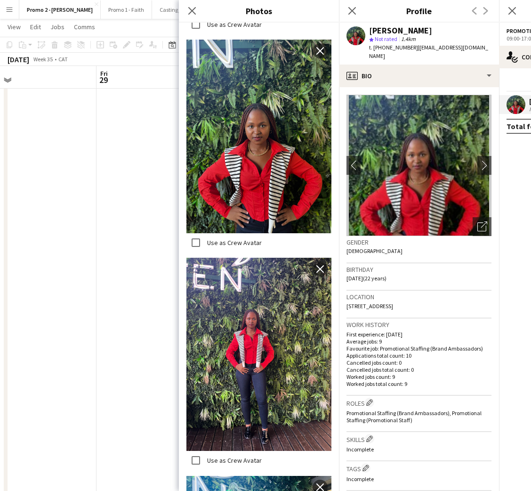
scroll to position [1152, 0]
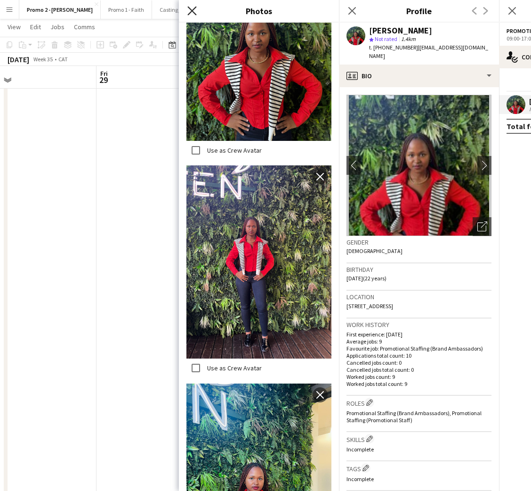
click at [194, 8] on icon at bounding box center [191, 10] width 9 height 9
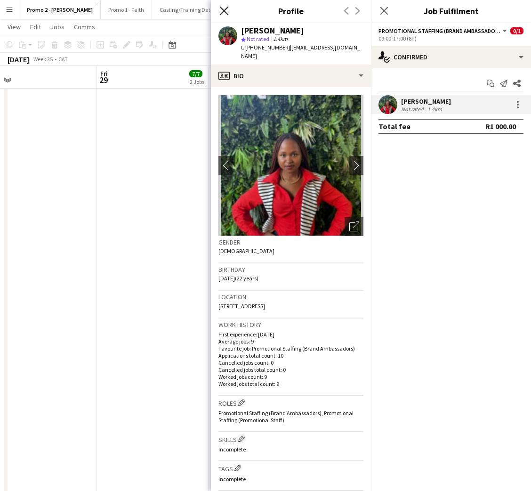
click at [221, 14] on icon at bounding box center [223, 10] width 9 height 9
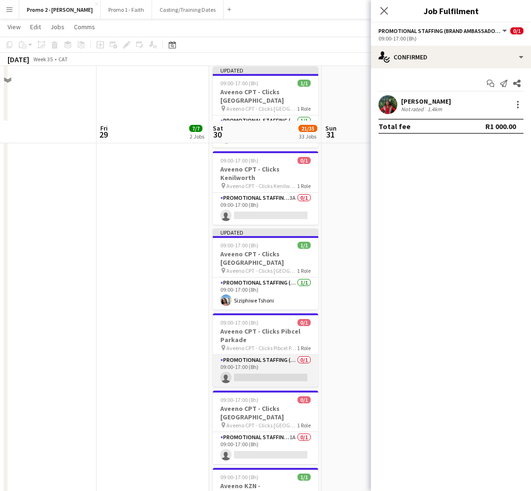
scroll to position [776, 0]
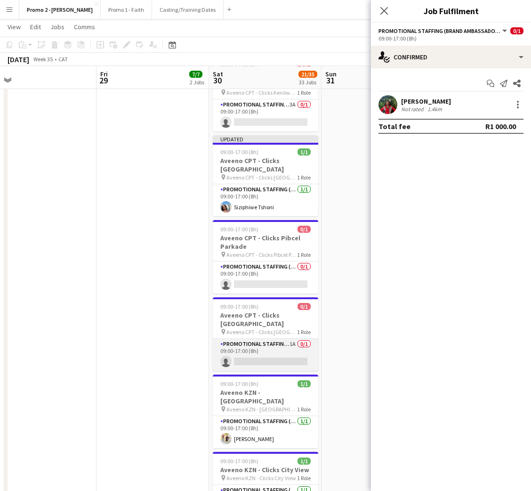
click at [267, 338] on app-card-role "Promotional Staffing (Brand Ambassadors) 1A 0/1 09:00-17:00 (8h) single-neutral…" at bounding box center [265, 354] width 105 height 32
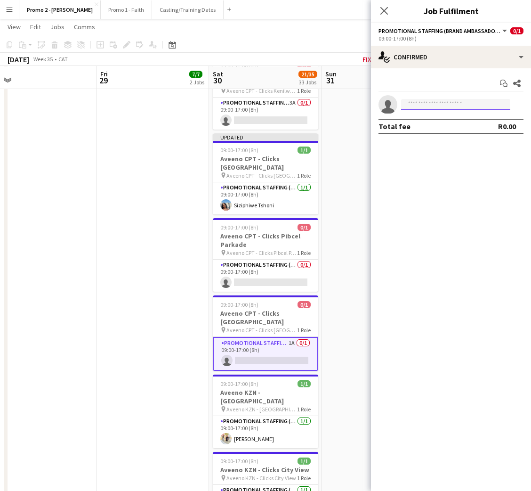
click at [467, 103] on input at bounding box center [455, 104] width 109 height 11
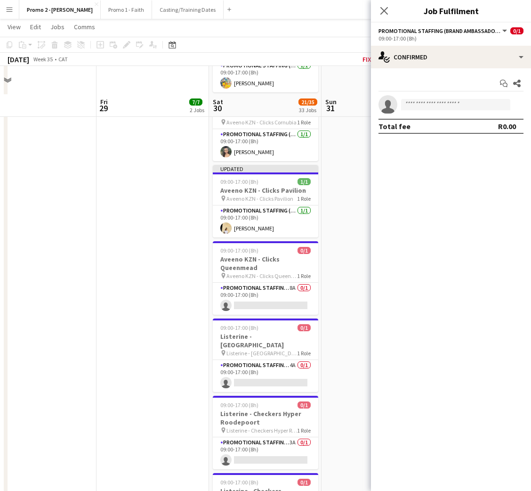
scroll to position [1271, 0]
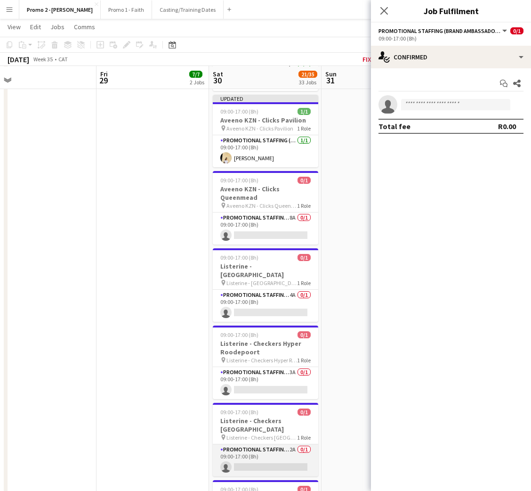
click at [264, 444] on app-card-role "Promotional Staffing (Brand Ambassadors) 2A 0/1 09:00-17:00 (8h) single-neutral…" at bounding box center [265, 460] width 105 height 32
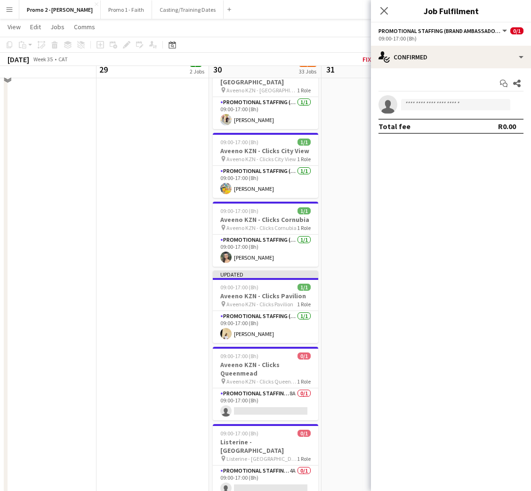
scroll to position [1059, 0]
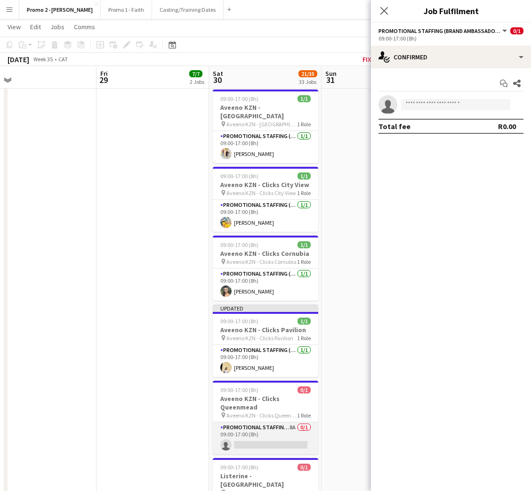
click at [265, 422] on app-card-role "Promotional Staffing (Brand Ambassadors) 8A 0/1 09:00-17:00 (8h) single-neutral…" at bounding box center [265, 438] width 105 height 32
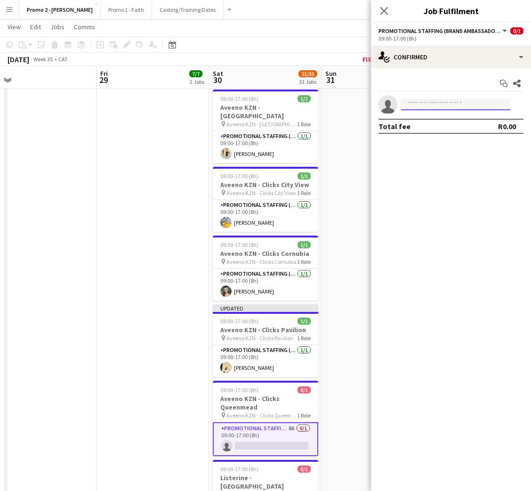
click at [445, 104] on input at bounding box center [455, 104] width 109 height 11
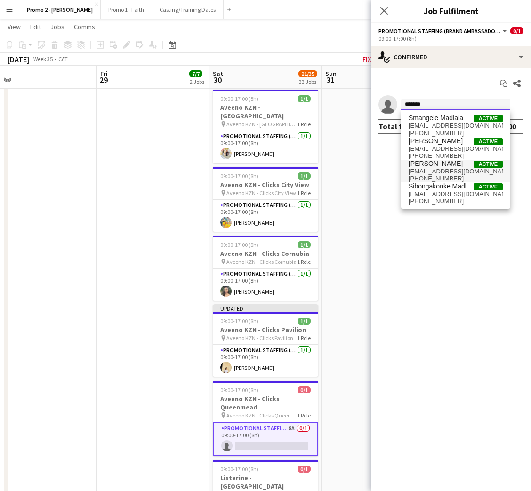
type input "*******"
click at [449, 171] on span "[EMAIL_ADDRESS][DOMAIN_NAME]" at bounding box center [456, 172] width 94 height 8
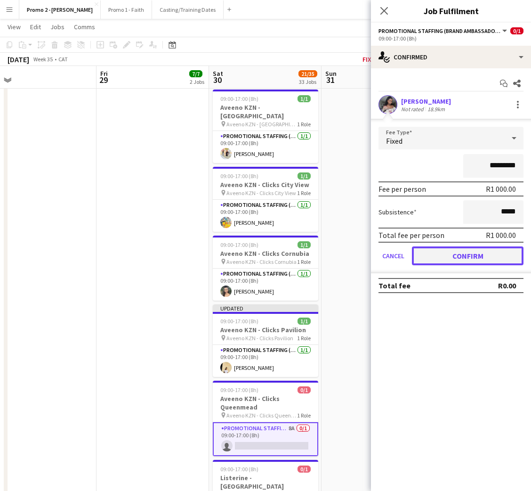
click at [459, 254] on button "Confirm" at bounding box center [468, 255] width 112 height 19
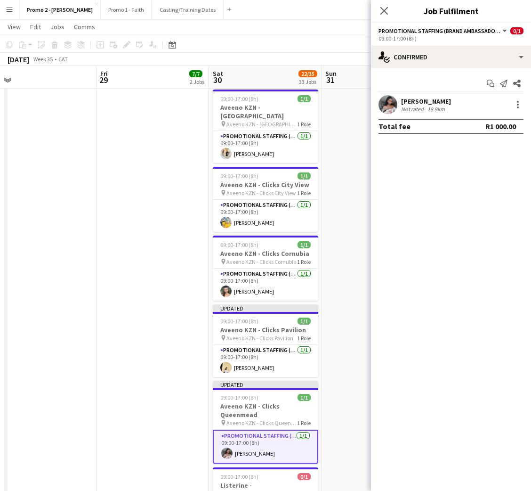
click at [424, 101] on div "[PERSON_NAME]" at bounding box center [426, 101] width 50 height 8
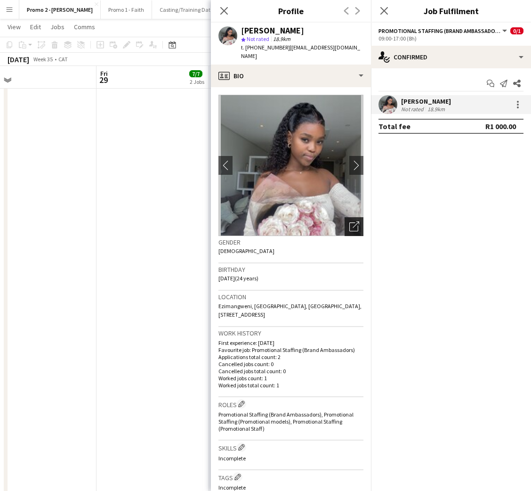
click at [349, 221] on icon "Open photos pop-in" at bounding box center [354, 226] width 10 height 10
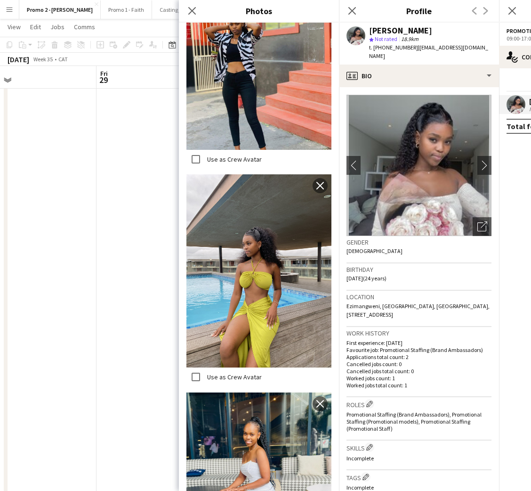
scroll to position [913, 0]
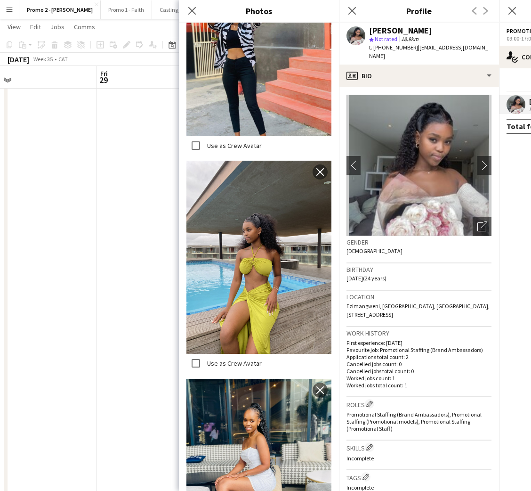
click at [193, 4] on div "Close pop-in" at bounding box center [192, 11] width 26 height 22
drag, startPoint x: 193, startPoint y: 8, endPoint x: 297, endPoint y: 19, distance: 104.7
click at [195, 8] on icon "Close pop-in" at bounding box center [192, 11] width 8 height 8
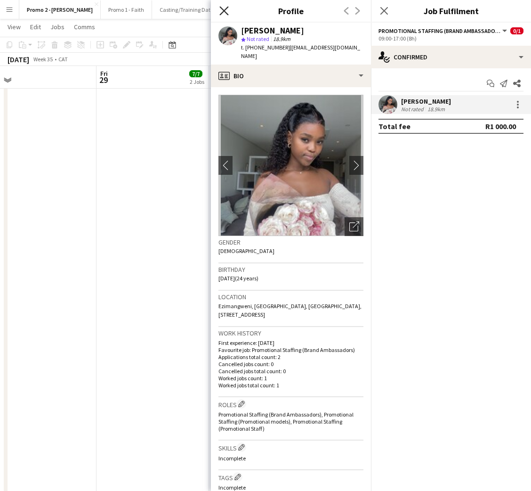
click at [225, 7] on icon "Close pop-in" at bounding box center [223, 10] width 9 height 9
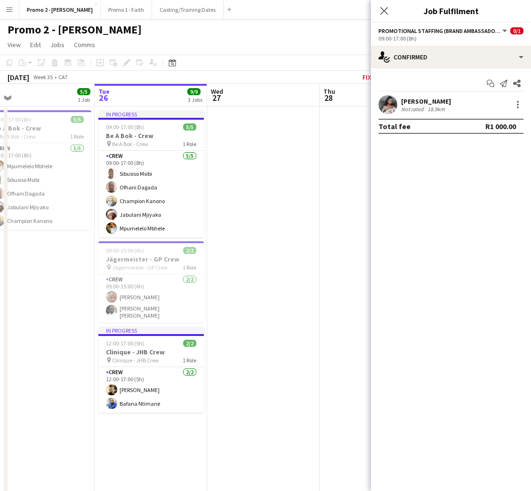
scroll to position [0, 225]
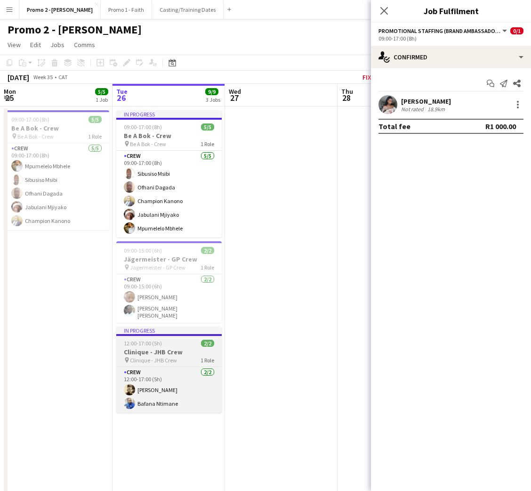
click at [156, 347] on h3 "Clinique - JHB Crew" at bounding box center [168, 351] width 105 height 8
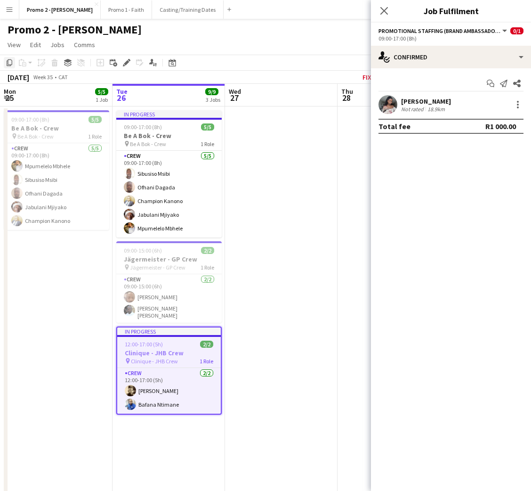
click at [8, 60] on icon "Copy" at bounding box center [10, 63] width 8 height 8
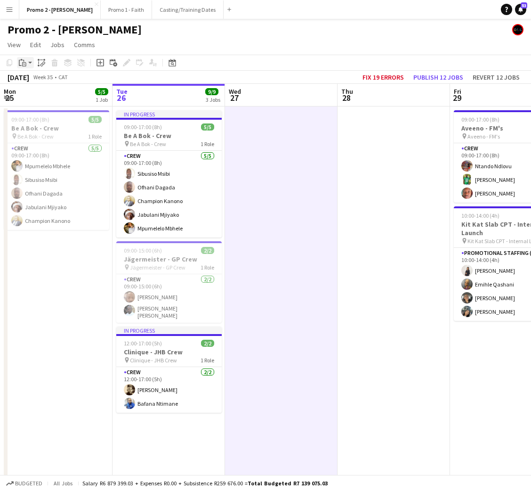
click at [27, 64] on div "Paste" at bounding box center [22, 62] width 11 height 11
click at [37, 96] on link "Paste with crew Ctrl+Shift+V" at bounding box center [69, 96] width 89 height 8
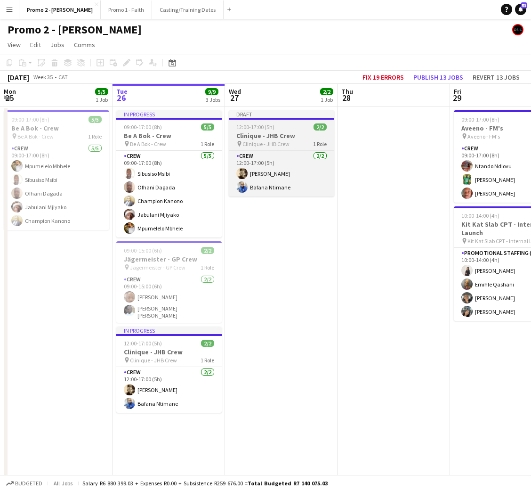
click at [276, 127] on div "12:00-17:00 (5h) 2/2" at bounding box center [281, 126] width 105 height 7
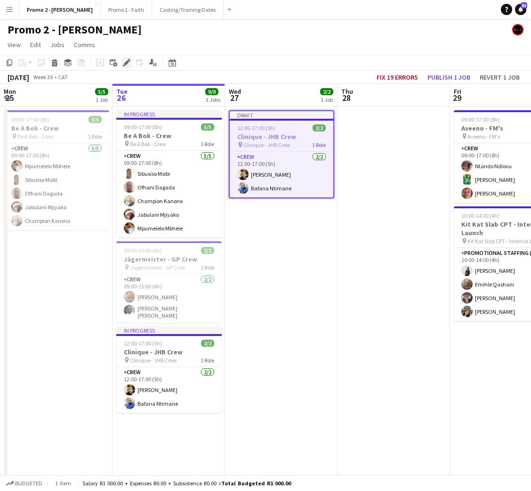
click at [125, 61] on icon "Edit" at bounding box center [127, 63] width 8 height 8
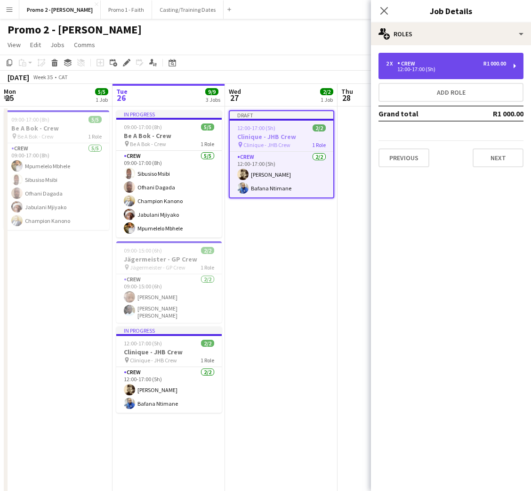
click at [447, 73] on div "2 x Crew R1 000.00 12:00-17:00 (5h)" at bounding box center [451, 66] width 145 height 26
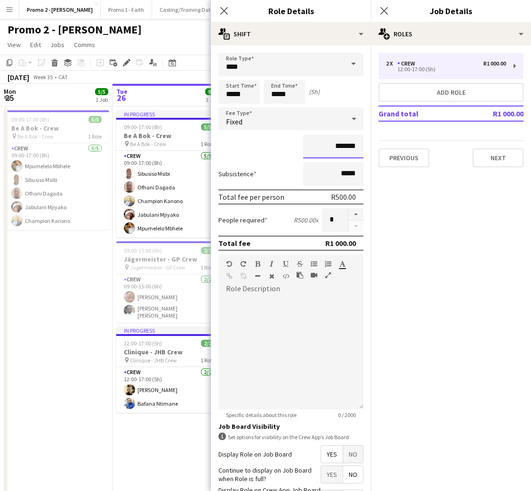
click at [335, 143] on input "*******" at bounding box center [333, 147] width 60 height 24
type input "*******"
click at [505, 163] on button "Next" at bounding box center [498, 157] width 51 height 19
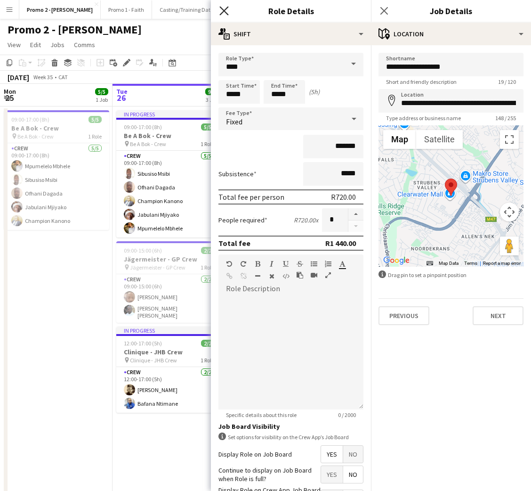
click at [226, 14] on icon "Close pop-in" at bounding box center [223, 10] width 9 height 9
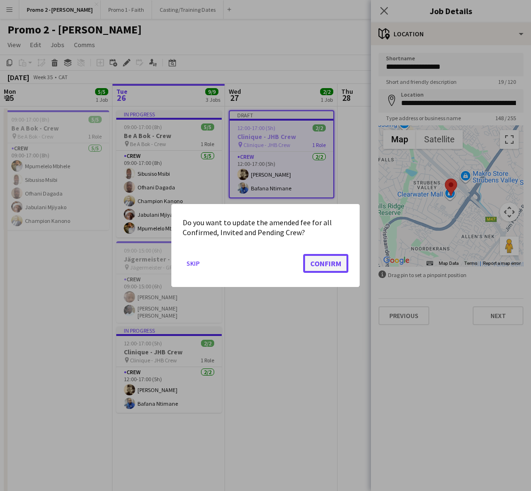
click at [320, 265] on button "Confirm" at bounding box center [325, 263] width 45 height 19
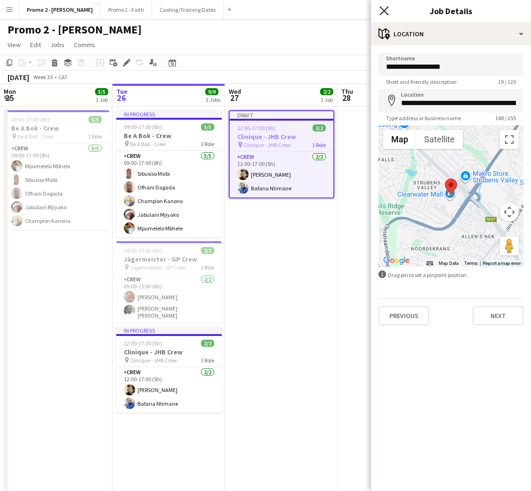
click at [379, 7] on icon "Close pop-in" at bounding box center [383, 10] width 9 height 9
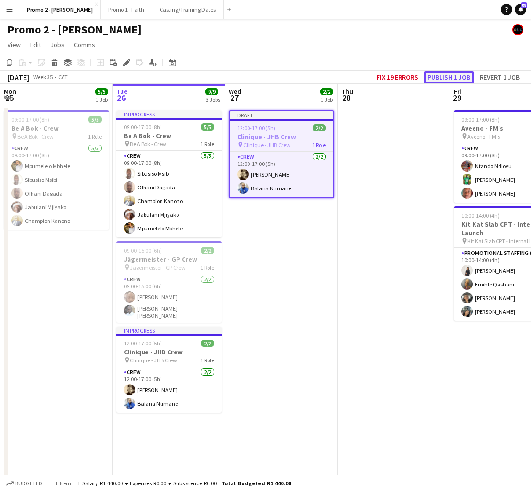
click at [453, 76] on button "Publish 1 job" at bounding box center [449, 77] width 50 height 12
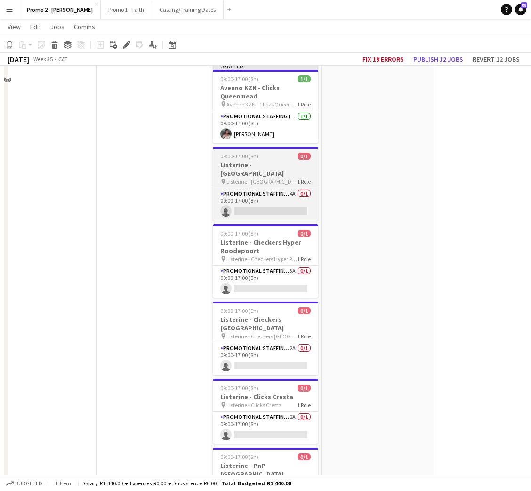
scroll to position [1412, 0]
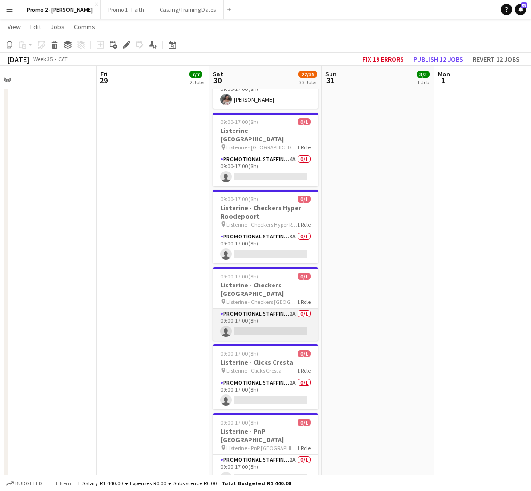
click at [247, 308] on app-card-role "Promotional Staffing (Brand Ambassadors) 2A 0/1 09:00-17:00 (8h) single-neutral…" at bounding box center [265, 324] width 105 height 32
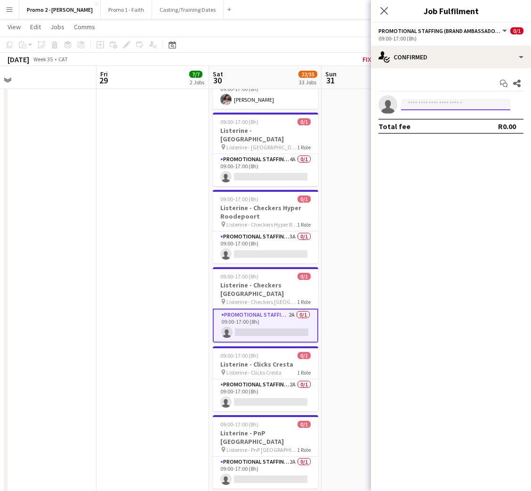
click at [455, 109] on input at bounding box center [455, 104] width 109 height 11
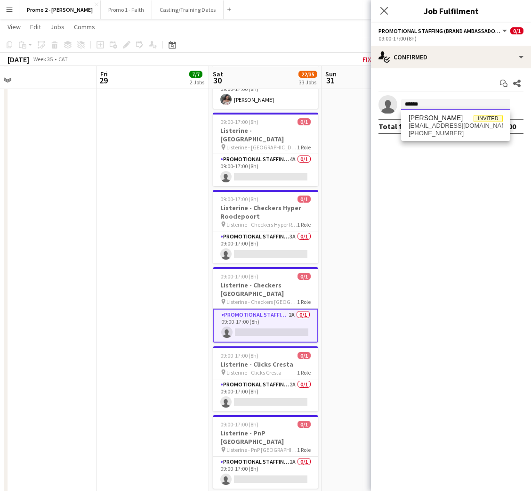
type input "******"
click at [430, 126] on span "[EMAIL_ADDRESS][DOMAIN_NAME]" at bounding box center [456, 126] width 94 height 8
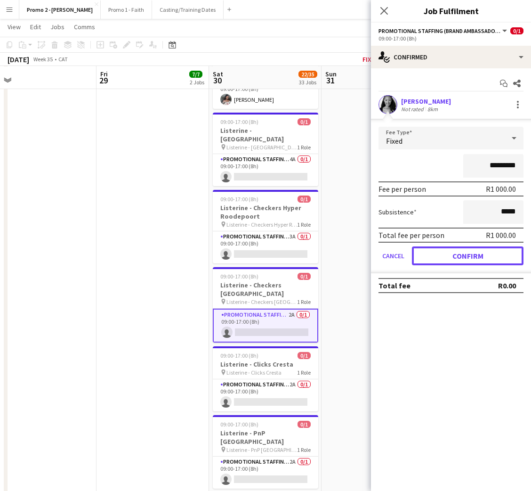
click at [457, 254] on button "Confirm" at bounding box center [468, 255] width 112 height 19
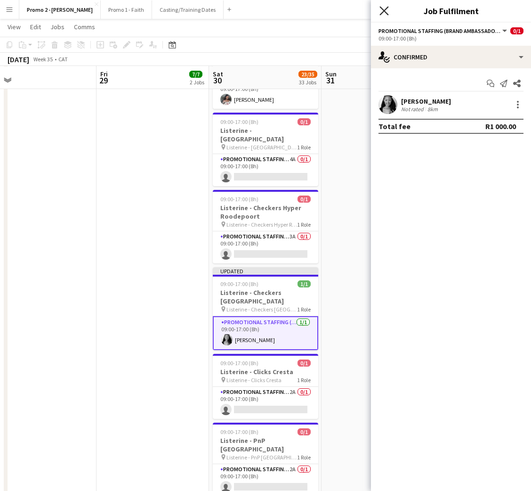
click at [386, 13] on icon at bounding box center [383, 10] width 9 height 9
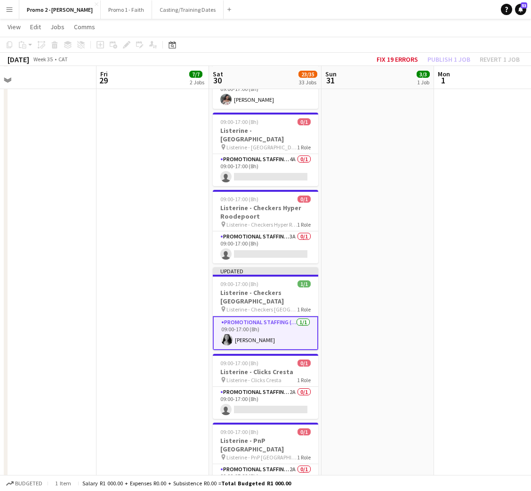
click at [440, 56] on div "Fix 19 errors Publish 1 job Revert 1 job" at bounding box center [448, 59] width 166 height 12
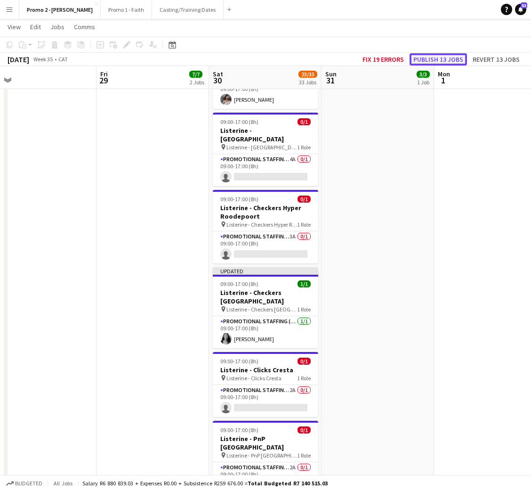
click at [440, 56] on button "Publish 13 jobs" at bounding box center [438, 59] width 57 height 12
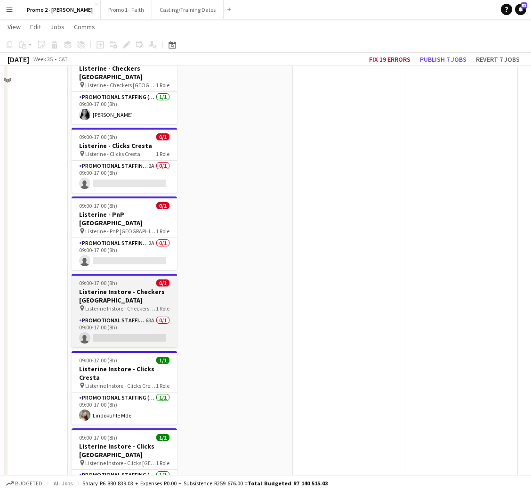
scroll to position [1624, 0]
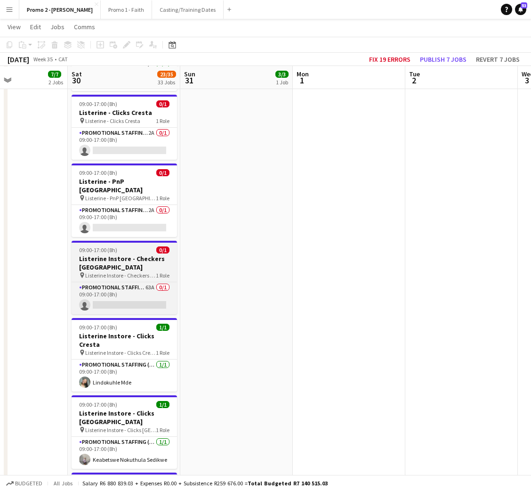
click at [126, 254] on h3 "Listerine Instore - Checkers [GEOGRAPHIC_DATA]" at bounding box center [124, 262] width 105 height 17
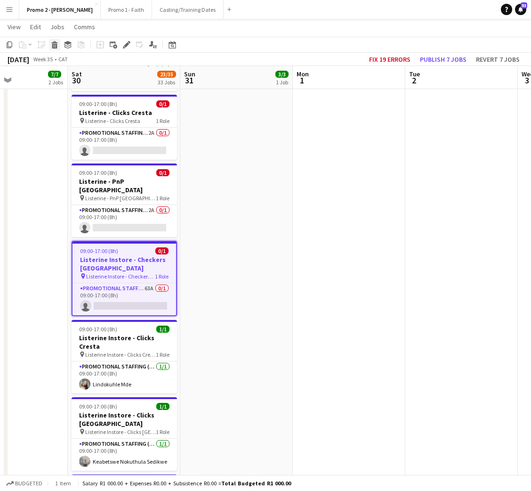
click at [55, 45] on icon "Delete" at bounding box center [55, 45] width 8 height 8
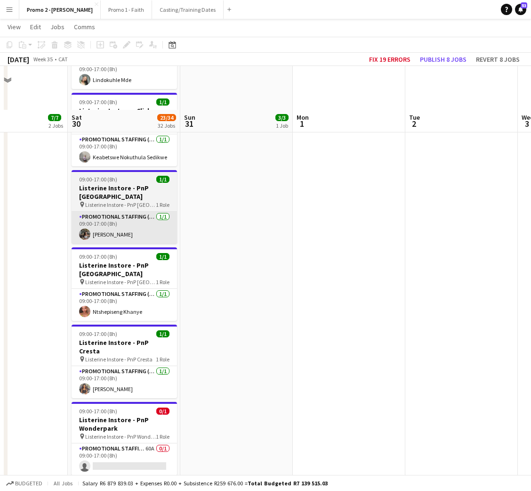
scroll to position [1977, 0]
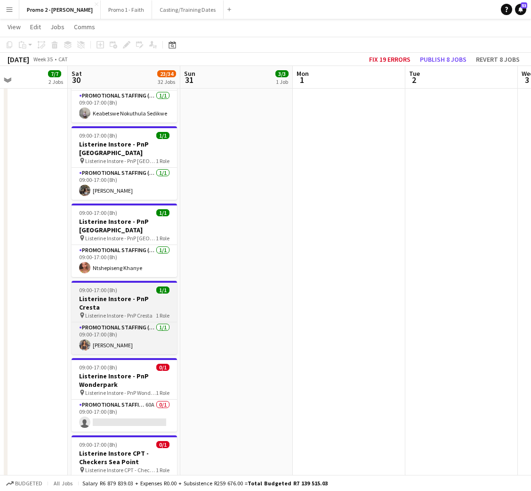
click at [116, 286] on div "09:00-17:00 (8h) 1/1" at bounding box center [124, 289] width 105 height 7
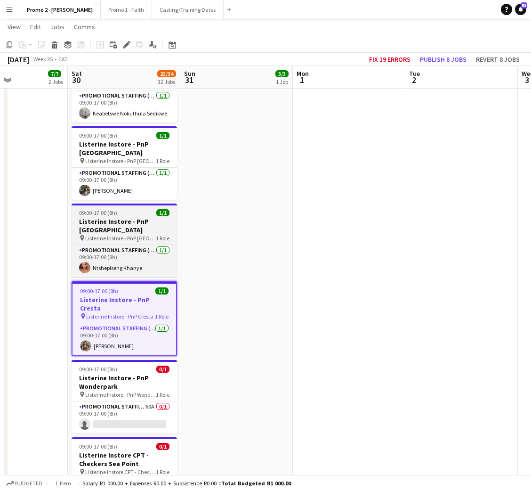
scroll to position [0, 383]
click at [124, 217] on h3 "Listerine Instore - PnP [GEOGRAPHIC_DATA]" at bounding box center [123, 225] width 105 height 17
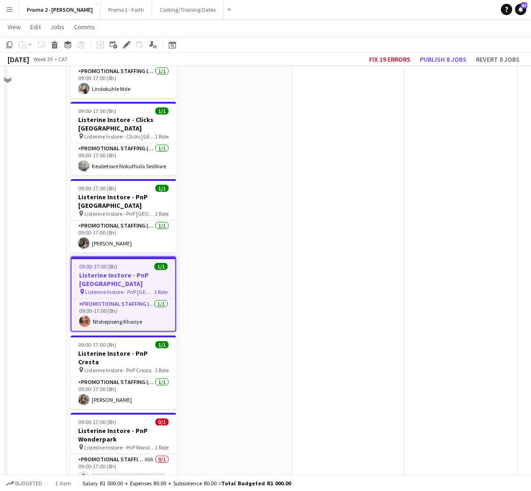
scroll to position [1836, 0]
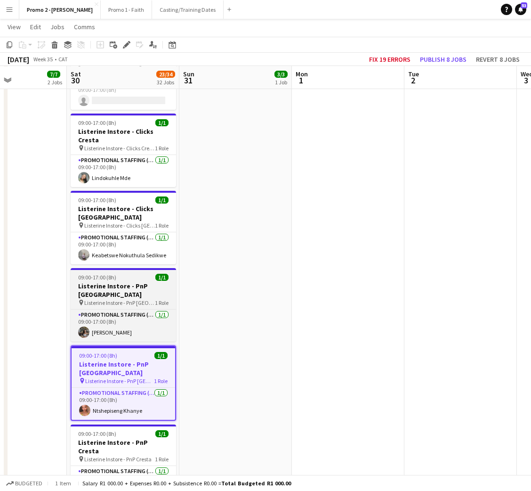
click at [119, 282] on h3 "Listerine Instore - PnP [GEOGRAPHIC_DATA]" at bounding box center [123, 290] width 105 height 17
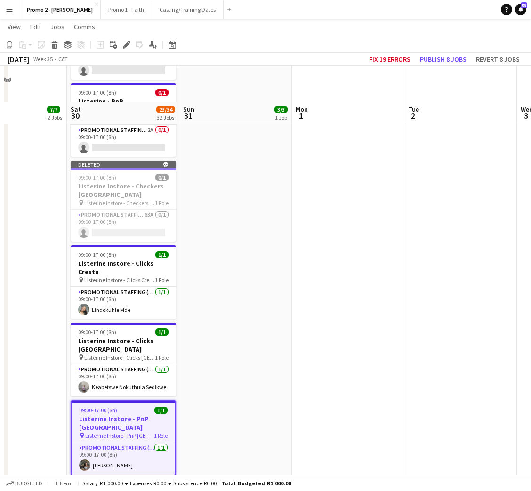
scroll to position [1694, 0]
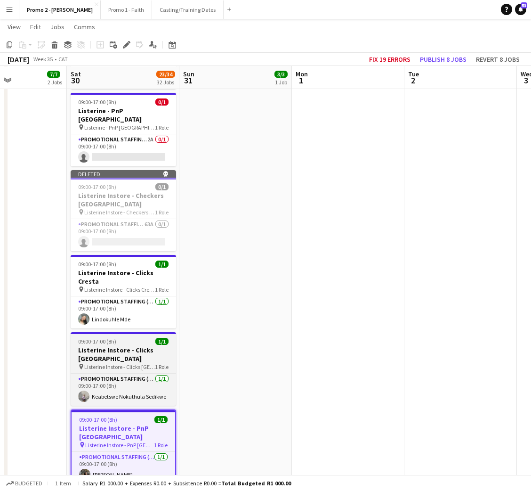
click at [109, 346] on h3 "Listerine Instore - Clicks [GEOGRAPHIC_DATA]" at bounding box center [123, 354] width 105 height 17
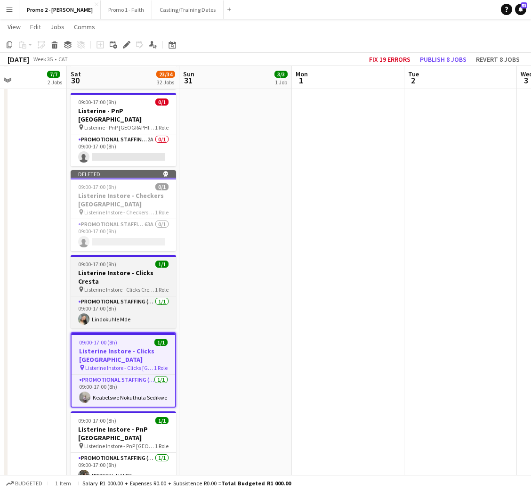
click at [106, 260] on span "09:00-17:00 (8h)" at bounding box center [97, 263] width 38 height 7
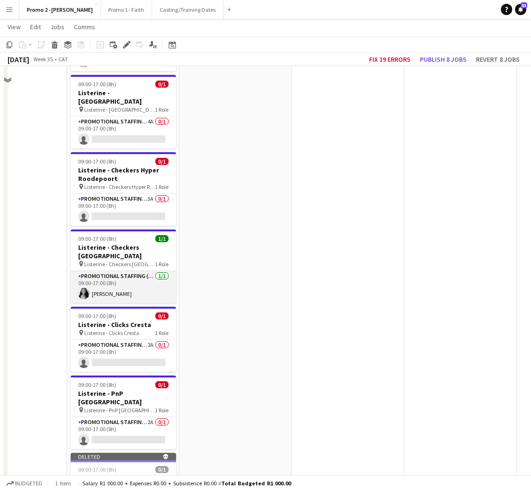
scroll to position [1341, 0]
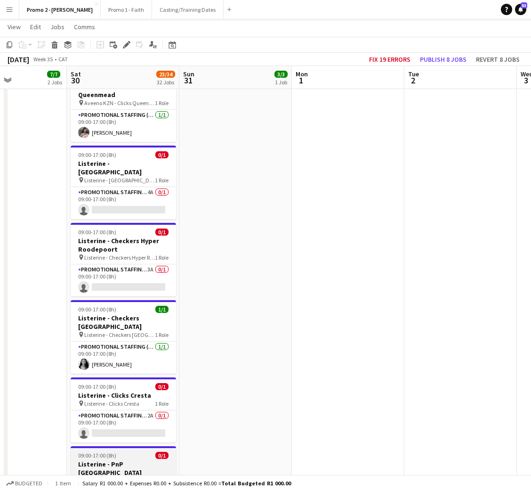
click at [135, 451] on div "09:00-17:00 (8h) 0/1" at bounding box center [123, 454] width 105 height 7
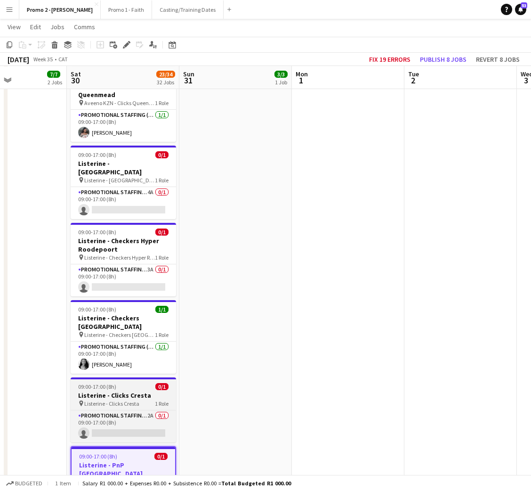
click at [122, 383] on div "09:00-17:00 (8h) 0/1" at bounding box center [123, 386] width 105 height 7
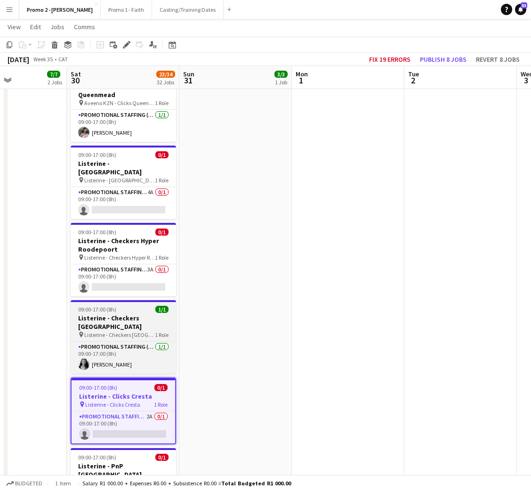
click at [107, 300] on app-job-card "09:00-17:00 (8h) 1/1 Listerine - Checkers [GEOGRAPHIC_DATA] pin Listerine - Che…" at bounding box center [123, 336] width 105 height 73
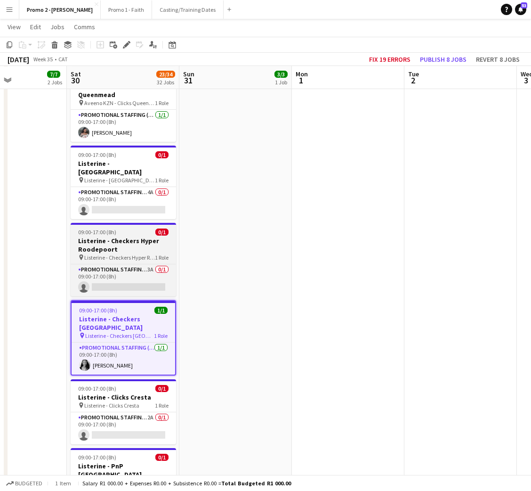
click at [120, 236] on h3 "Listerine - Checkers Hyper Roodepoort" at bounding box center [123, 244] width 105 height 17
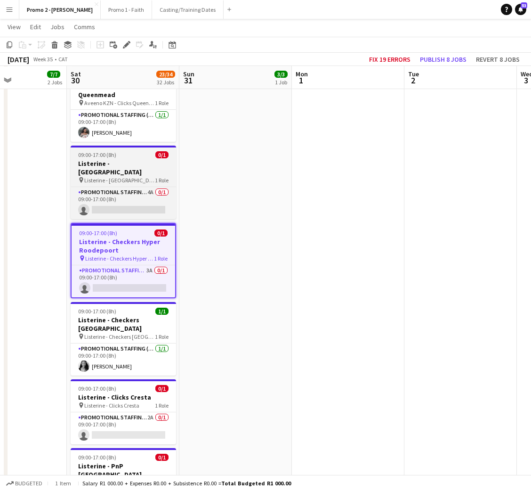
click at [132, 151] on div "09:00-17:00 (8h) 0/1" at bounding box center [123, 154] width 105 height 7
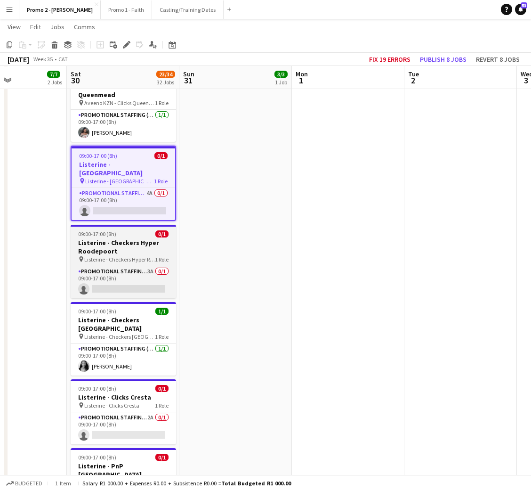
click at [130, 238] on h3 "Listerine - Checkers Hyper Roodepoort" at bounding box center [123, 246] width 105 height 17
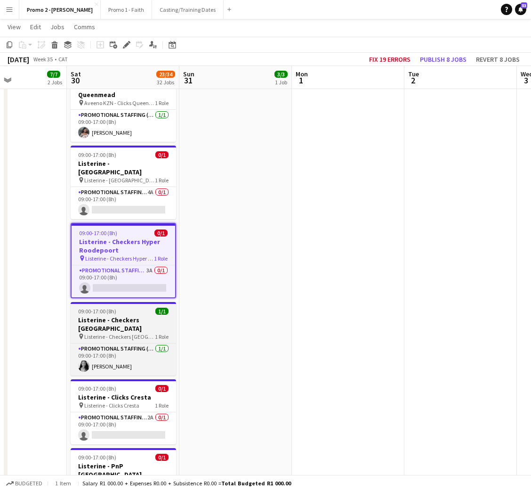
click at [112, 315] on h3 "Listerine - Checkers [GEOGRAPHIC_DATA]" at bounding box center [123, 323] width 105 height 17
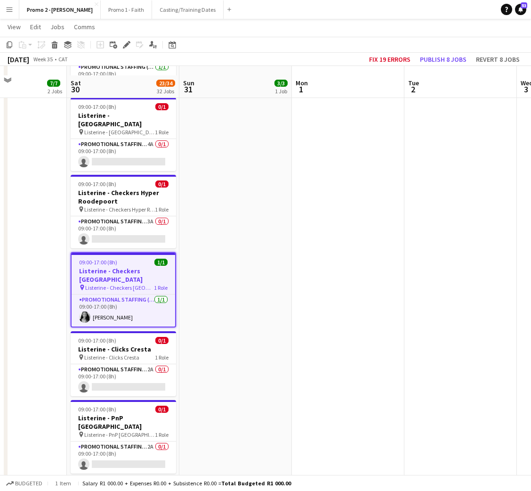
scroll to position [1412, 0]
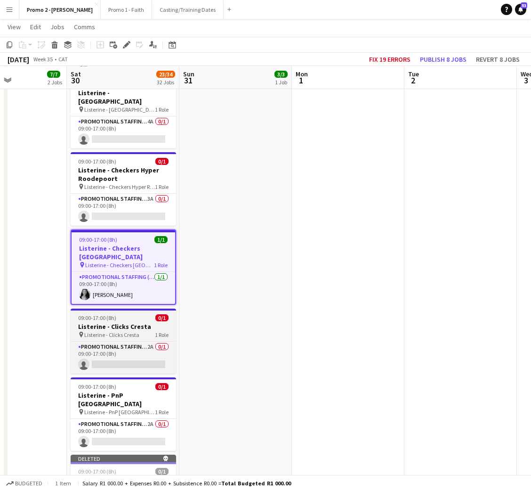
click at [129, 322] on h3 "Listerine - Clicks Cresta" at bounding box center [123, 326] width 105 height 8
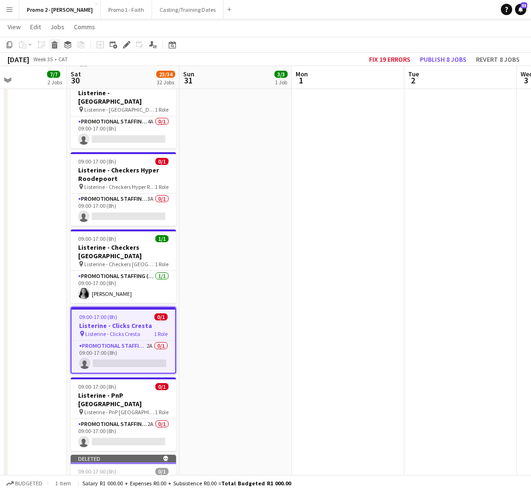
click at [53, 45] on icon at bounding box center [54, 46] width 5 height 5
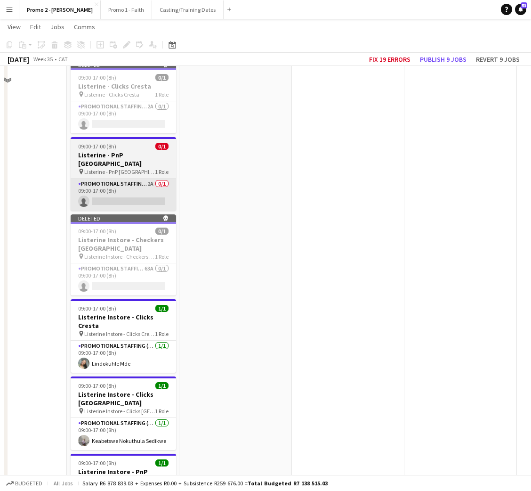
scroll to position [1624, 0]
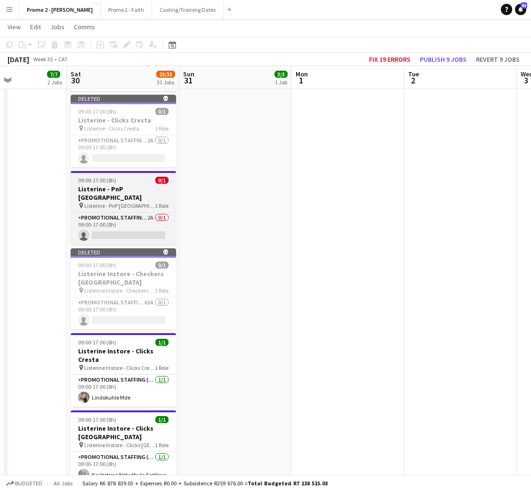
click at [115, 177] on div "09:00-17:00 (8h) 0/1" at bounding box center [123, 180] width 105 height 7
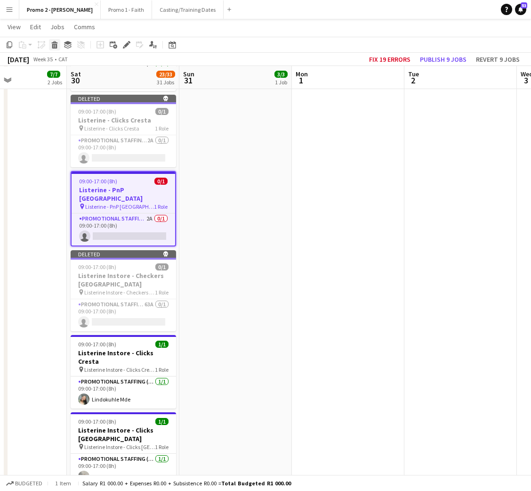
click at [54, 43] on icon "Delete" at bounding box center [55, 45] width 8 height 8
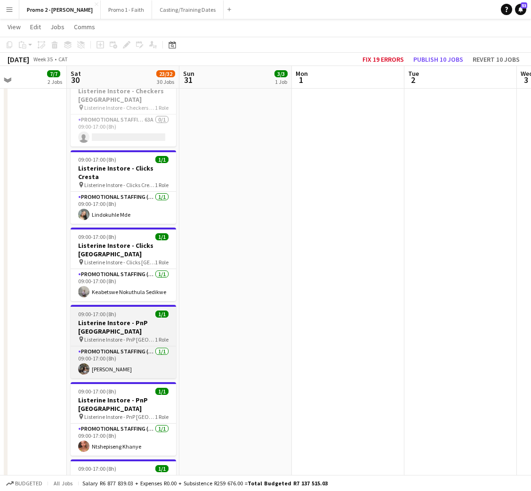
scroll to position [1836, 0]
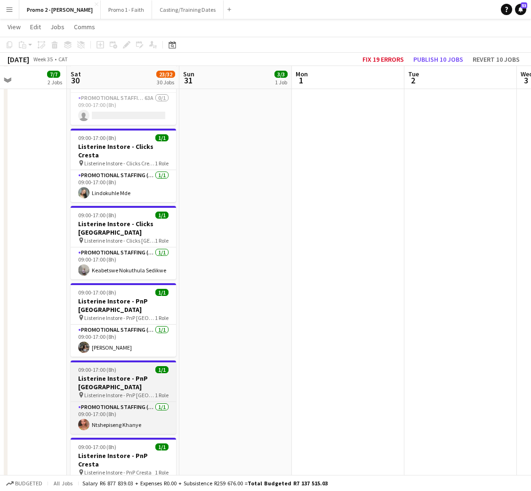
click at [123, 374] on h3 "Listerine Instore - PnP [GEOGRAPHIC_DATA]" at bounding box center [123, 382] width 105 height 17
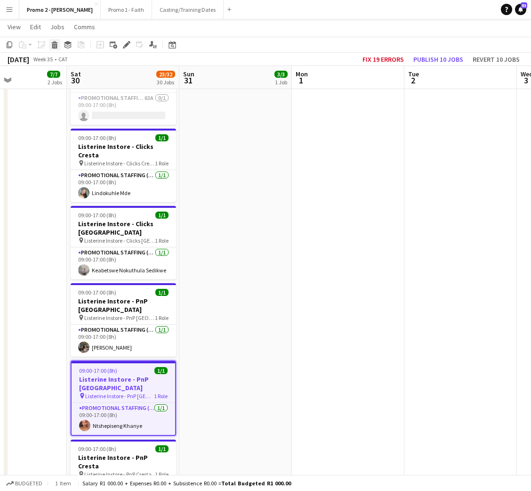
click at [53, 45] on icon at bounding box center [54, 46] width 5 height 5
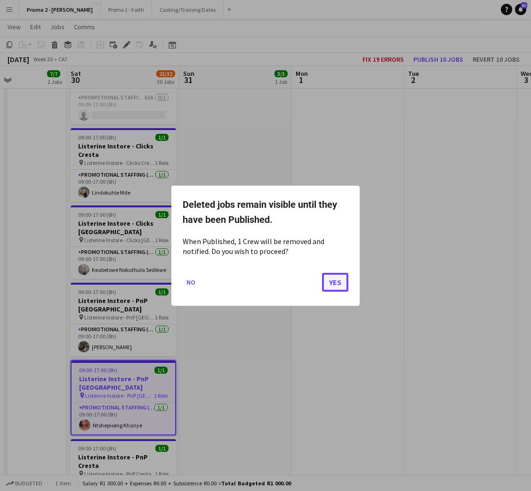
click at [332, 281] on button "Yes" at bounding box center [335, 281] width 26 height 19
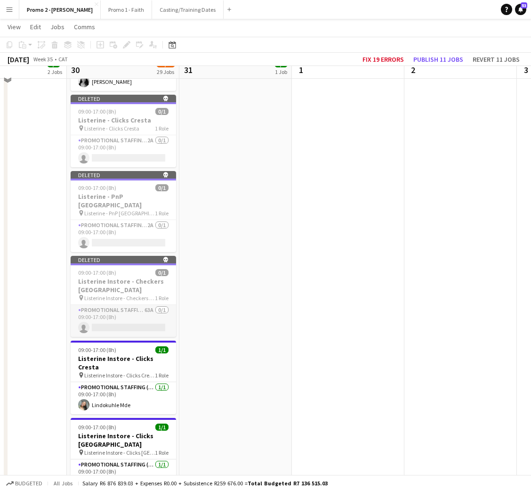
scroll to position [1553, 0]
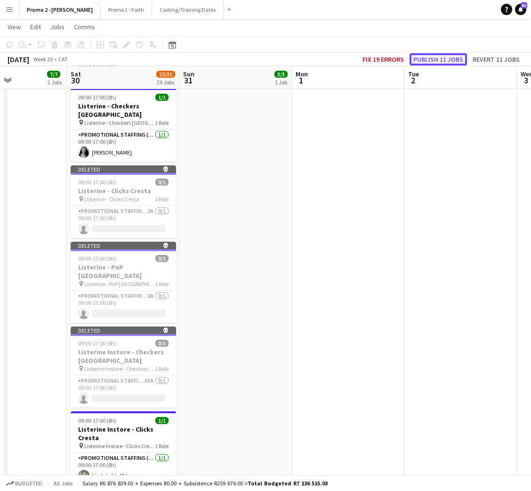
click at [450, 55] on button "Publish 11 jobs" at bounding box center [438, 59] width 57 height 12
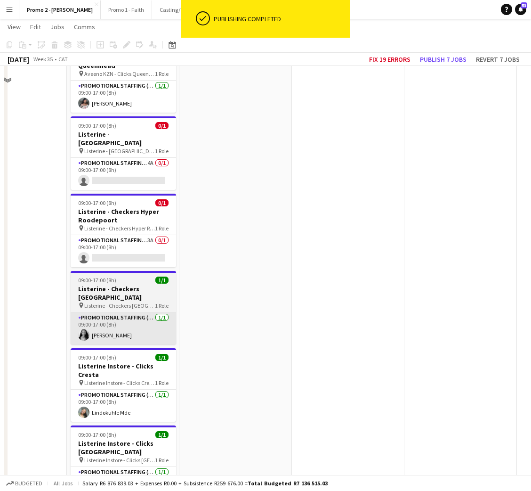
scroll to position [1341, 0]
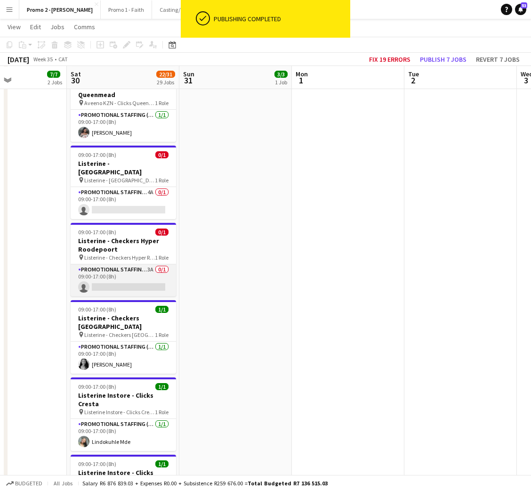
click at [118, 264] on app-card-role "Promotional Staffing (Brand Ambassadors) 3A 0/1 09:00-17:00 (8h) single-neutral…" at bounding box center [123, 280] width 105 height 32
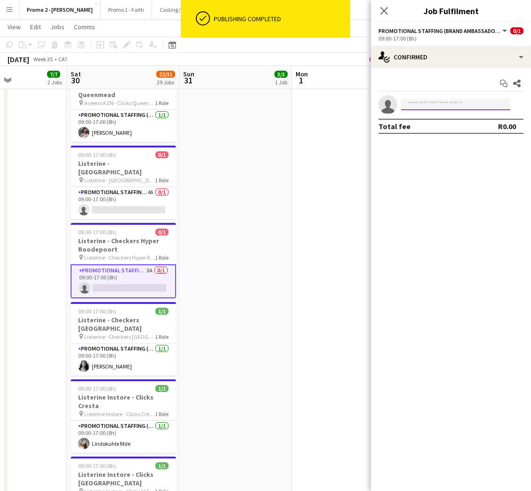
click at [456, 103] on input at bounding box center [455, 104] width 109 height 11
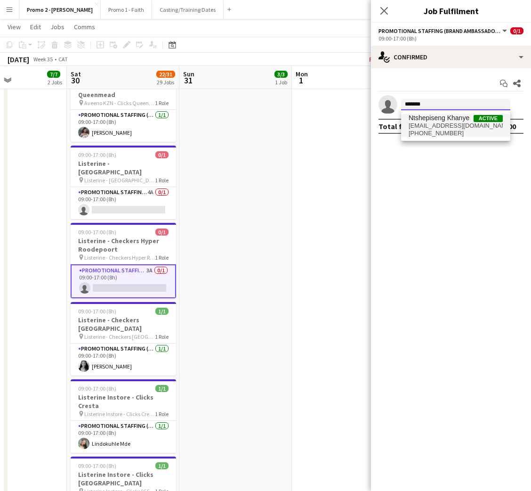
type input "*******"
click at [447, 124] on span "[EMAIL_ADDRESS][DOMAIN_NAME]" at bounding box center [456, 126] width 94 height 8
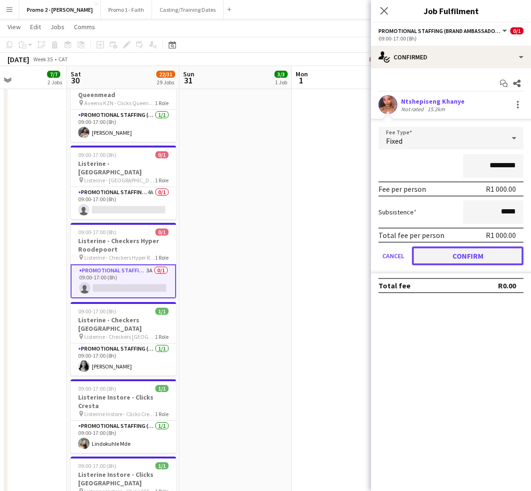
click at [466, 251] on button "Confirm" at bounding box center [468, 255] width 112 height 19
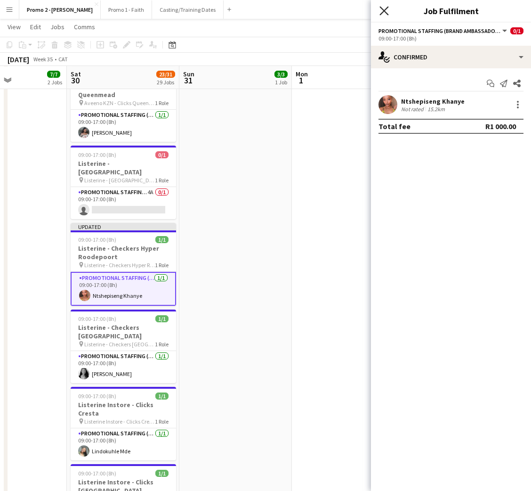
click at [383, 13] on icon "Close pop-in" at bounding box center [383, 10] width 9 height 9
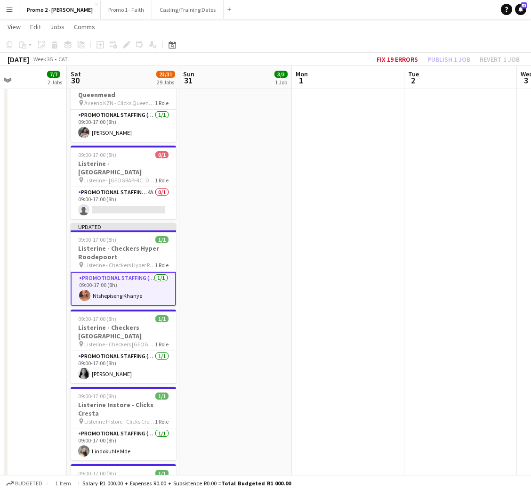
click at [459, 62] on div "Fix 19 errors Publish 1 job Revert 1 job" at bounding box center [448, 59] width 166 height 12
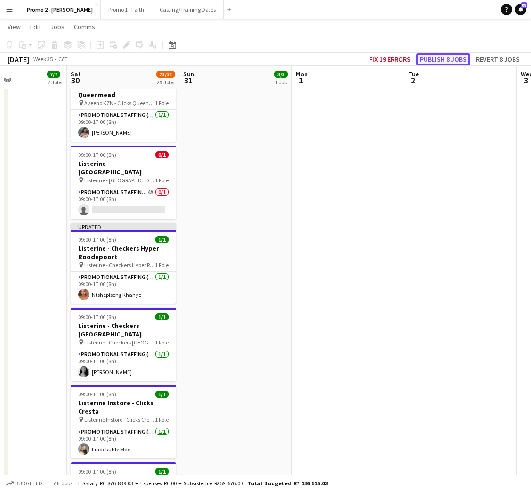
click at [456, 62] on button "Publish 8 jobs" at bounding box center [443, 59] width 54 height 12
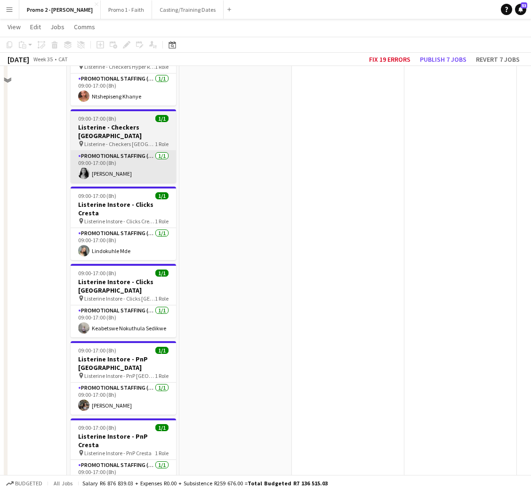
scroll to position [1553, 0]
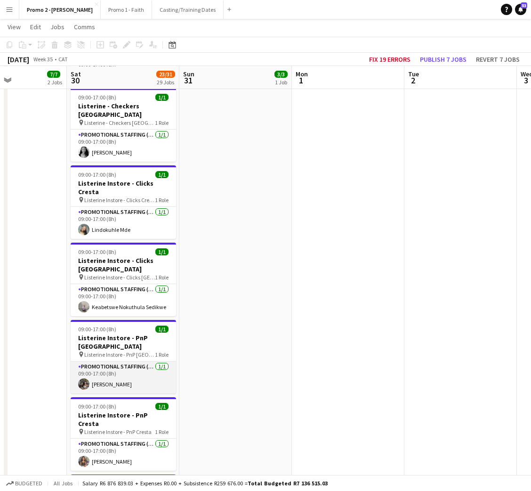
click at [132, 361] on app-card-role "Promotional Staffing (Brand Ambassadors) [DATE] 09:00-17:00 (8h) [PERSON_NAME]" at bounding box center [123, 377] width 105 height 32
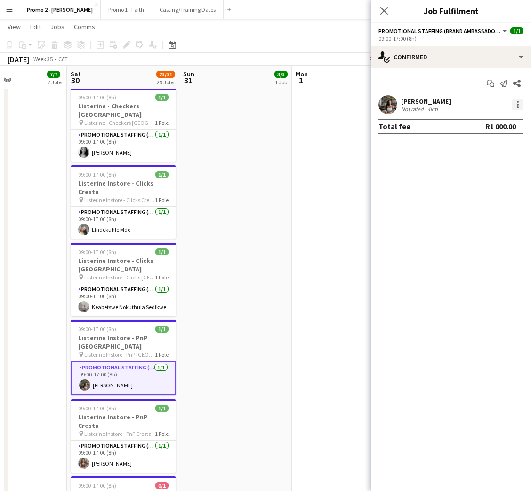
click at [515, 105] on div at bounding box center [517, 104] width 11 height 11
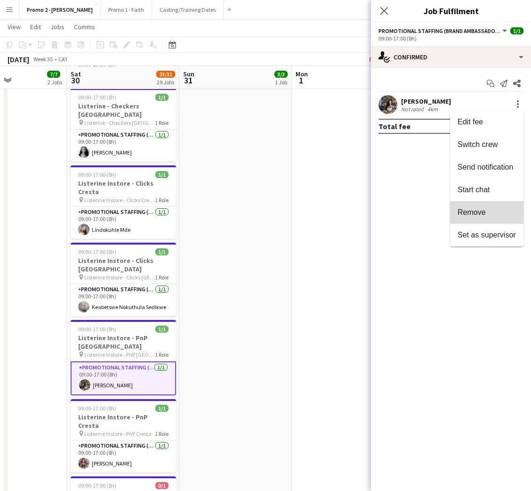
click at [478, 209] on span "Remove" at bounding box center [472, 212] width 28 height 8
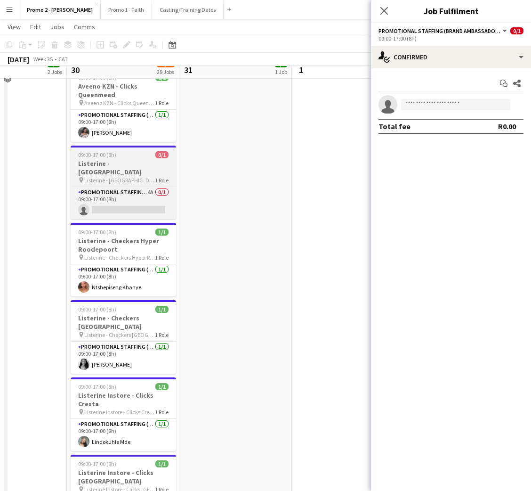
scroll to position [1271, 0]
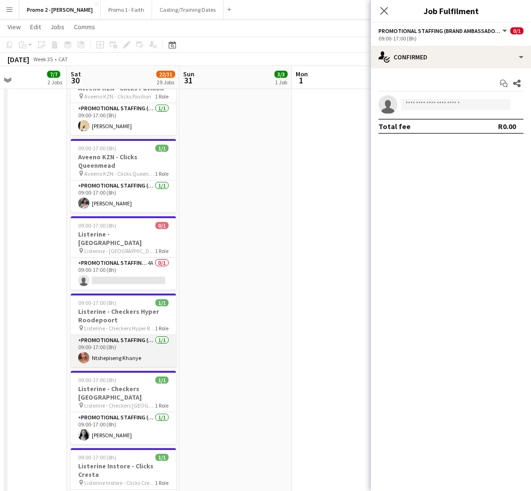
click at [134, 335] on app-card-role "Promotional Staffing (Brand Ambassadors) [DATE] 09:00-17:00 (8h) Ntshepiseng Kh…" at bounding box center [123, 351] width 105 height 32
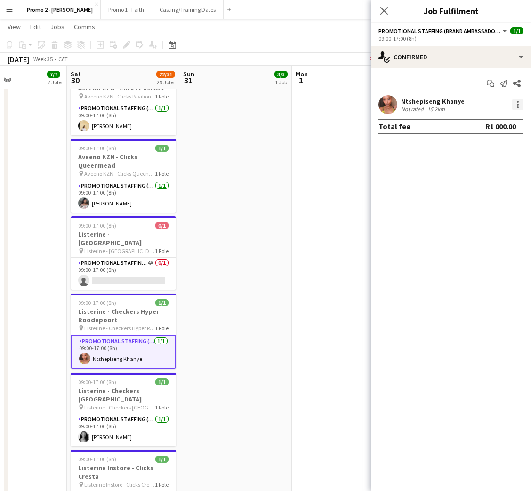
click at [516, 107] on div at bounding box center [517, 104] width 11 height 11
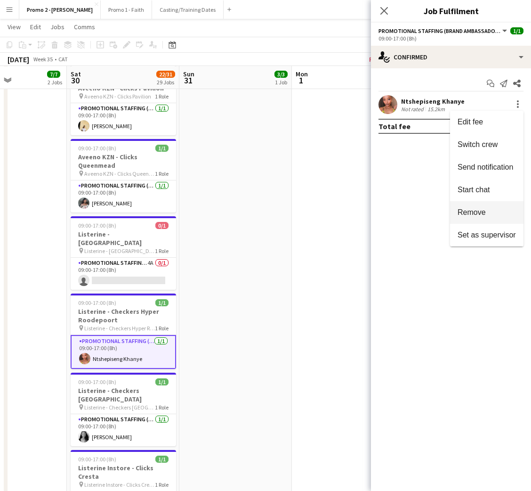
click at [488, 213] on span "Remove" at bounding box center [487, 212] width 58 height 8
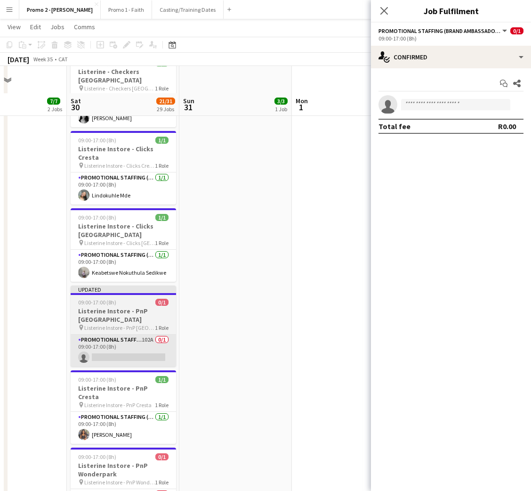
scroll to position [1624, 0]
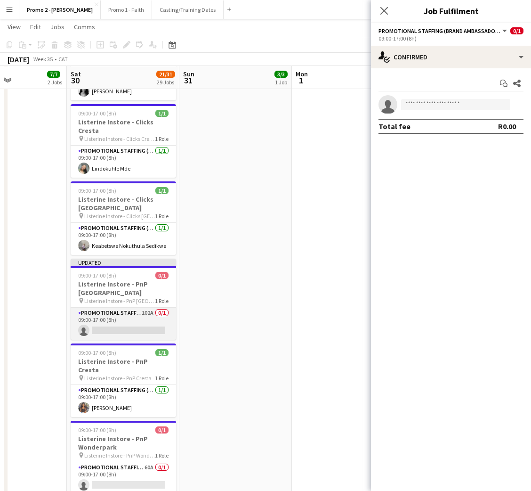
click at [129, 307] on app-card-role "Promotional Staffing (Brand Ambassadors) 102A 0/1 09:00-17:00 (8h) single-neutr…" at bounding box center [123, 323] width 105 height 32
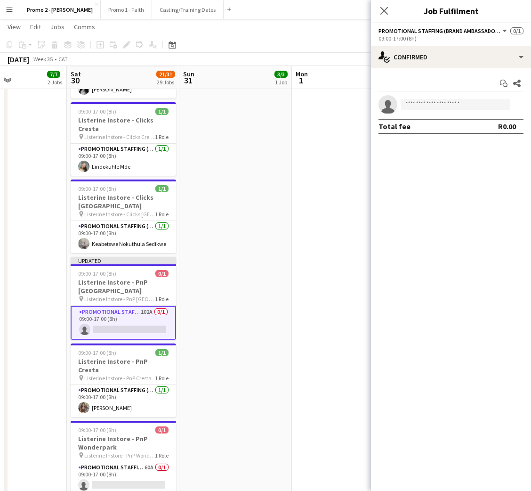
click at [142, 306] on app-card-role "Promotional Staffing (Brand Ambassadors) 102A 0/1 09:00-17:00 (8h) single-neutr…" at bounding box center [123, 323] width 105 height 34
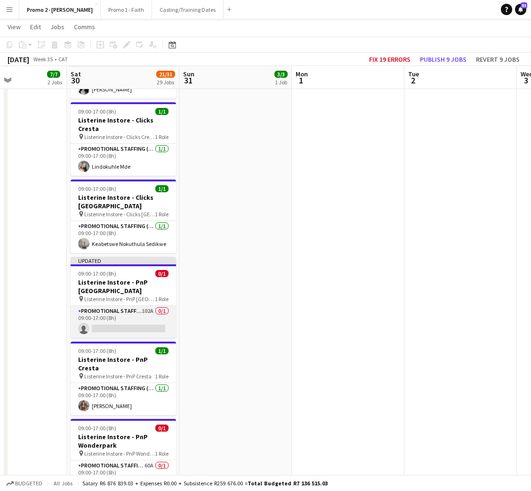
click at [143, 306] on app-card-role "Promotional Staffing (Brand Ambassadors) 102A 0/1 09:00-17:00 (8h) single-neutr…" at bounding box center [123, 322] width 105 height 32
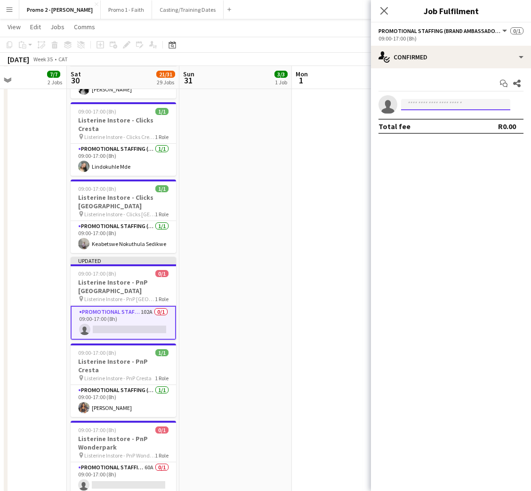
click at [440, 107] on input at bounding box center [455, 104] width 109 height 11
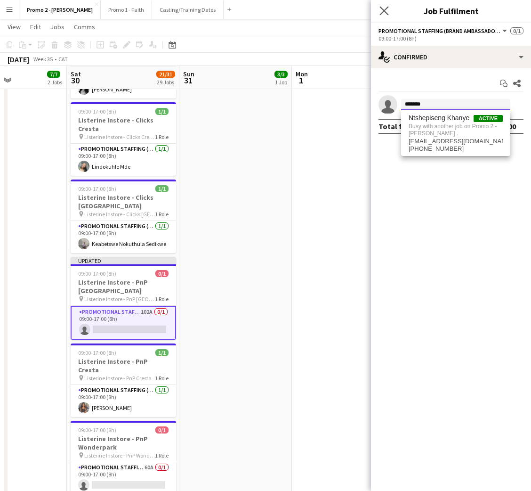
type input "*******"
click at [379, 8] on app-icon "Close pop-in" at bounding box center [385, 11] width 14 height 14
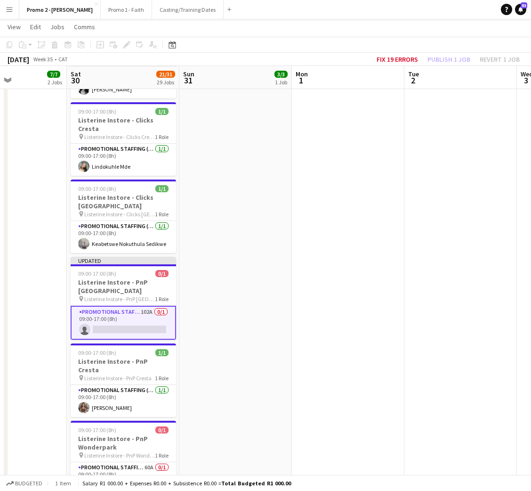
click at [438, 58] on div "Fix 19 errors Publish 1 job Revert 1 job" at bounding box center [448, 59] width 166 height 12
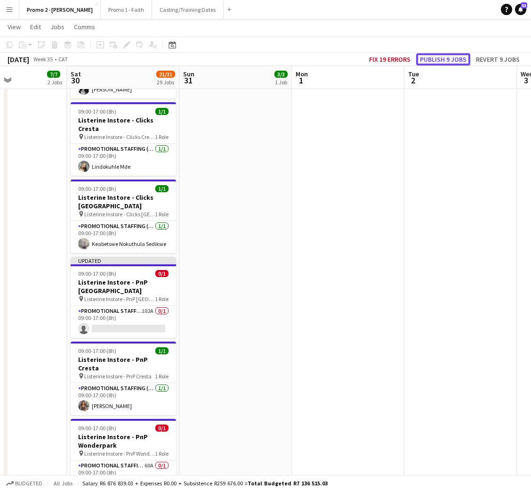
click at [456, 58] on button "Publish 9 jobs" at bounding box center [443, 59] width 54 height 12
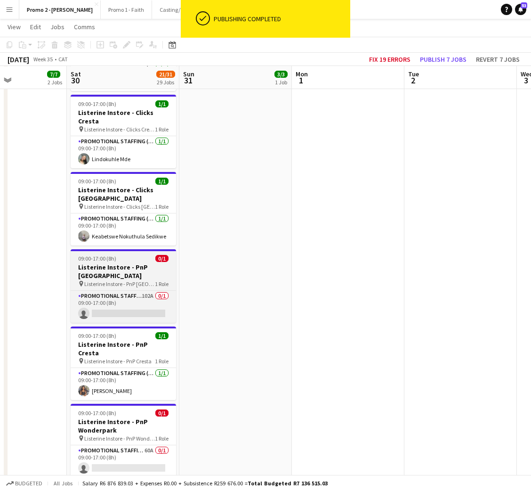
click at [128, 290] on app-card-role "Promotional Staffing (Brand Ambassadors) 102A 0/1 09:00-17:00 (8h) single-neutr…" at bounding box center [123, 306] width 105 height 32
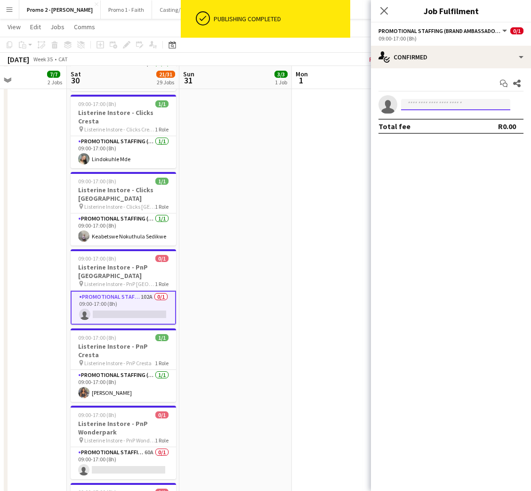
click at [453, 102] on input at bounding box center [455, 104] width 109 height 11
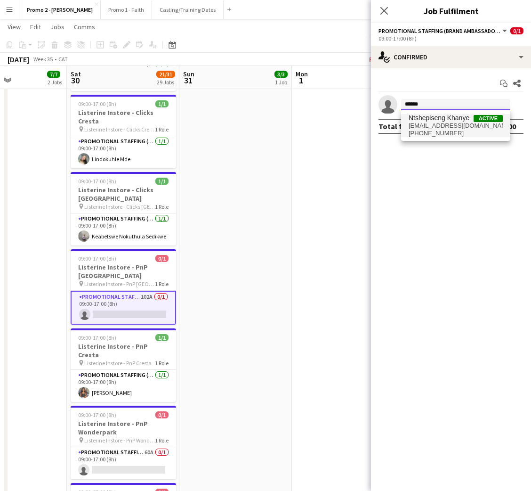
type input "******"
click at [467, 120] on span "Ntshepiseng Khanye" at bounding box center [439, 118] width 61 height 8
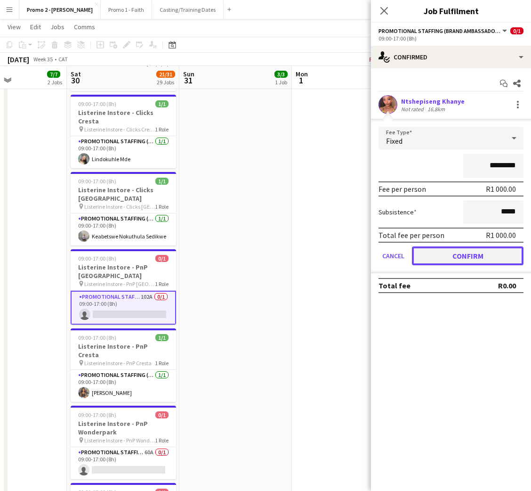
click at [448, 249] on button "Confirm" at bounding box center [468, 255] width 112 height 19
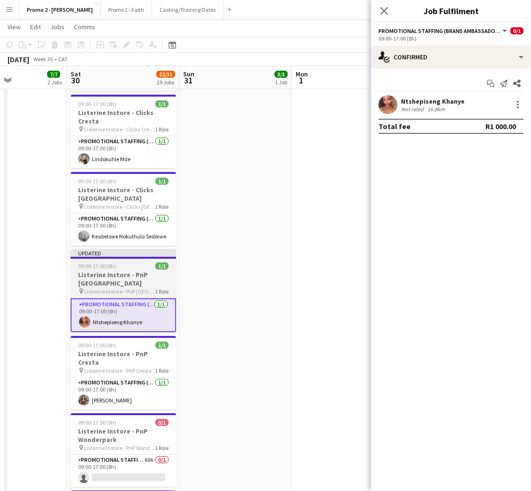
click at [122, 270] on h3 "Listerine Instore - PnP [GEOGRAPHIC_DATA]" at bounding box center [123, 278] width 105 height 17
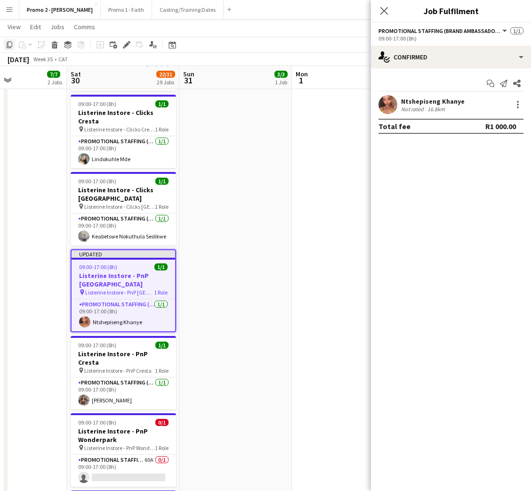
click at [11, 39] on div "Copy" at bounding box center [9, 44] width 11 height 11
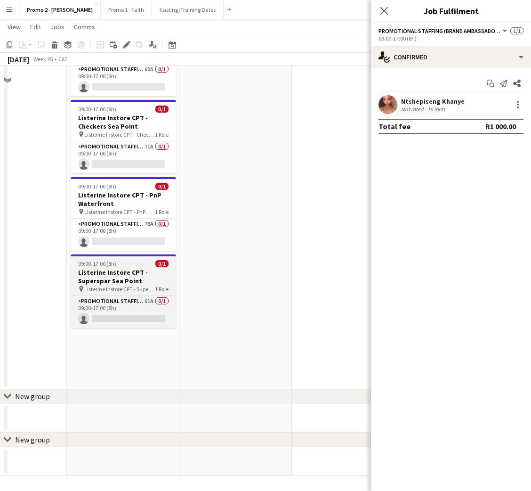
scroll to position [2014, 0]
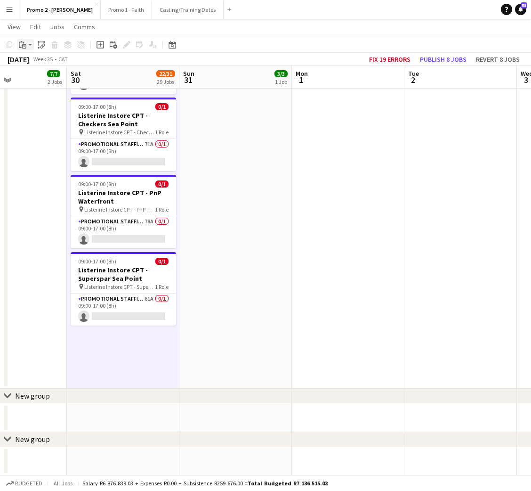
click at [25, 43] on icon "Paste" at bounding box center [23, 45] width 8 height 8
click at [40, 61] on link "Paste Ctrl+V" at bounding box center [69, 62] width 89 height 8
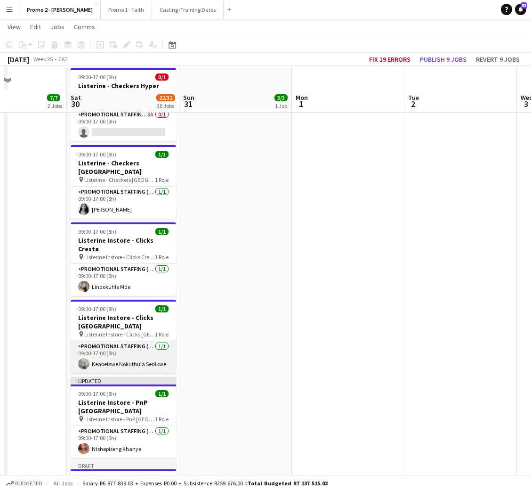
scroll to position [1520, 0]
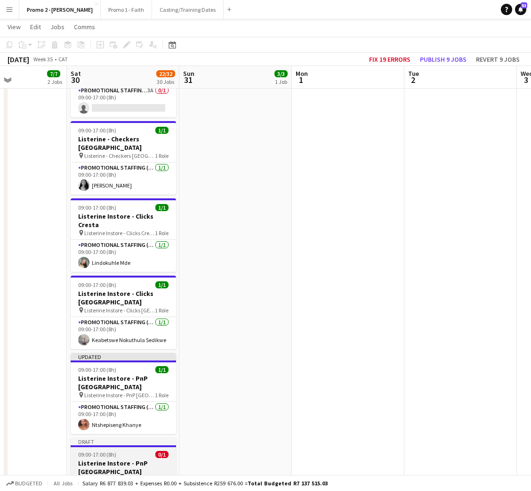
click at [120, 459] on h3 "Listerine Instore - PnP [GEOGRAPHIC_DATA]" at bounding box center [123, 467] width 105 height 17
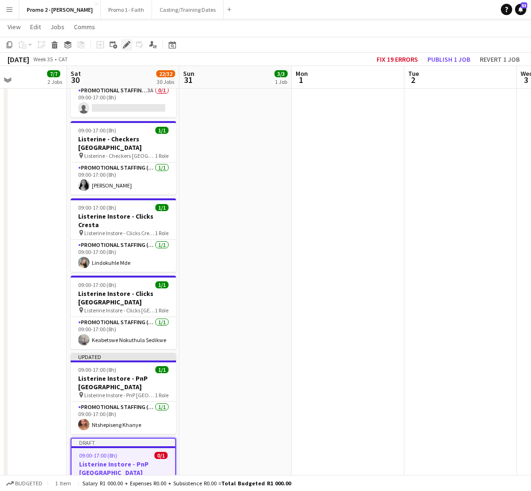
click at [126, 41] on icon "Edit" at bounding box center [127, 45] width 8 height 8
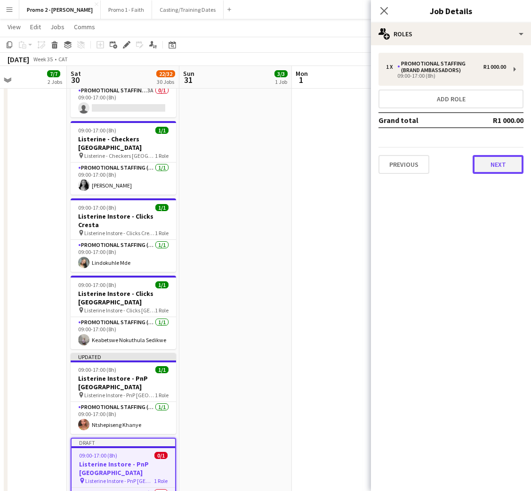
click at [495, 169] on button "Next" at bounding box center [498, 164] width 51 height 19
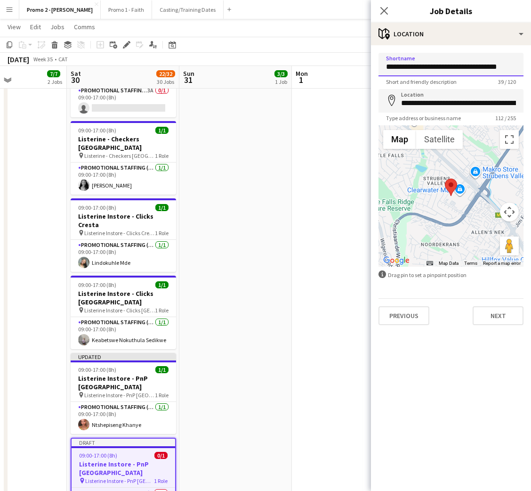
click at [456, 63] on input "**********" at bounding box center [451, 65] width 145 height 24
type input "**********"
click at [478, 107] on input "**********" at bounding box center [451, 101] width 145 height 24
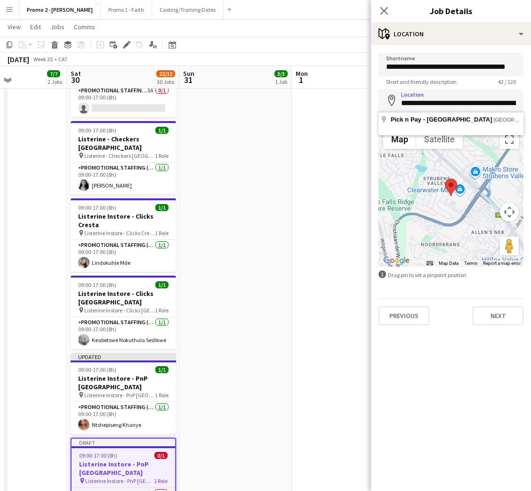
click at [478, 106] on input "**********" at bounding box center [451, 101] width 145 height 24
paste input
type input "**********"
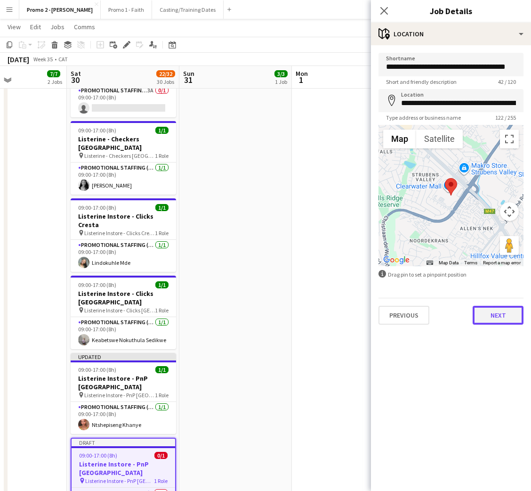
click at [500, 317] on button "Next" at bounding box center [498, 315] width 51 height 19
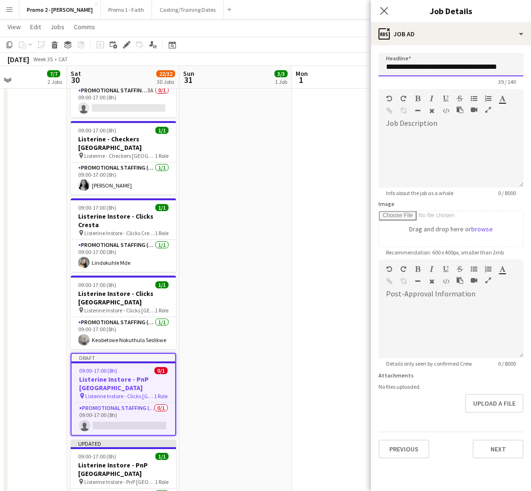
click at [453, 72] on input "**********" at bounding box center [451, 65] width 145 height 24
paste input "***"
type input "**********"
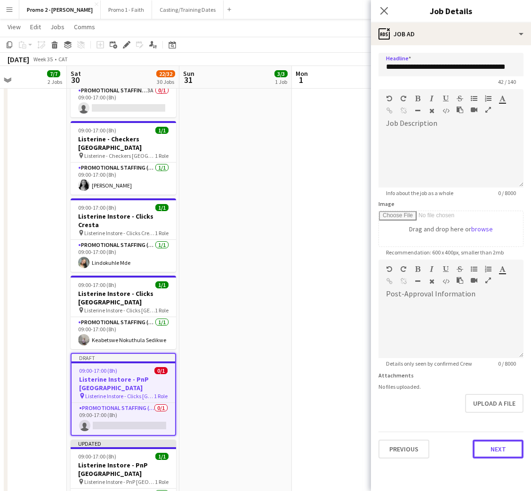
click at [499, 443] on button "Next" at bounding box center [498, 448] width 51 height 19
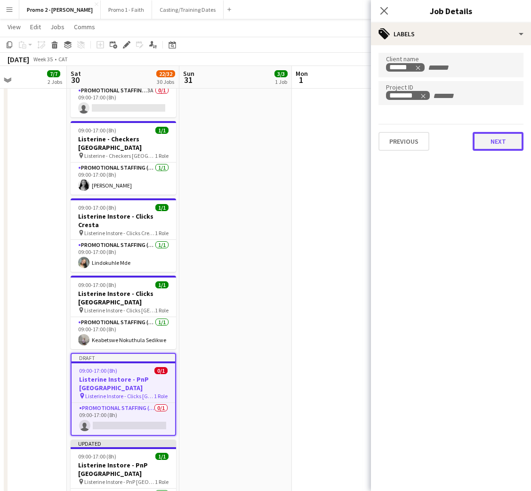
click at [480, 145] on button "Next" at bounding box center [498, 141] width 51 height 19
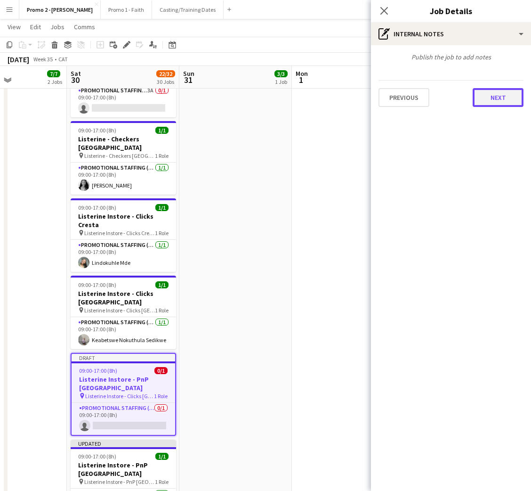
click at [492, 96] on button "Next" at bounding box center [498, 97] width 51 height 19
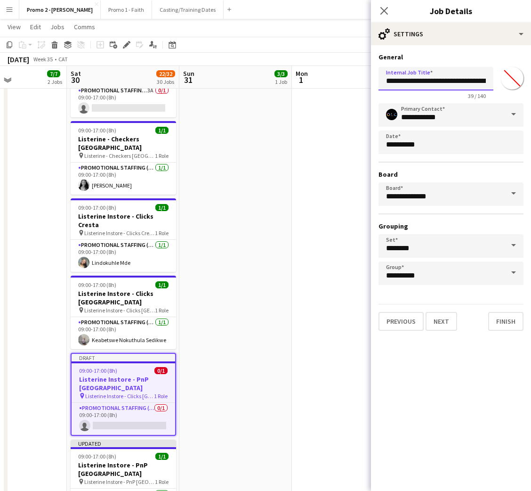
click at [443, 75] on input "**********" at bounding box center [436, 79] width 115 height 24
paste input "***"
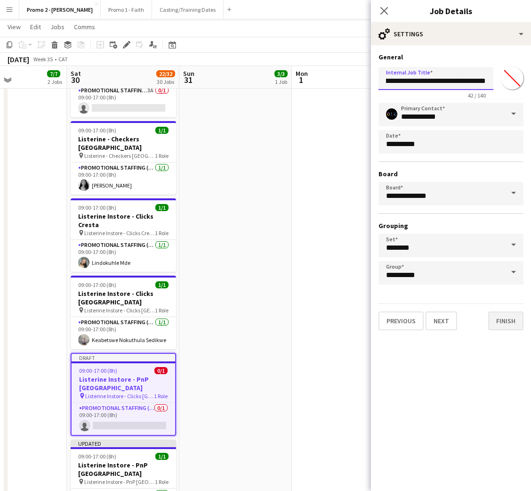
type input "**********"
click at [510, 315] on button "Finish" at bounding box center [505, 320] width 35 height 19
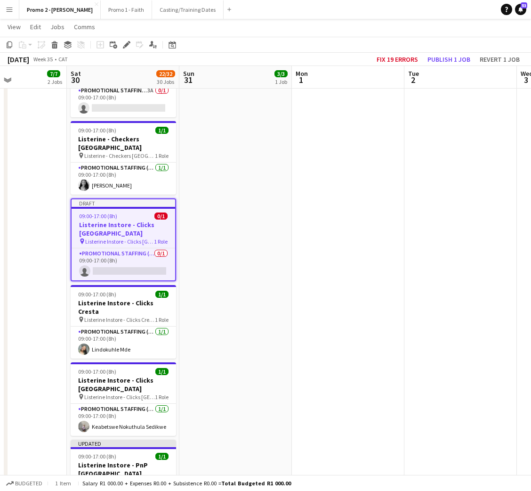
drag, startPoint x: 137, startPoint y: 207, endPoint x: 256, endPoint y: 165, distance: 126.4
click at [137, 248] on app-card-role "Promotional Staffing (Brand Ambassadors) 0/1 09:00-17:00 (8h) single-neutral-ac…" at bounding box center [124, 264] width 104 height 32
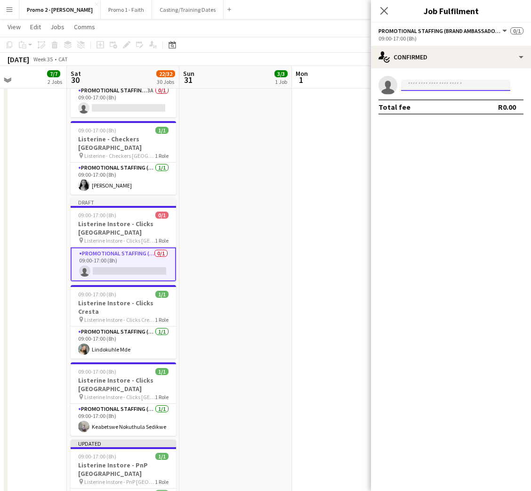
click at [457, 85] on input at bounding box center [455, 85] width 109 height 11
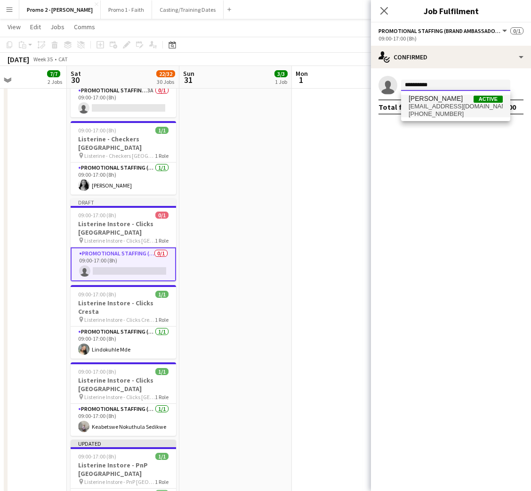
type input "**********"
click at [453, 106] on span "[EMAIL_ADDRESS][DOMAIN_NAME]" at bounding box center [456, 107] width 94 height 8
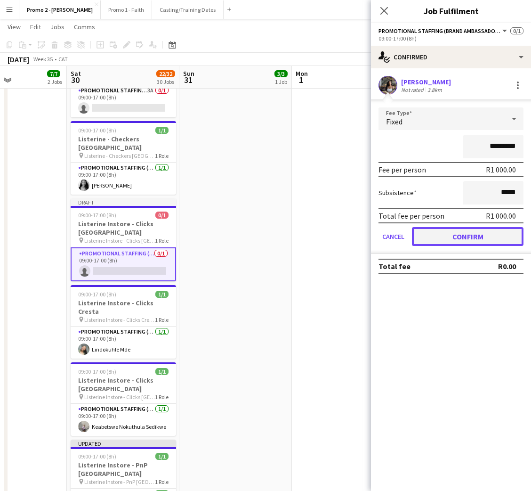
click at [473, 233] on button "Confirm" at bounding box center [468, 236] width 112 height 19
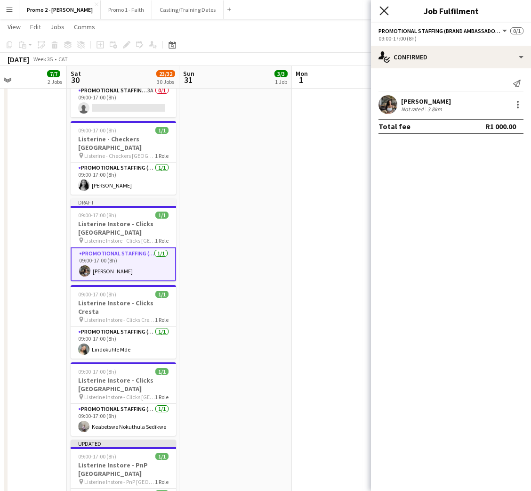
click at [386, 10] on icon "Close pop-in" at bounding box center [383, 10] width 9 height 9
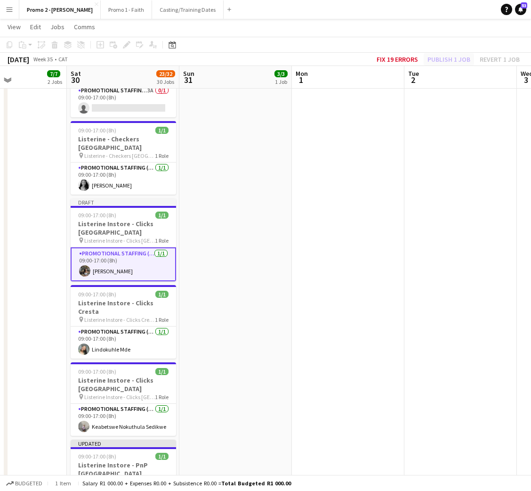
click at [450, 62] on div "Fix 19 errors Publish 1 job Revert 1 job" at bounding box center [448, 59] width 166 height 12
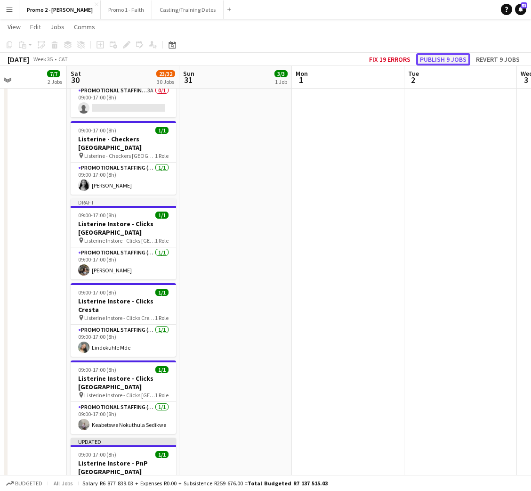
click at [453, 57] on button "Publish 9 jobs" at bounding box center [443, 59] width 54 height 12
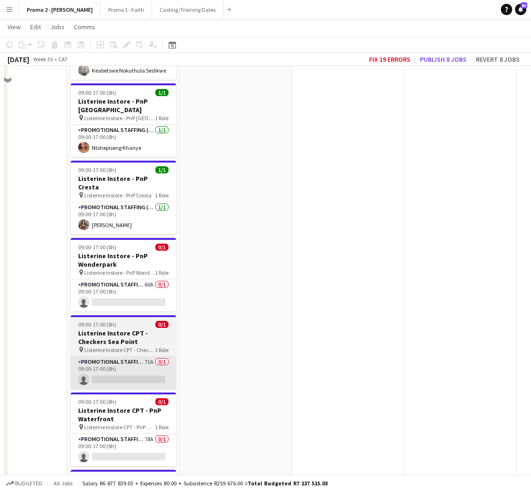
scroll to position [1803, 0]
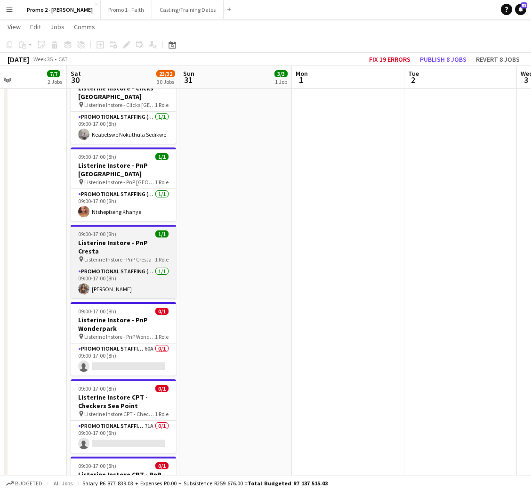
click at [113, 230] on span "09:00-17:00 (8h)" at bounding box center [97, 233] width 38 height 7
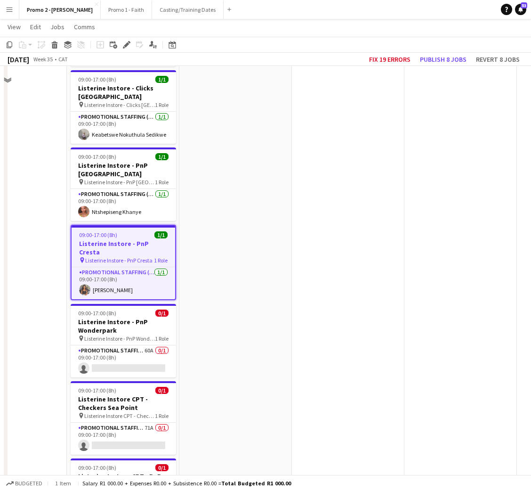
scroll to position [1732, 0]
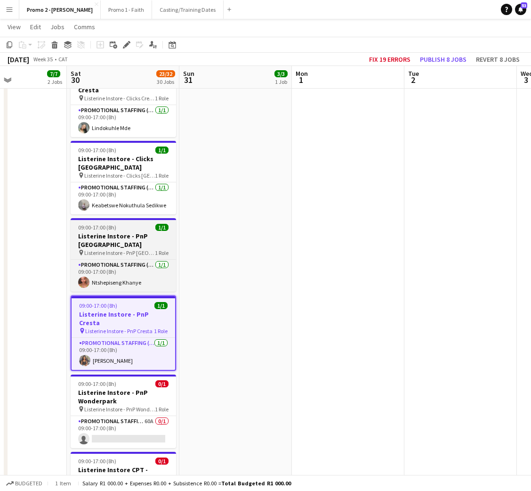
click at [111, 232] on h3 "Listerine Instore - PnP [GEOGRAPHIC_DATA]" at bounding box center [123, 240] width 105 height 17
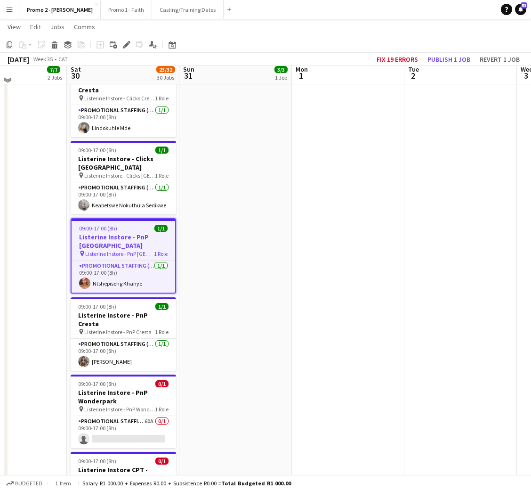
scroll to position [1661, 0]
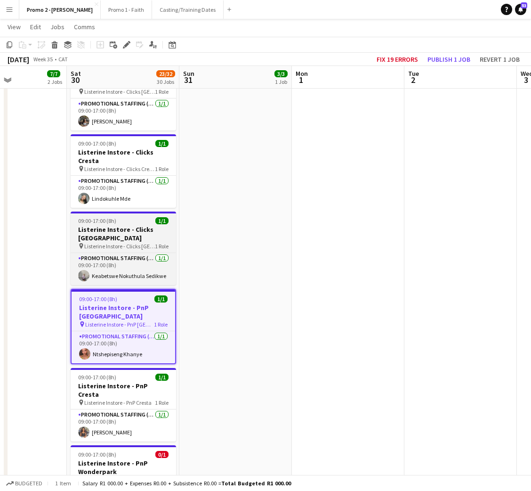
click at [109, 225] on h3 "Listerine Instore - Clicks [GEOGRAPHIC_DATA]" at bounding box center [123, 233] width 105 height 17
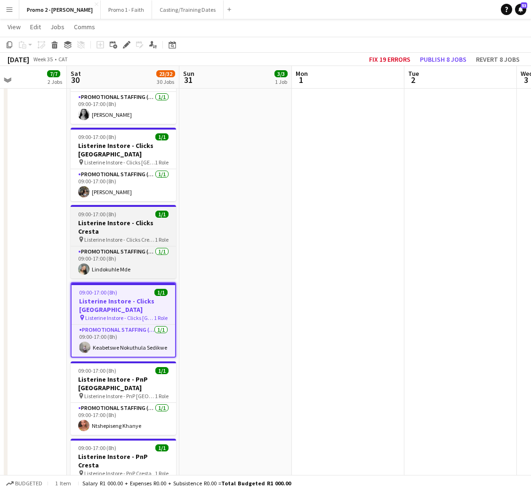
click at [106, 218] on h3 "Listerine Instore - Clicks Cresta" at bounding box center [123, 226] width 105 height 17
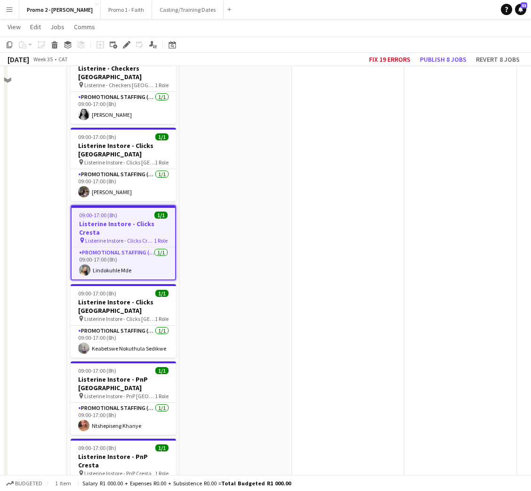
scroll to position [1520, 0]
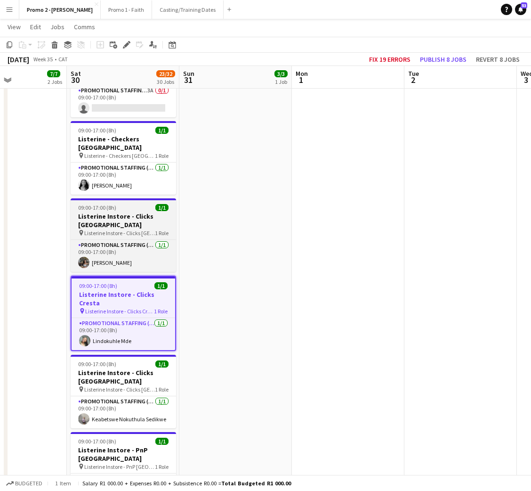
click at [108, 212] on h3 "Listerine Instore - Clicks [GEOGRAPHIC_DATA]" at bounding box center [123, 220] width 105 height 17
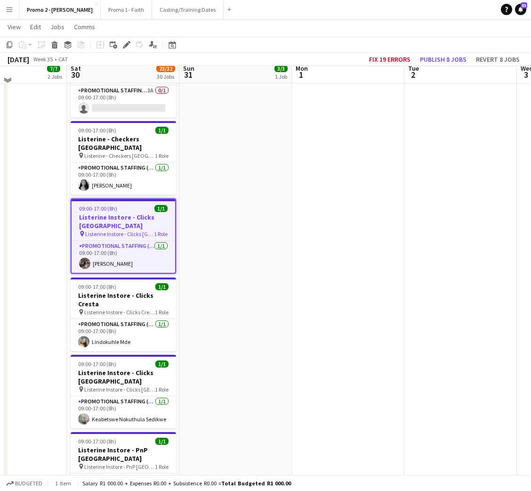
scroll to position [1450, 0]
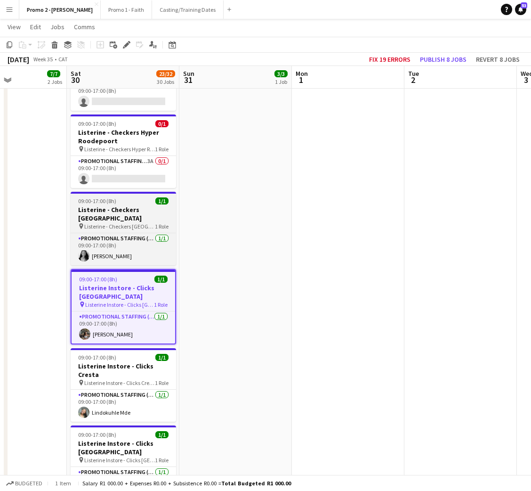
click at [112, 205] on h3 "Listerine - Checkers [GEOGRAPHIC_DATA]" at bounding box center [123, 213] width 105 height 17
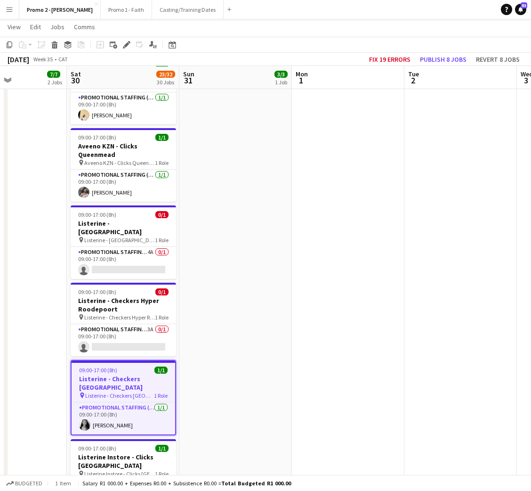
scroll to position [1252, 0]
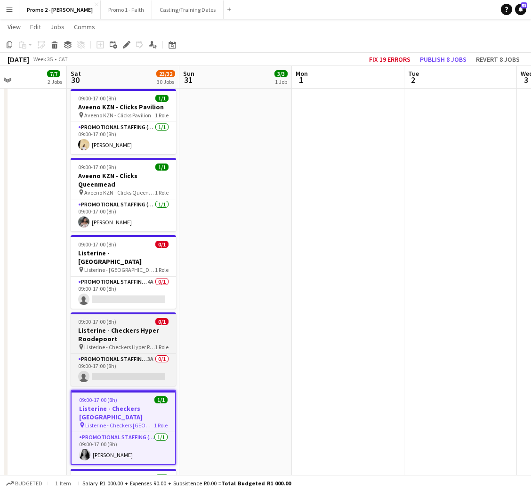
click at [131, 326] on h3 "Listerine - Checkers Hyper Roodepoort" at bounding box center [123, 334] width 105 height 17
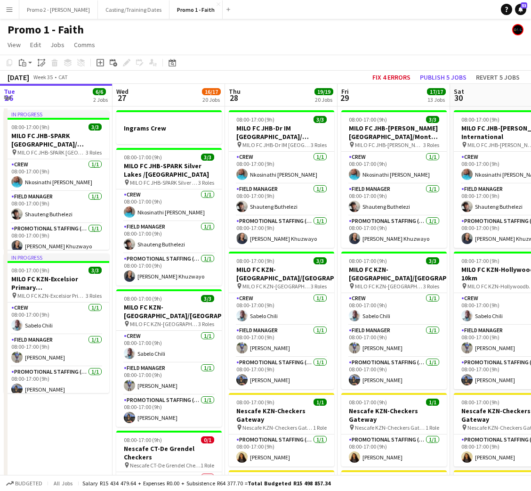
scroll to position [0, 312]
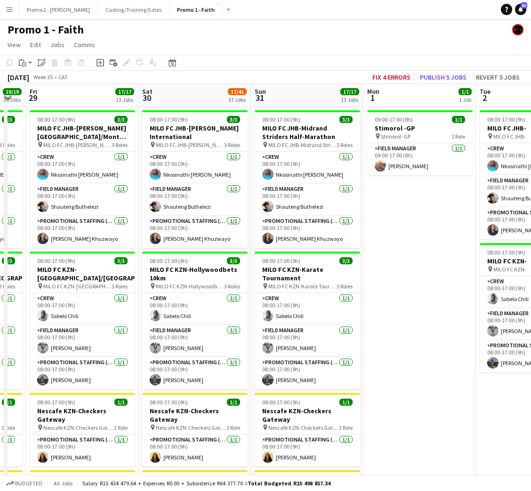
click at [9, 14] on button "Menu" at bounding box center [9, 9] width 19 height 19
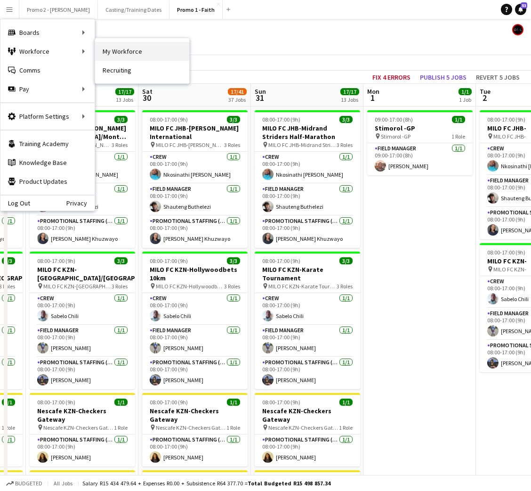
click at [98, 52] on link "My Workforce" at bounding box center [142, 51] width 94 height 19
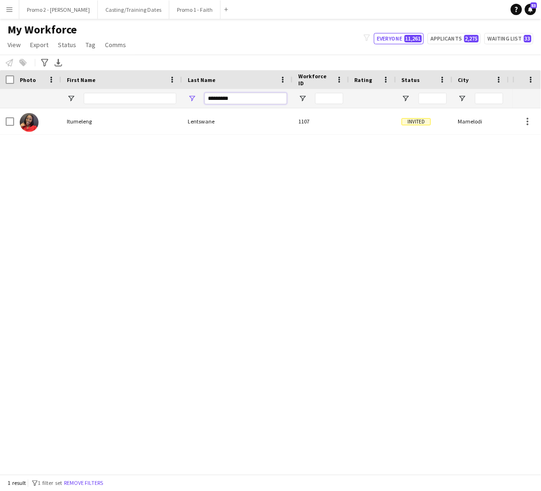
click at [224, 97] on input "*********" at bounding box center [246, 98] width 82 height 11
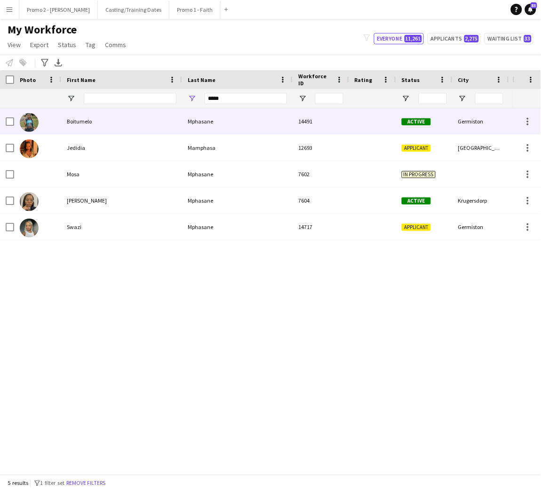
click at [198, 118] on div "Mphasane" at bounding box center [237, 121] width 111 height 26
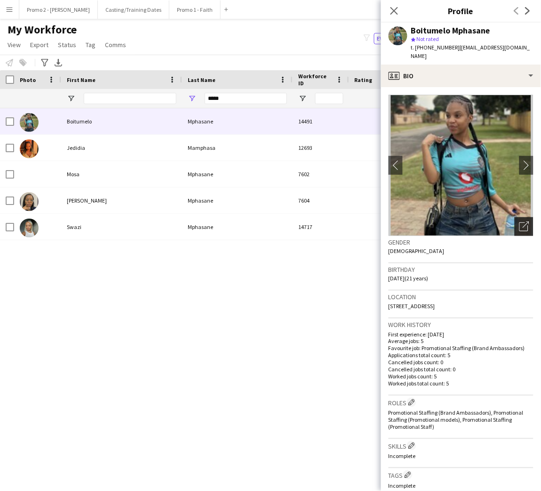
click at [520, 226] on icon "Open photos pop-in" at bounding box center [525, 226] width 10 height 10
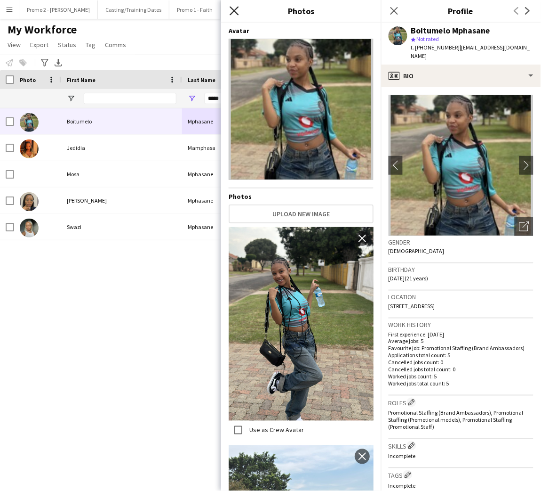
click at [238, 8] on icon at bounding box center [234, 10] width 9 height 9
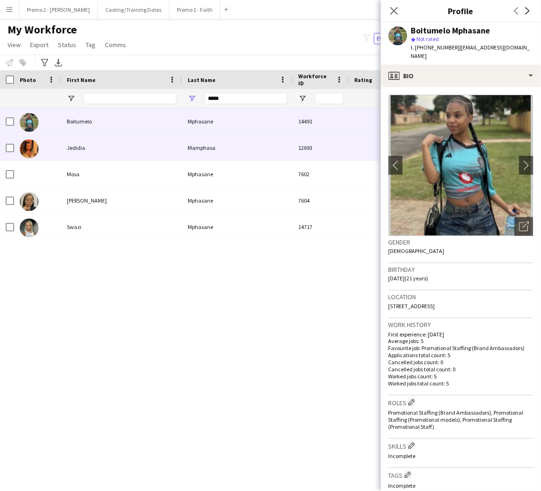
click at [77, 151] on div "Jedidia" at bounding box center [121, 148] width 121 height 26
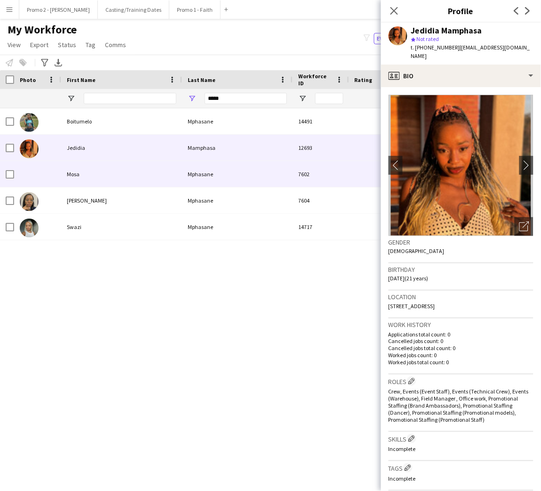
click at [249, 177] on div "Mphasane" at bounding box center [237, 174] width 111 height 26
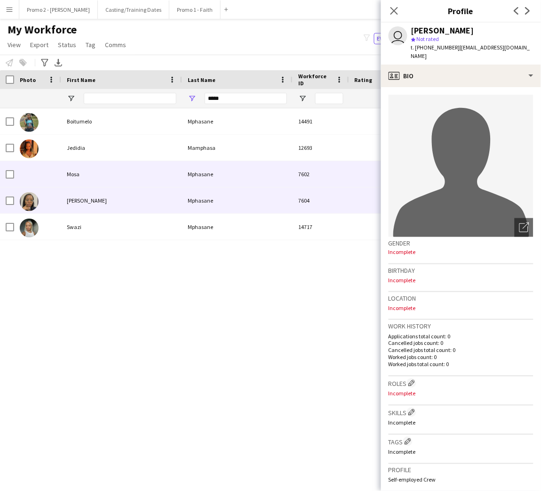
click at [218, 201] on div "Mphasane" at bounding box center [237, 200] width 111 height 26
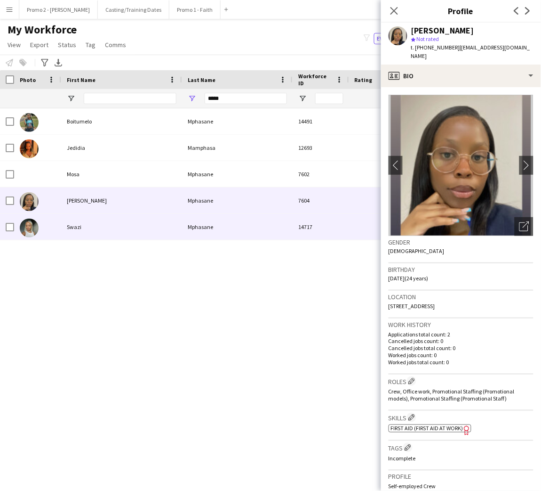
click at [210, 225] on div "Mphasane" at bounding box center [237, 227] width 111 height 26
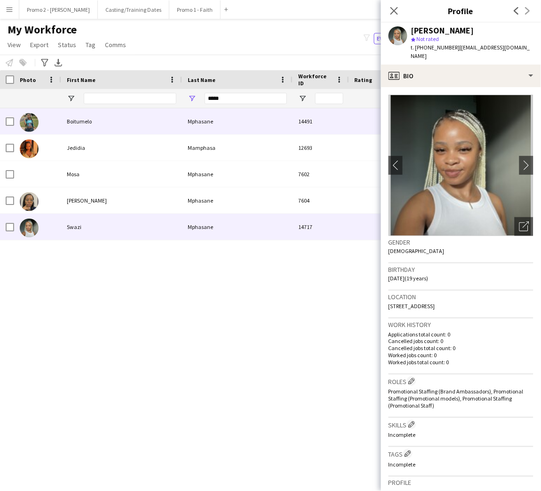
click at [149, 120] on div "Boitumelo" at bounding box center [121, 121] width 121 height 26
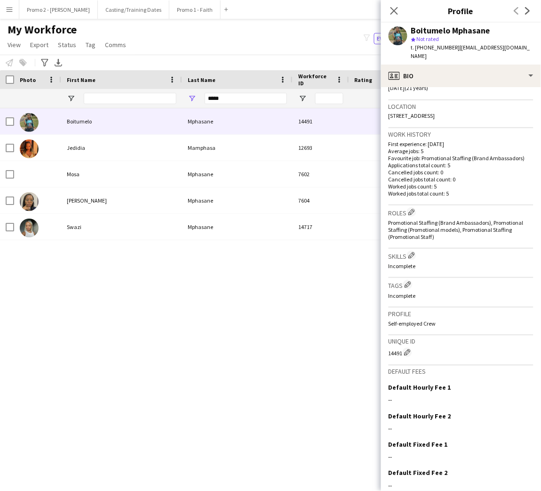
scroll to position [228, 0]
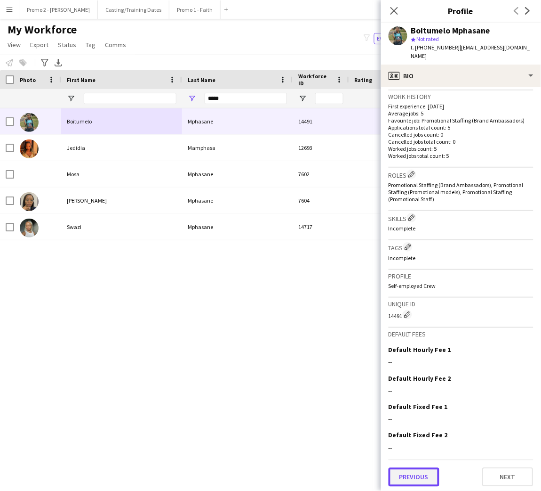
click at [413, 470] on button "Previous" at bounding box center [414, 476] width 51 height 19
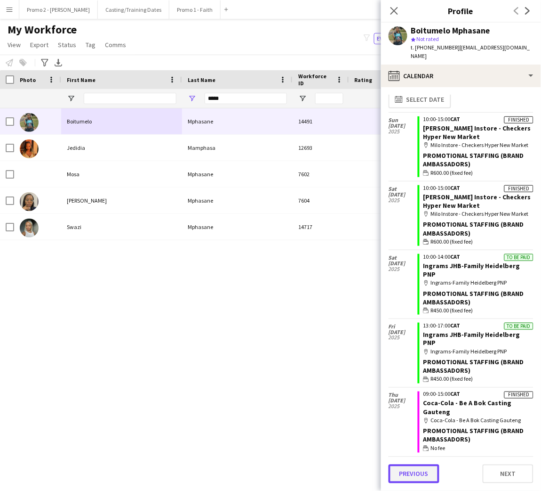
scroll to position [0, 0]
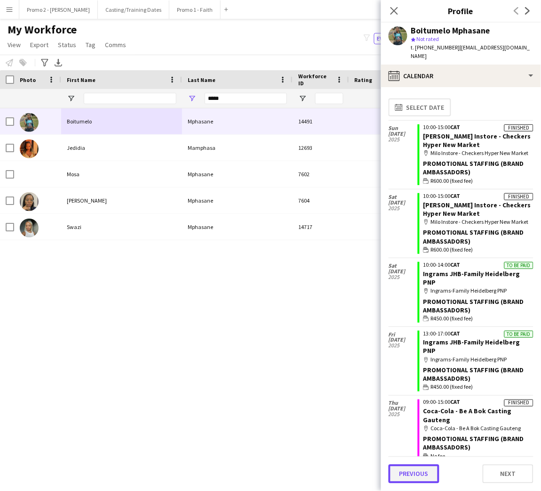
click at [423, 477] on button "Previous" at bounding box center [414, 473] width 51 height 19
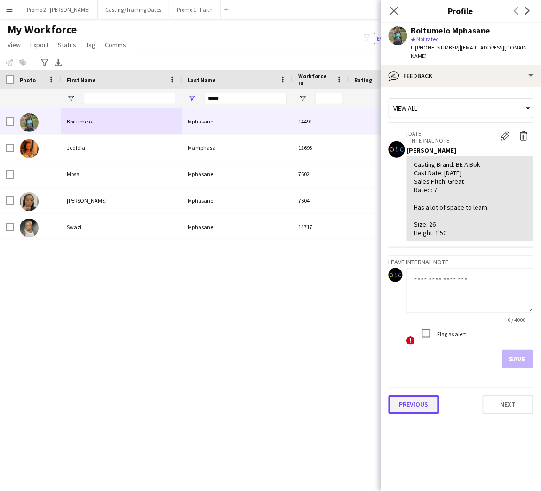
click at [418, 406] on button "Previous" at bounding box center [414, 404] width 51 height 19
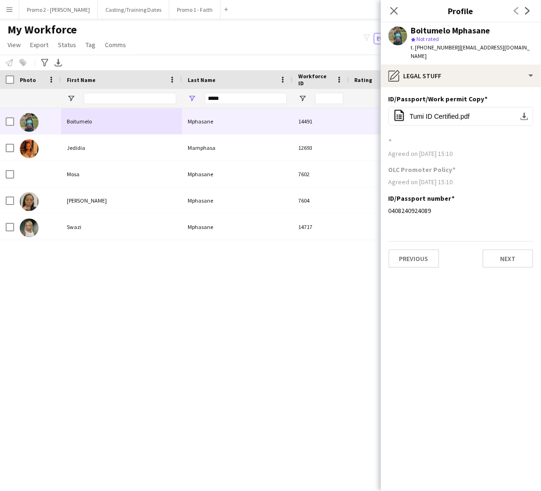
click at [396, 273] on app-section-data-types "ID/Passport/Work permit Copy Edit this field office-file-sheet Tumi ID Certifie…" at bounding box center [461, 288] width 160 height 403
click at [402, 262] on button "Previous" at bounding box center [414, 258] width 51 height 19
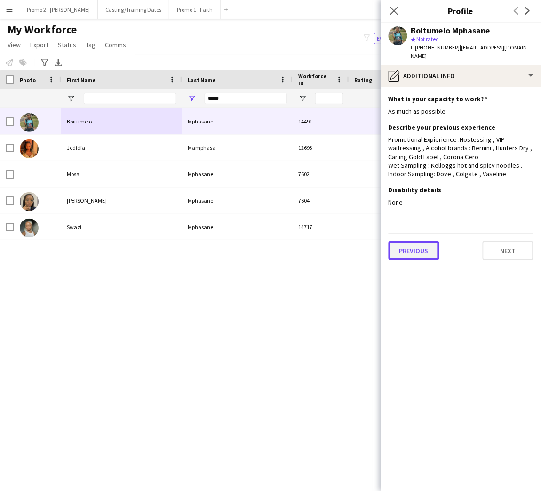
click at [420, 247] on button "Previous" at bounding box center [414, 250] width 51 height 19
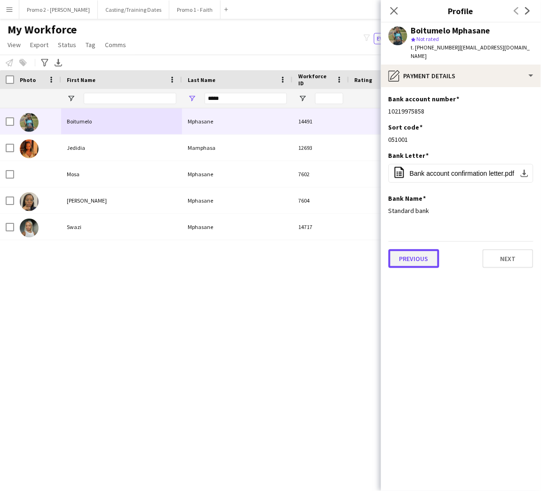
click at [409, 258] on button "Previous" at bounding box center [414, 258] width 51 height 19
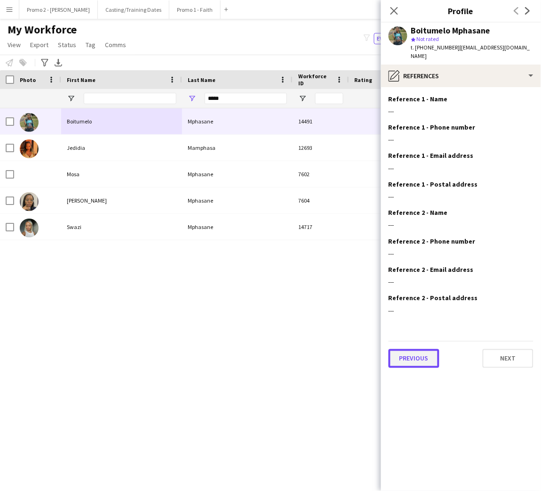
click at [417, 354] on button "Previous" at bounding box center [414, 358] width 51 height 19
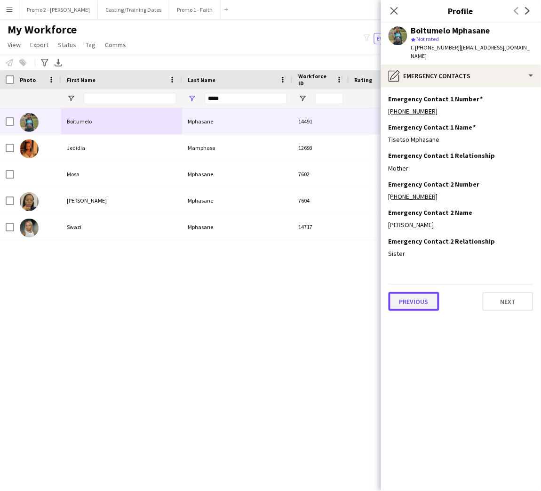
click at [416, 294] on button "Previous" at bounding box center [414, 301] width 51 height 19
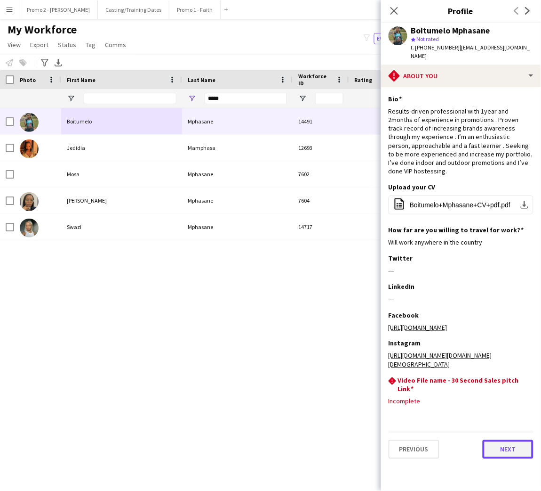
click at [500, 459] on button "Next" at bounding box center [508, 449] width 51 height 19
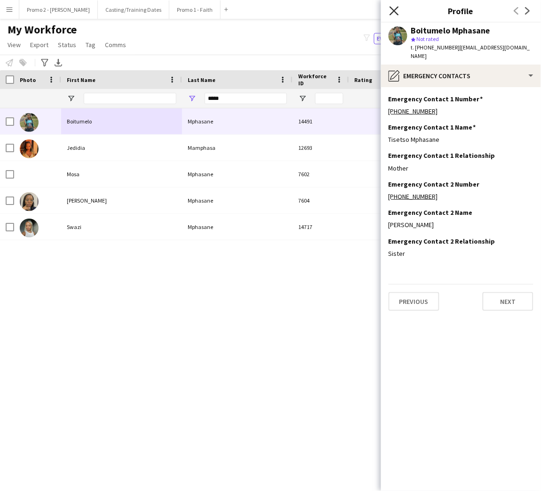
click at [396, 11] on icon "Close pop-in" at bounding box center [394, 10] width 9 height 9
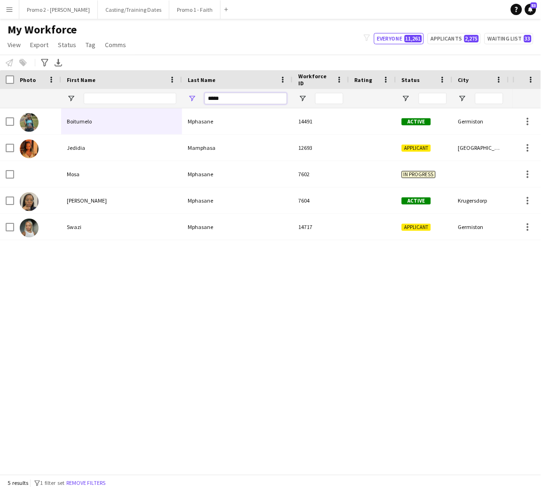
click at [219, 94] on input "*****" at bounding box center [246, 98] width 82 height 11
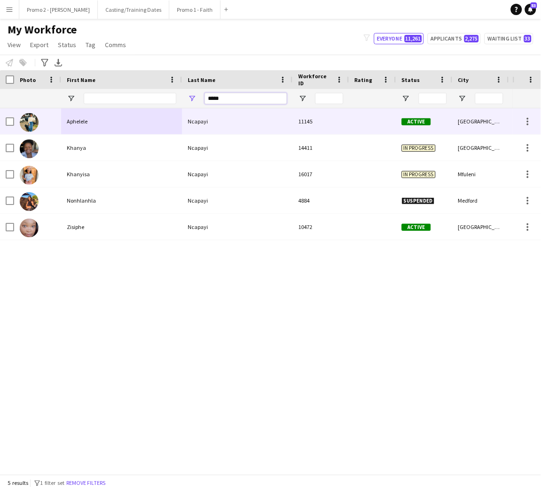
type input "*****"
click at [198, 116] on div "Ncapayi" at bounding box center [237, 121] width 111 height 26
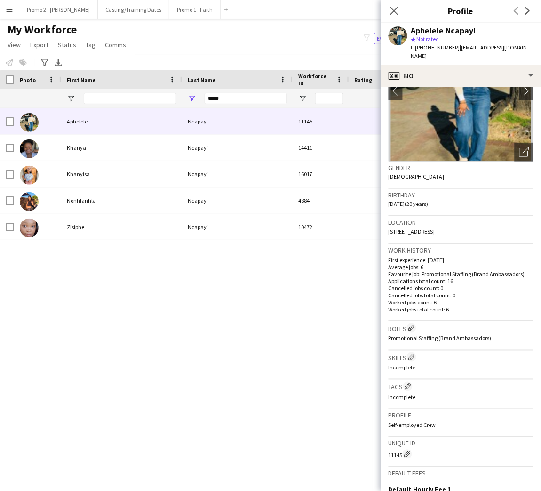
scroll to position [205, 0]
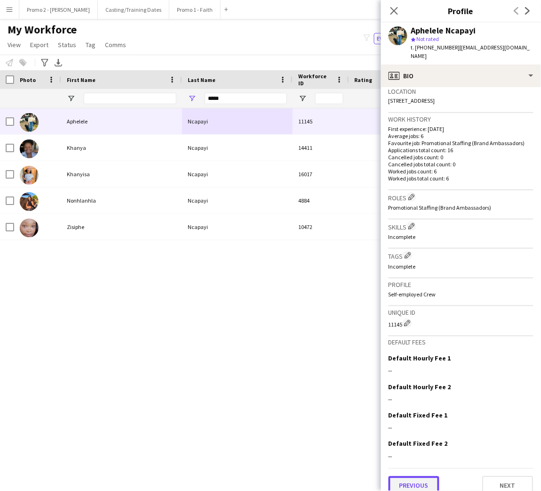
click at [420, 476] on button "Previous" at bounding box center [414, 485] width 51 height 19
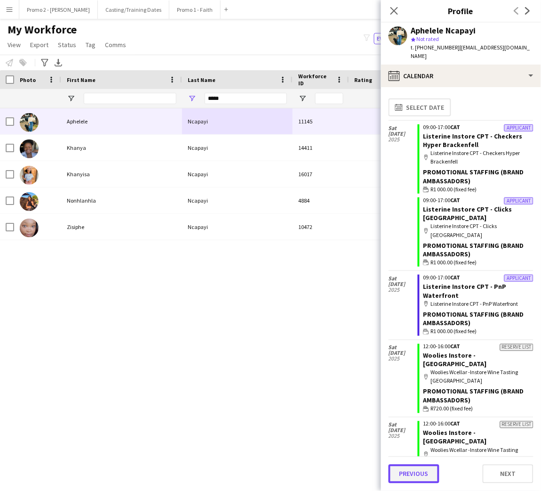
click at [414, 470] on button "Previous" at bounding box center [414, 473] width 51 height 19
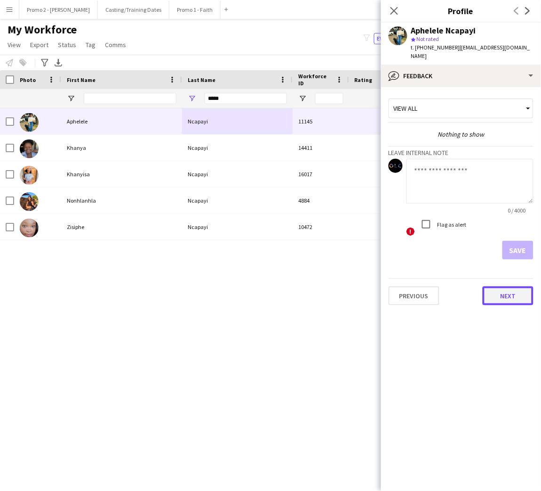
click at [516, 286] on button "Next" at bounding box center [508, 295] width 51 height 19
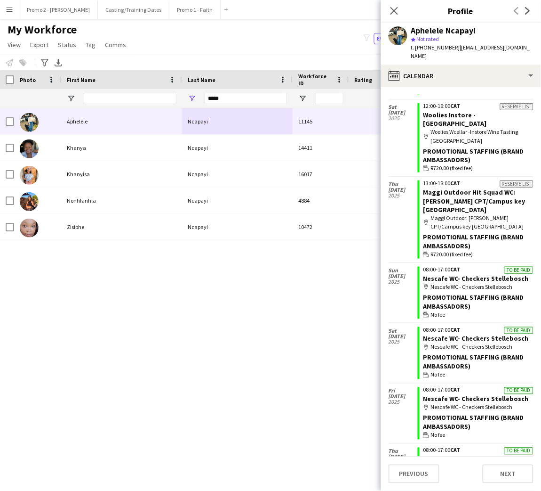
scroll to position [692, 0]
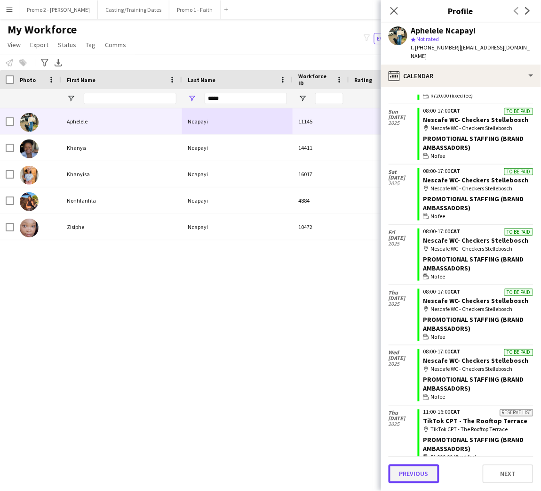
click at [422, 472] on button "Previous" at bounding box center [414, 473] width 51 height 19
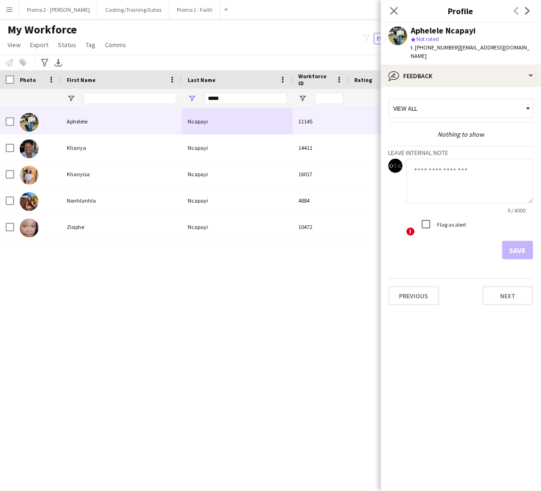
drag, startPoint x: 439, startPoint y: 170, endPoint x: 444, endPoint y: 177, distance: 8.5
click at [443, 177] on textarea at bounding box center [470, 181] width 127 height 45
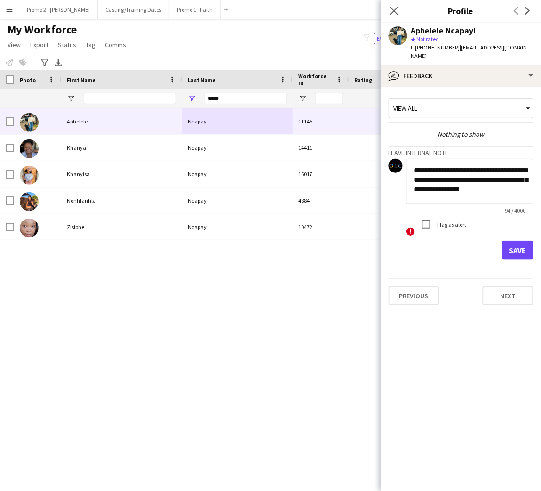
scroll to position [0, 0]
click at [490, 180] on textarea "**********" at bounding box center [470, 181] width 127 height 45
click at [492, 159] on textarea "**********" at bounding box center [470, 181] width 127 height 45
click at [465, 182] on textarea "**********" at bounding box center [470, 181] width 127 height 45
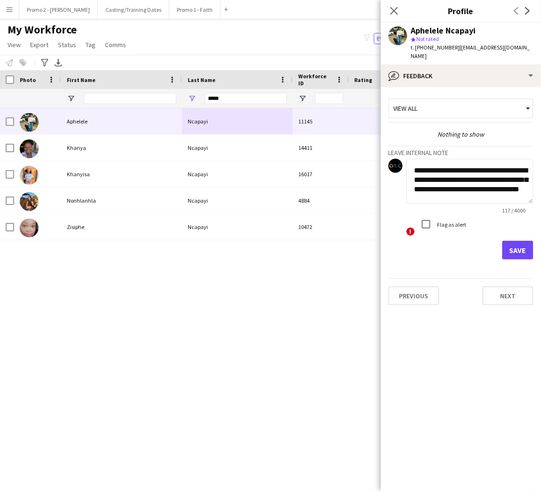
click at [485, 159] on textarea "**********" at bounding box center [470, 181] width 127 height 45
type textarea "**********"
click at [518, 241] on button "Save" at bounding box center [518, 250] width 31 height 19
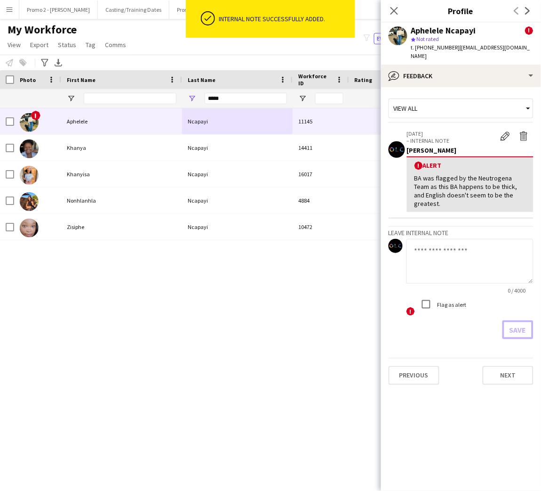
scroll to position [0, 0]
click at [399, 366] on button "Previous" at bounding box center [414, 375] width 51 height 19
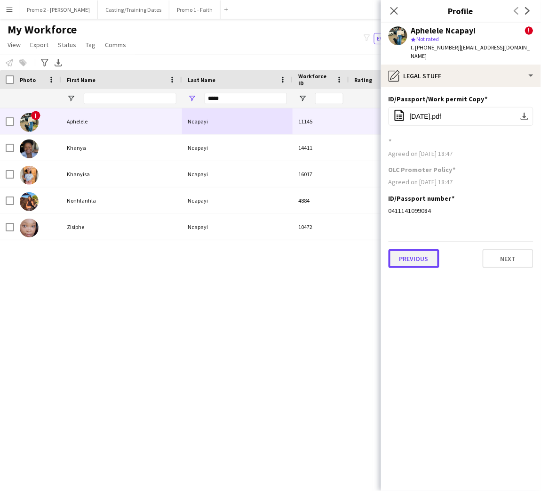
click at [431, 258] on button "Previous" at bounding box center [414, 258] width 51 height 19
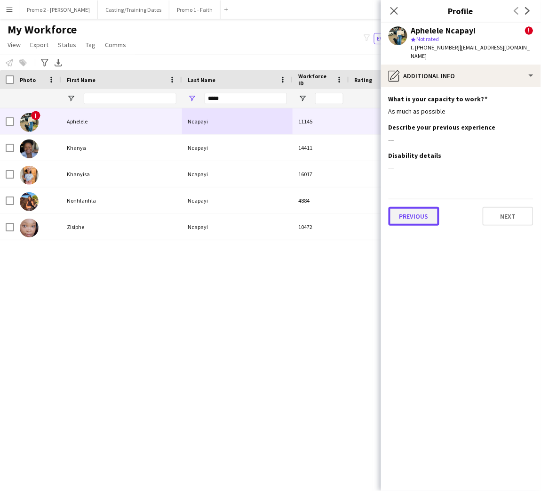
click at [424, 207] on button "Previous" at bounding box center [414, 216] width 51 height 19
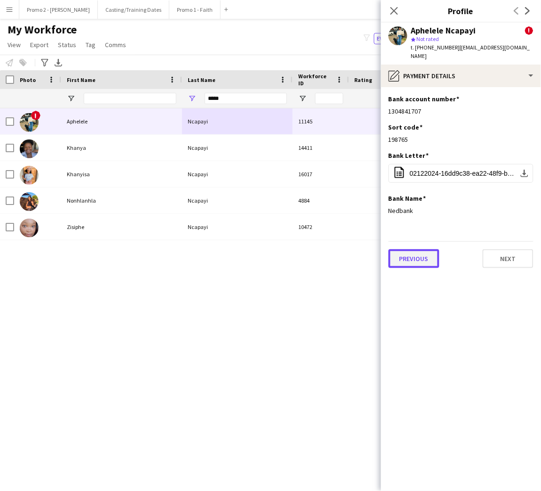
click at [419, 249] on button "Previous" at bounding box center [414, 258] width 51 height 19
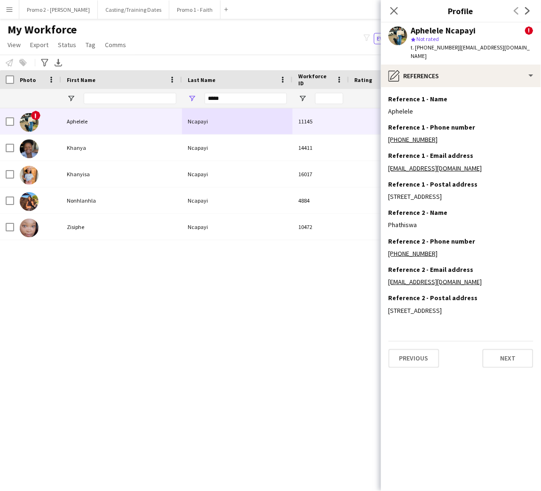
drag, startPoint x: 396, startPoint y: 11, endPoint x: 405, endPoint y: 15, distance: 10.3
click at [396, 11] on icon "Close pop-in" at bounding box center [395, 11] width 8 height 8
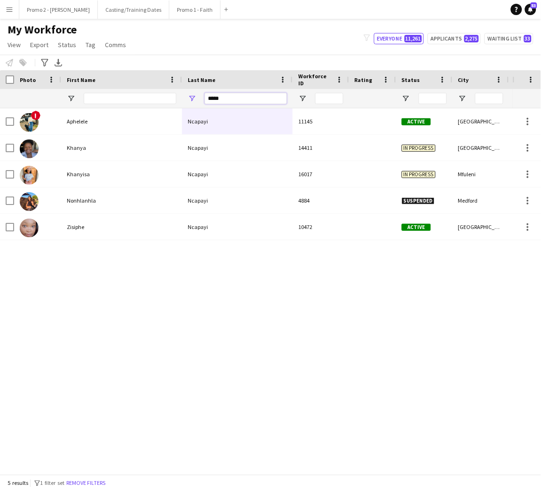
click at [230, 95] on input "*****" at bounding box center [246, 98] width 82 height 11
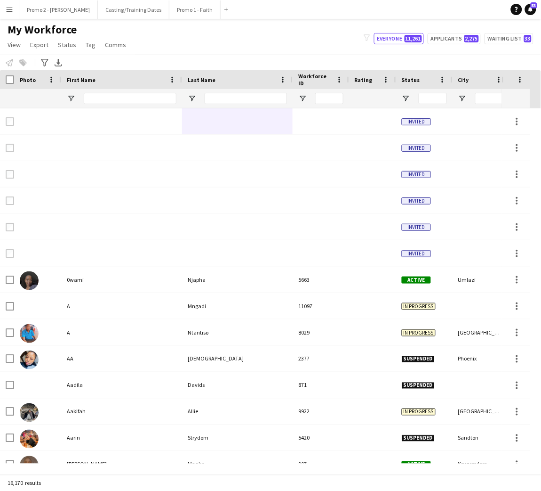
click at [16, 11] on button "Menu" at bounding box center [9, 9] width 19 height 19
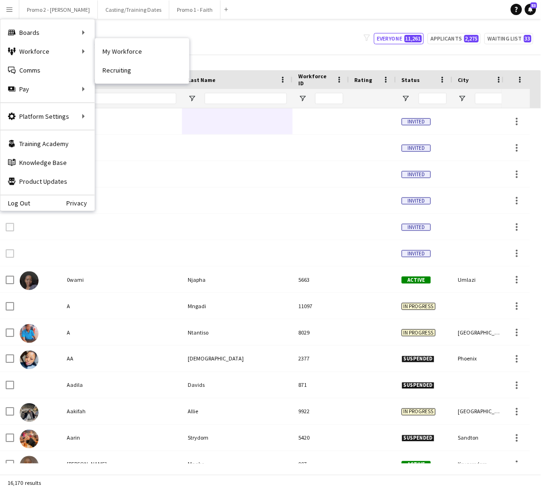
drag, startPoint x: 108, startPoint y: 47, endPoint x: 104, endPoint y: 50, distance: 5.7
click at [108, 47] on link "My Workforce" at bounding box center [142, 51] width 94 height 19
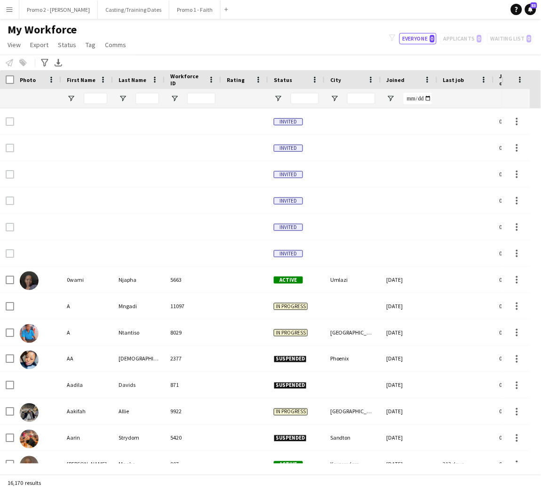
click at [284, 95] on div at bounding box center [296, 98] width 56 height 19
click at [278, 98] on span "Open Filter Menu" at bounding box center [278, 98] width 8 height 8
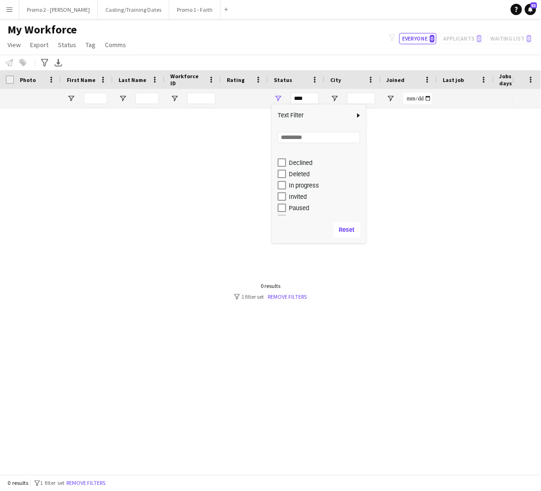
scroll to position [59, 0]
type input "**********"
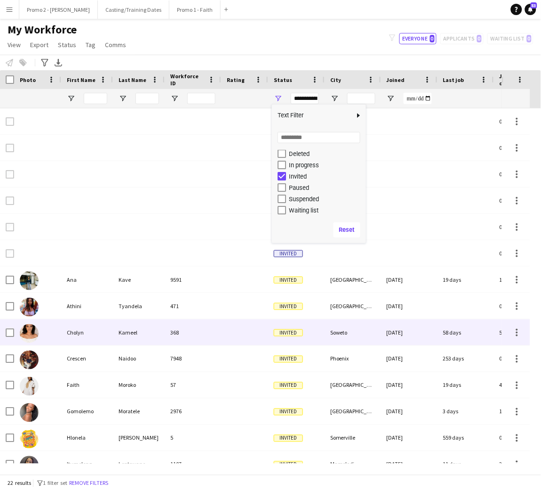
scroll to position [71, 0]
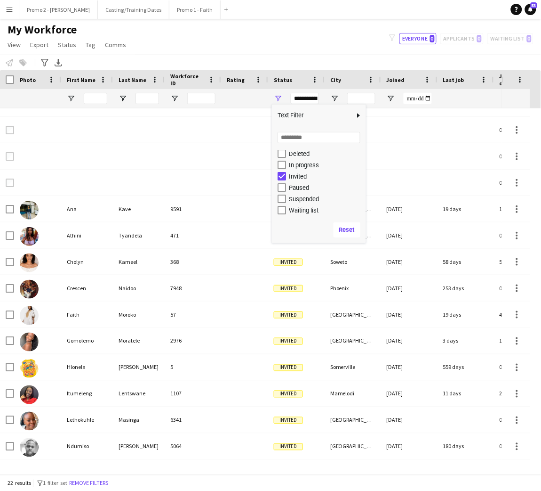
click at [234, 33] on div "My Workforce View Views Default view Applicants New view Update view Delete vie…" at bounding box center [270, 39] width 541 height 32
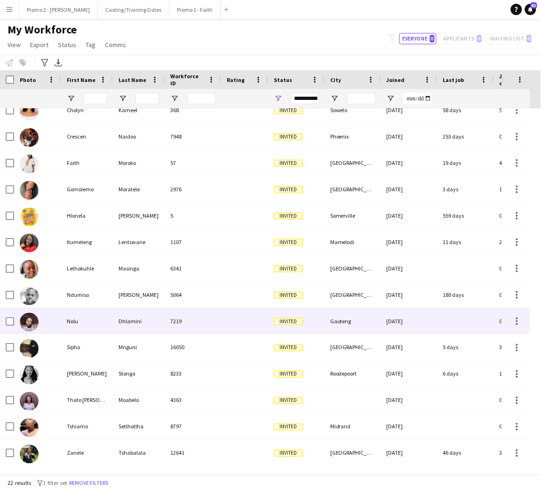
scroll to position [225, 0]
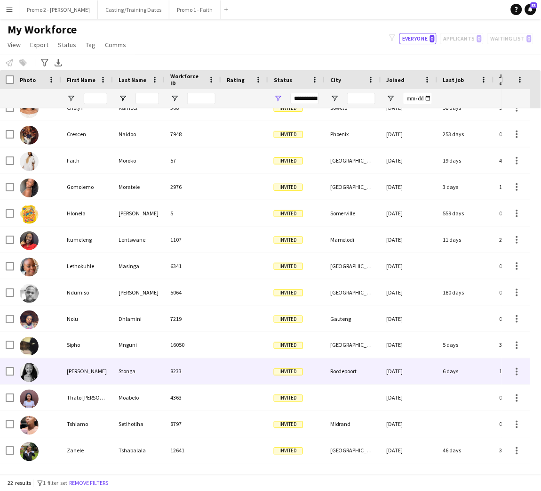
click at [358, 371] on div "Roodepoort" at bounding box center [353, 371] width 56 height 26
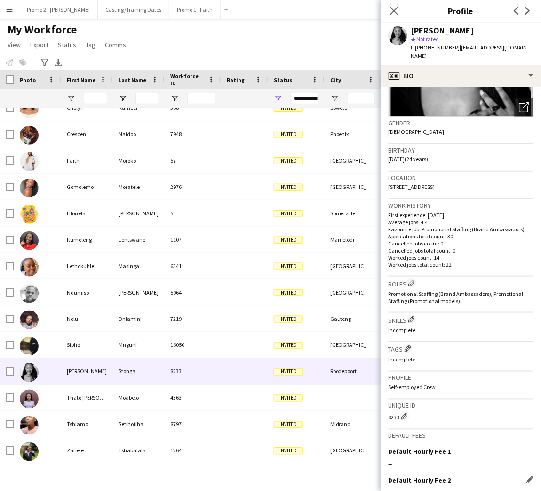
scroll to position [212, 0]
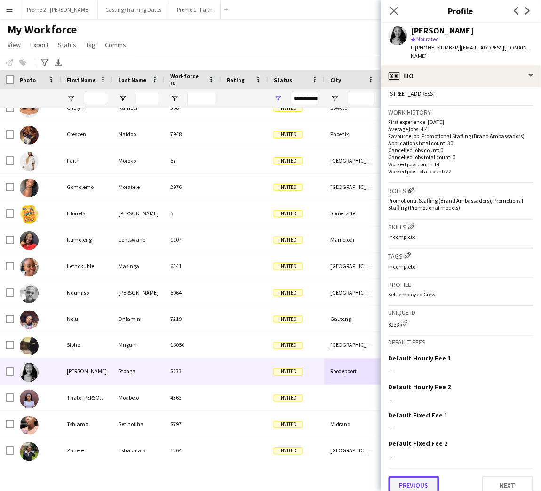
click at [427, 476] on button "Previous" at bounding box center [414, 485] width 51 height 19
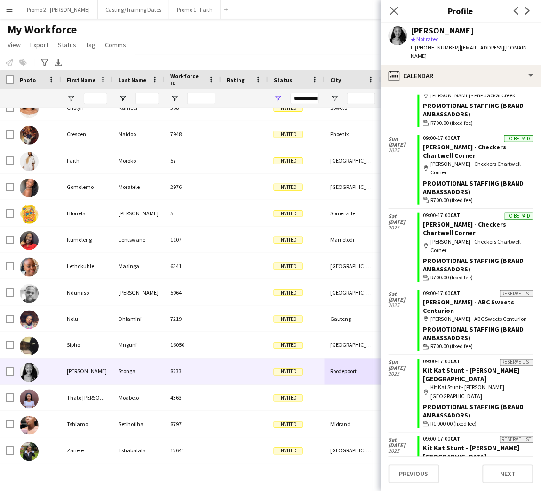
scroll to position [1661, 0]
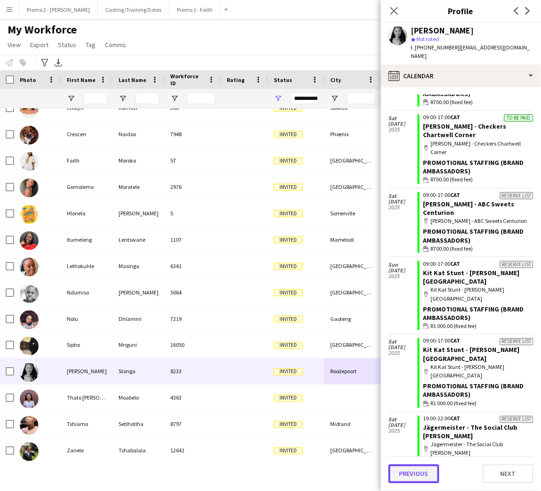
click at [410, 467] on button "Previous" at bounding box center [414, 473] width 51 height 19
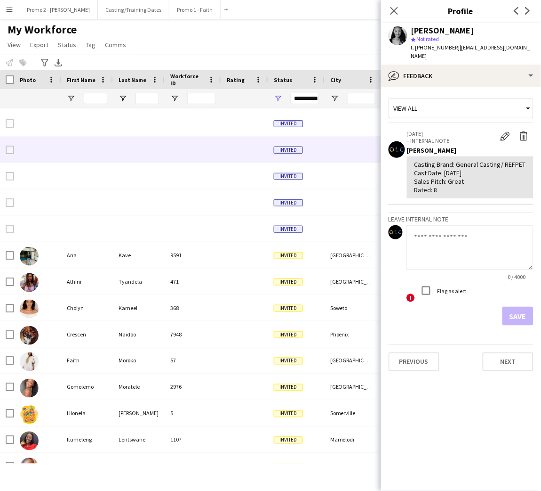
scroll to position [13, 0]
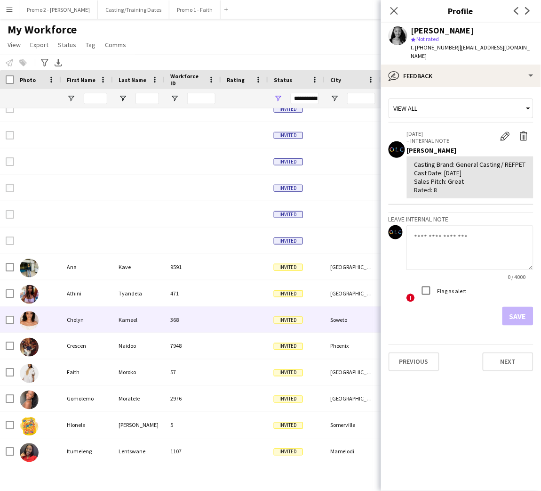
click at [173, 319] on div "368" at bounding box center [193, 319] width 56 height 26
click at [276, 98] on span "Open Filter Menu" at bounding box center [278, 98] width 8 height 8
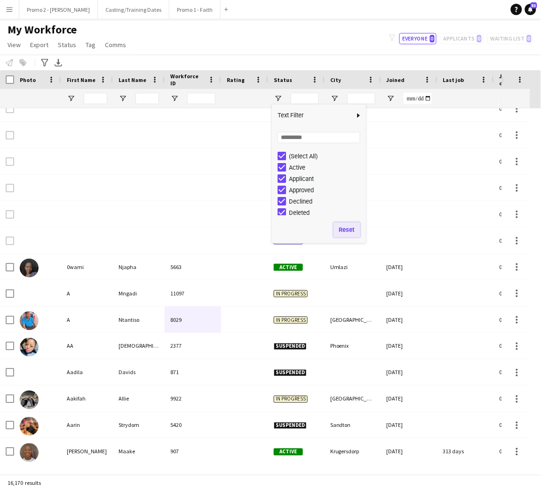
click at [353, 234] on button "Reset" at bounding box center [347, 229] width 27 height 15
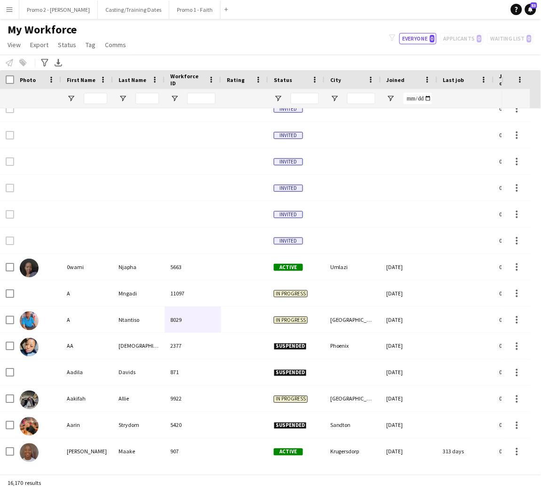
click at [265, 36] on div "My Workforce View Views Default view Applicants New view Update view Delete vie…" at bounding box center [270, 39] width 541 height 32
